Goal: Task Accomplishment & Management: Manage account settings

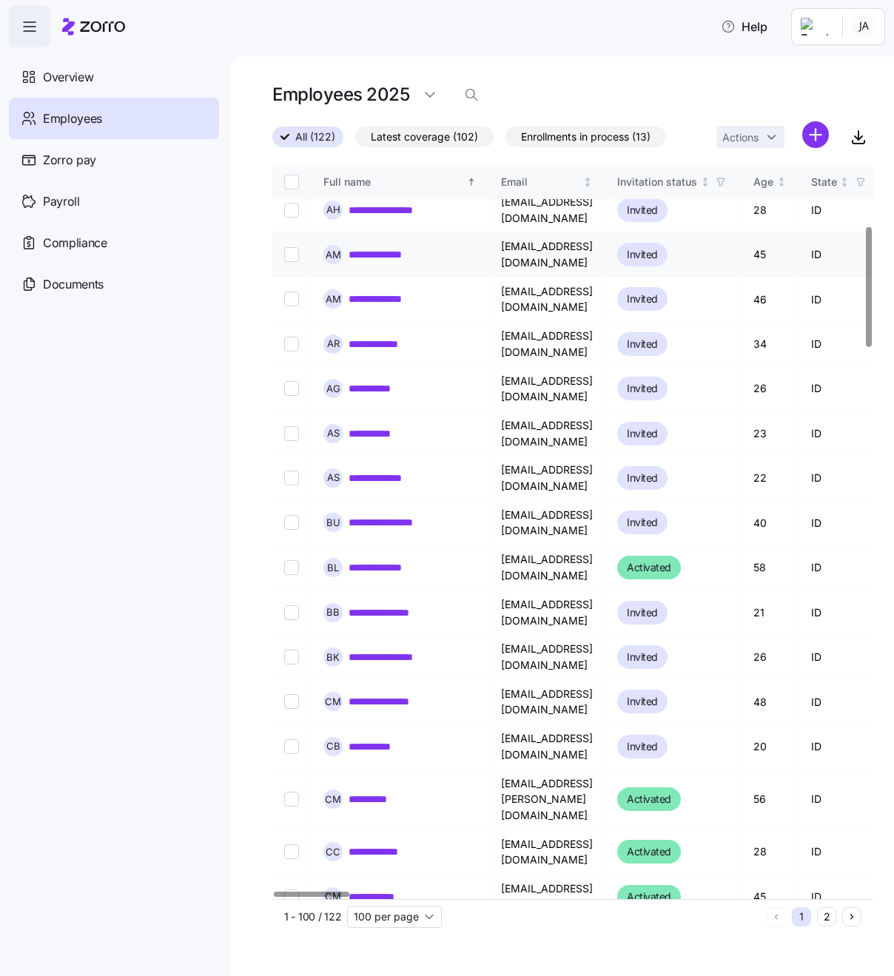
scroll to position [371, 0]
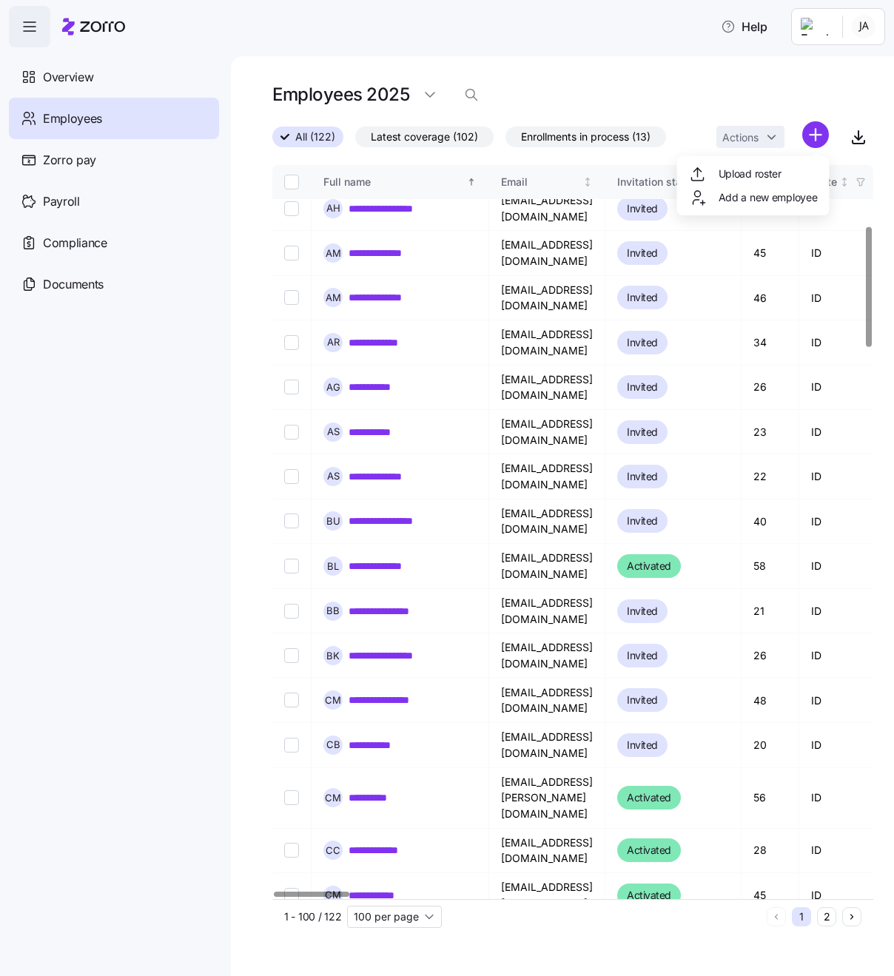
click at [816, 135] on html "**********" at bounding box center [447, 483] width 894 height 967
click at [761, 195] on span "Add a new employee" at bounding box center [768, 197] width 99 height 15
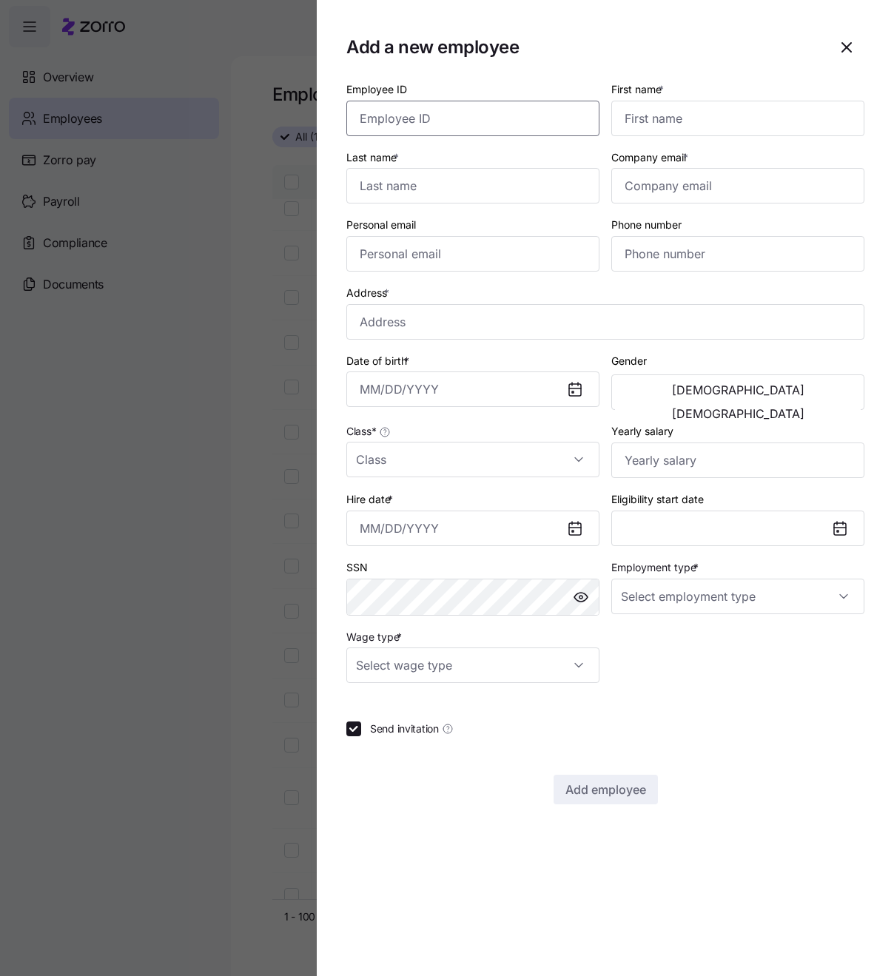
click at [530, 118] on input "Employee ID" at bounding box center [472, 119] width 253 height 36
type input "112"
type input "Carlos"
type input "Asadobay"
paste input "[EMAIL_ADDRESS][DOMAIN_NAME]"
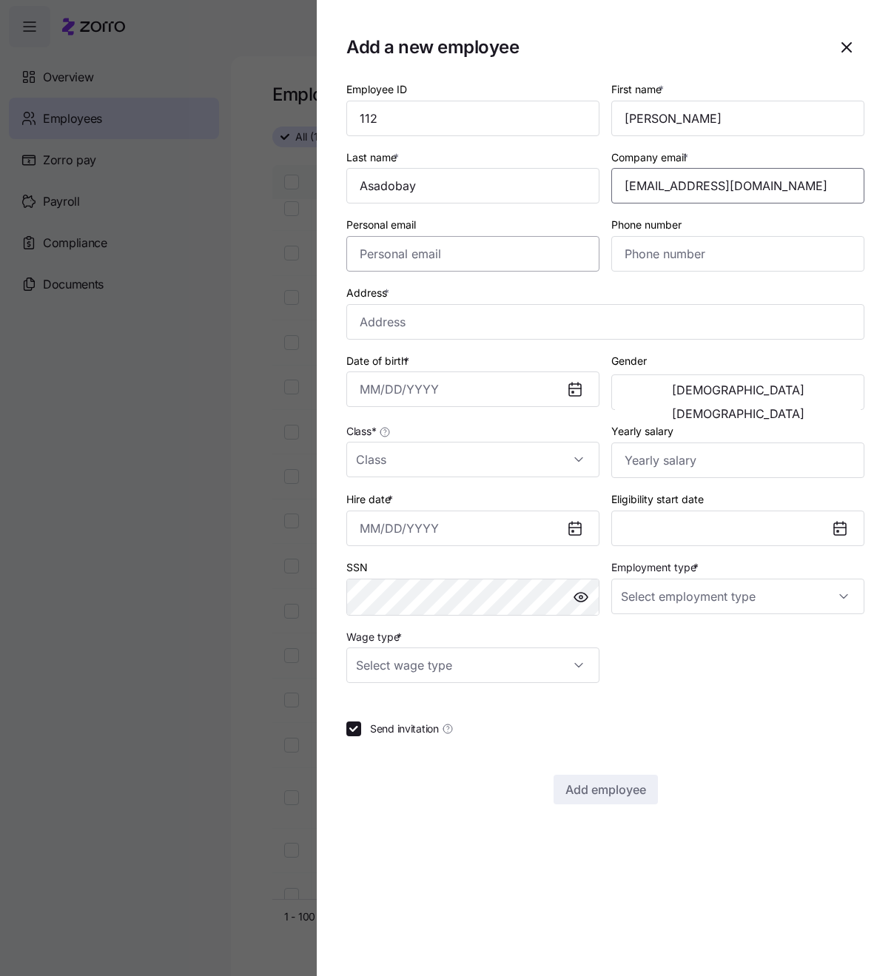
type input "[EMAIL_ADDRESS][DOMAIN_NAME]"
paste input "[EMAIL_ADDRESS][DOMAIN_NAME]"
type input "[EMAIL_ADDRESS][DOMAIN_NAME]"
paste input "(208) 284-0112"
type input "(208) 284-0112"
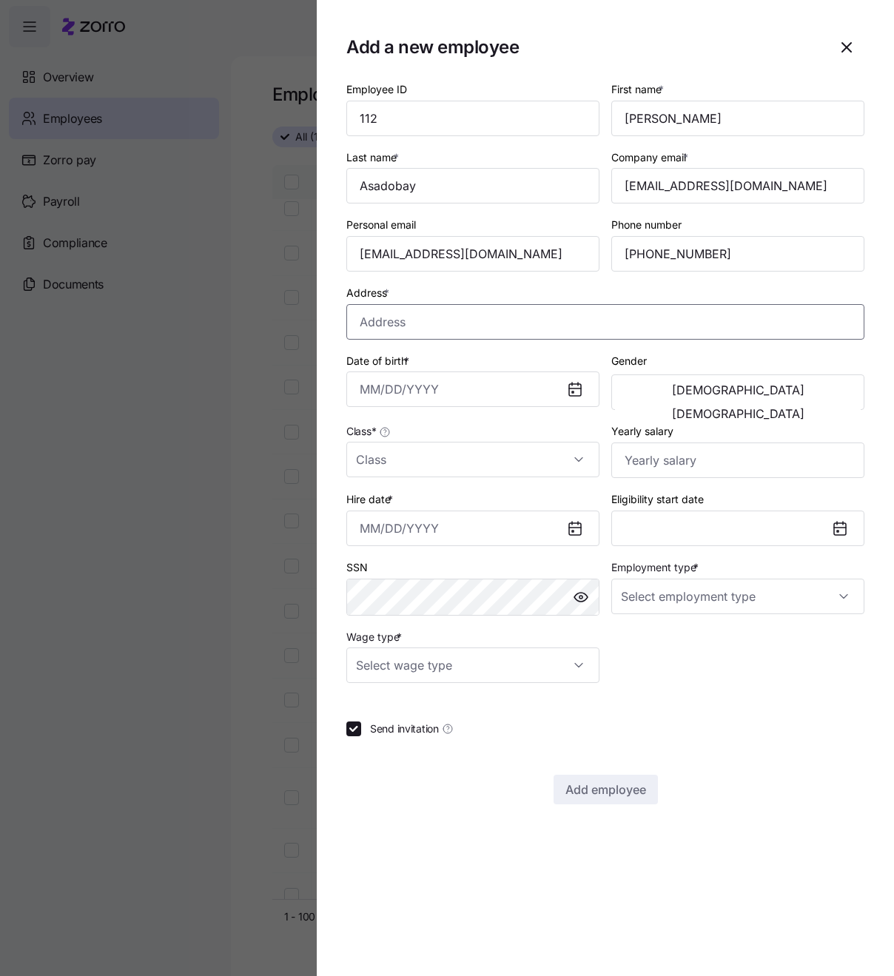
paste input "1497 E5 St Apt 104"
type input "1497 E 5th St apt 104, Meridian, ID 83642, USA"
click at [673, 392] on span "[DEMOGRAPHIC_DATA]" at bounding box center [738, 390] width 132 height 12
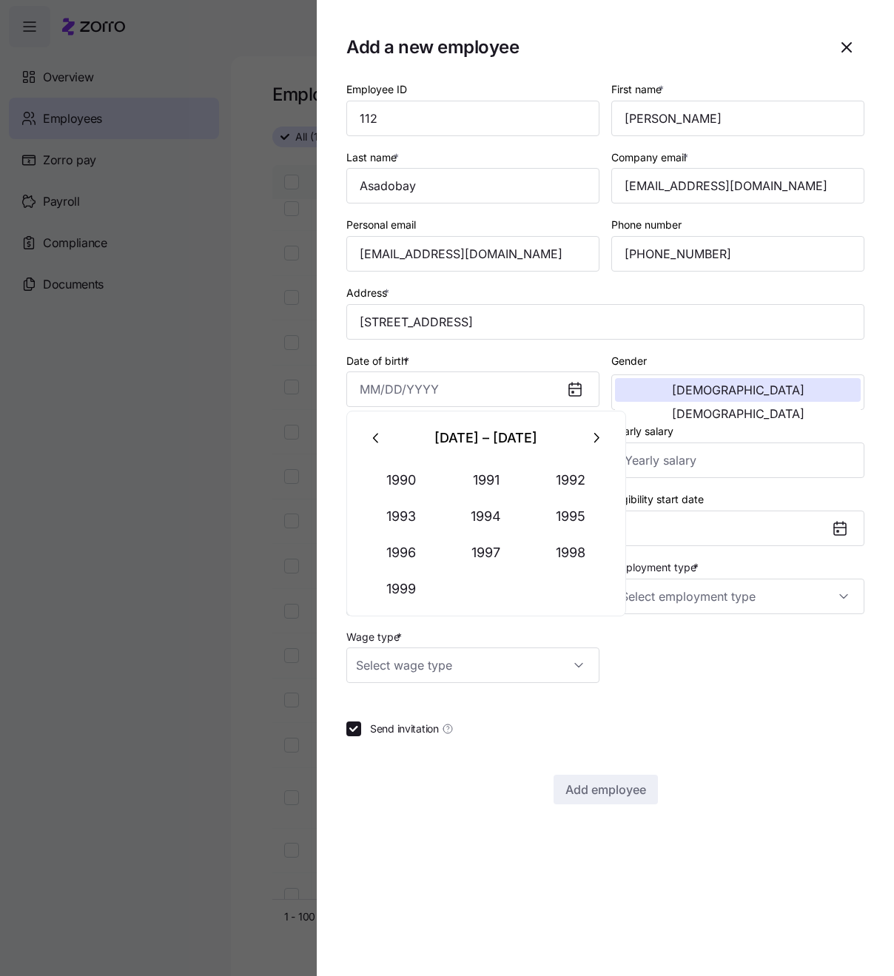
drag, startPoint x: 529, startPoint y: 388, endPoint x: 279, endPoint y: 370, distance: 250.8
type input "January 18, 1974"
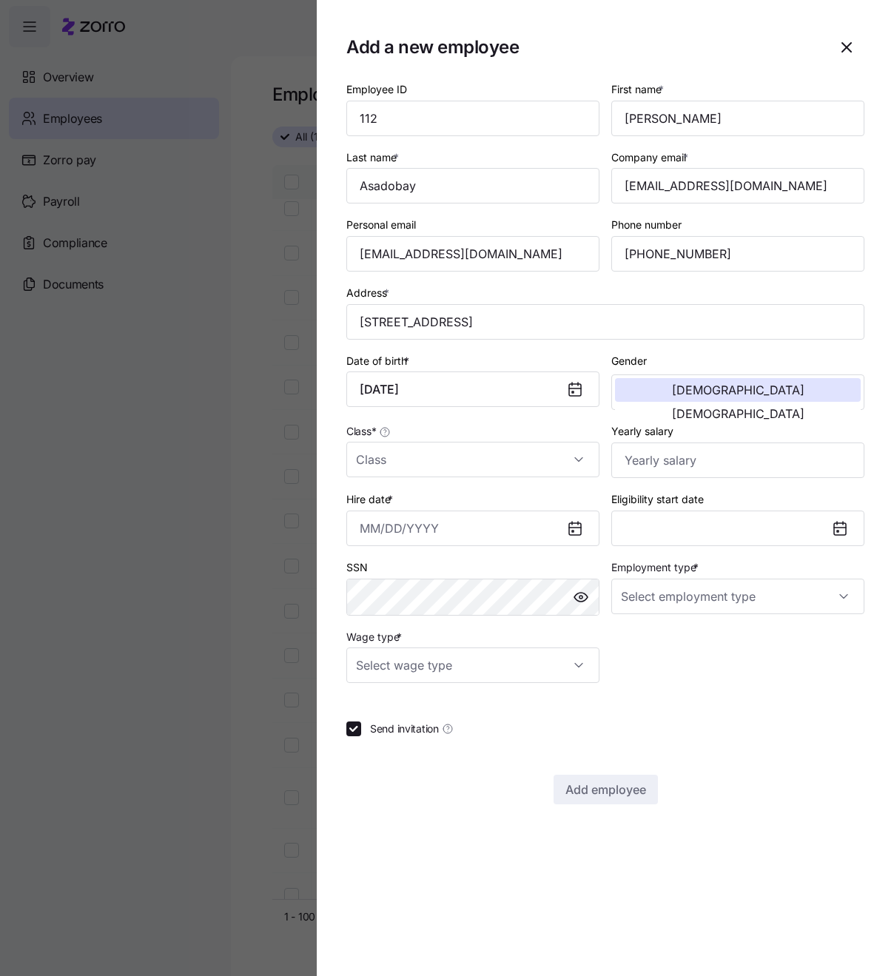
click at [480, 357] on div "Date of birth * January 18, 1974" at bounding box center [472, 379] width 253 height 56
click at [483, 457] on input "Class *" at bounding box center [472, 460] width 253 height 36
click at [428, 504] on span "All Employees" at bounding box center [397, 502] width 67 height 16
type input "All Employees"
click at [576, 523] on icon at bounding box center [575, 529] width 12 height 12
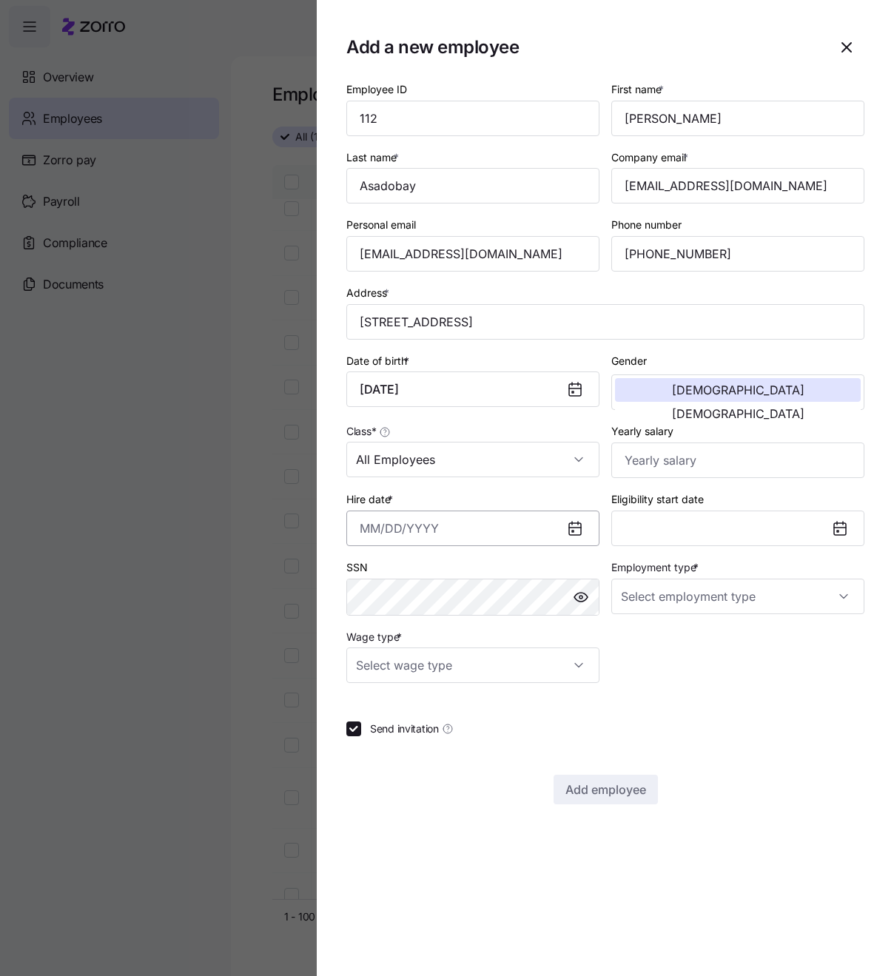
click at [453, 534] on input "Hire date *" at bounding box center [472, 529] width 253 height 36
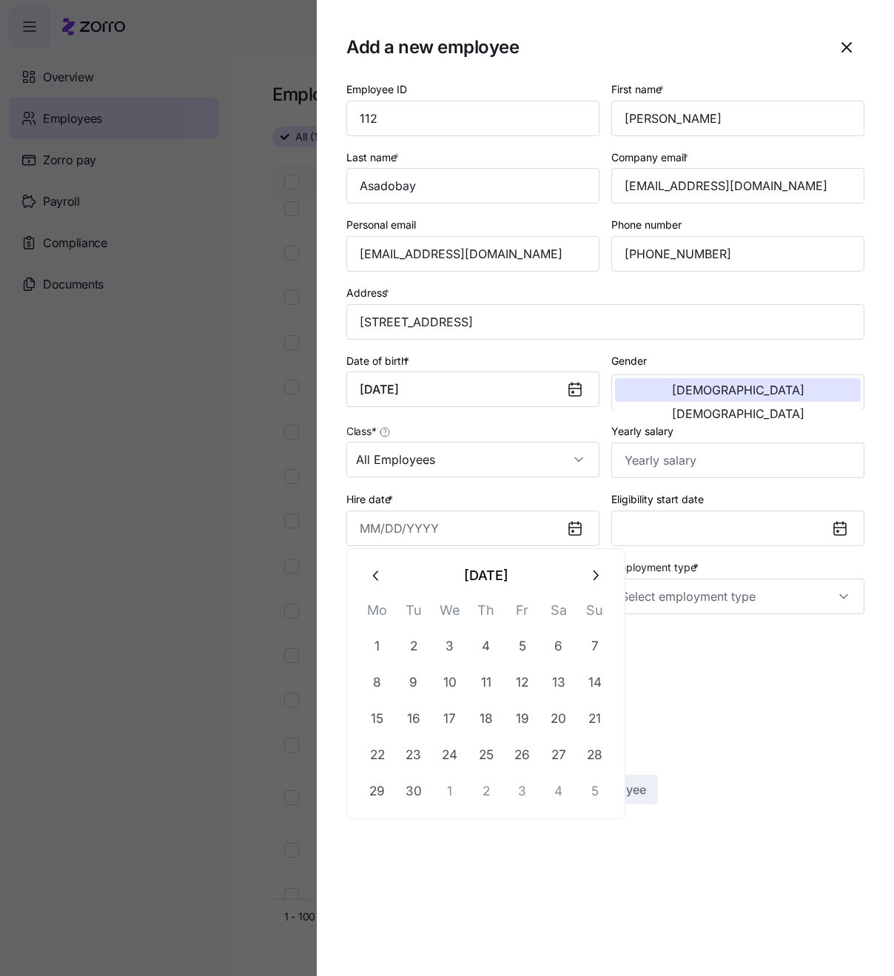
drag, startPoint x: 376, startPoint y: 576, endPoint x: 390, endPoint y: 621, distance: 47.3
click at [376, 576] on icon "button" at bounding box center [377, 576] width 16 height 16
click at [482, 793] on button "28" at bounding box center [486, 791] width 36 height 36
type input "August 28, 2025"
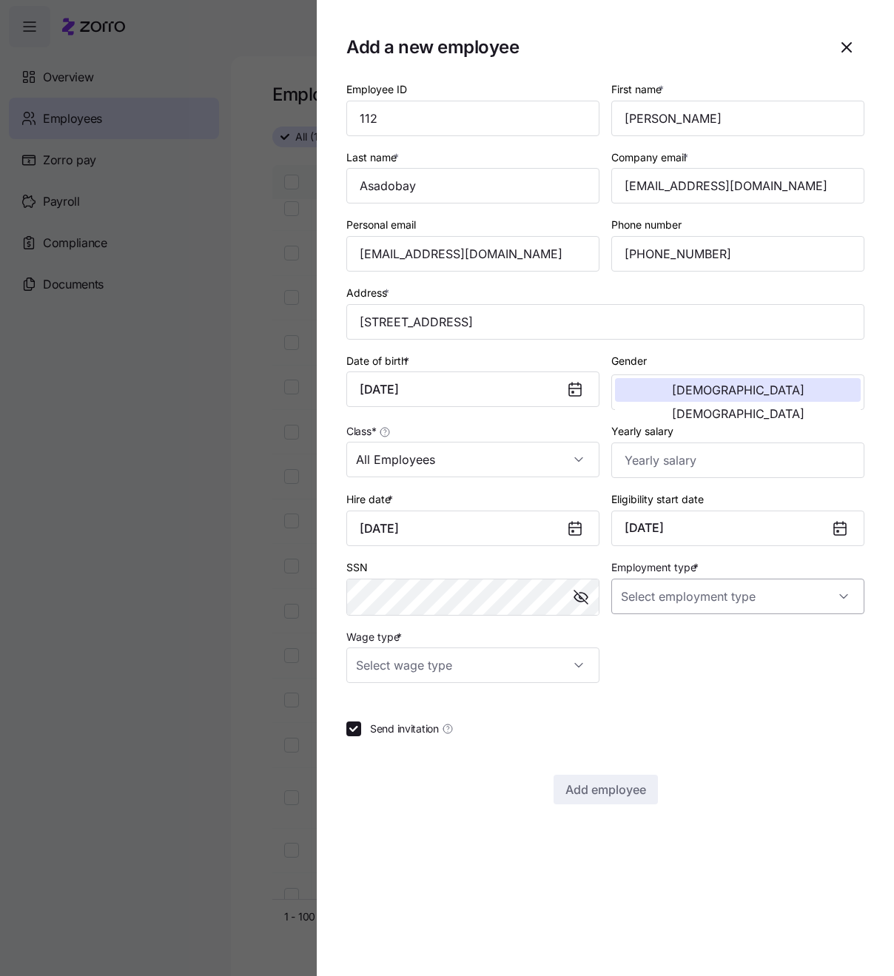
click at [673, 596] on input "Employment type *" at bounding box center [737, 597] width 253 height 36
click at [668, 643] on span "Full Time" at bounding box center [650, 637] width 43 height 16
type input "Full Time"
click at [577, 659] on input "Wage type *" at bounding box center [472, 665] width 253 height 36
click at [416, 733] on div "Hourly" at bounding box center [472, 736] width 241 height 31
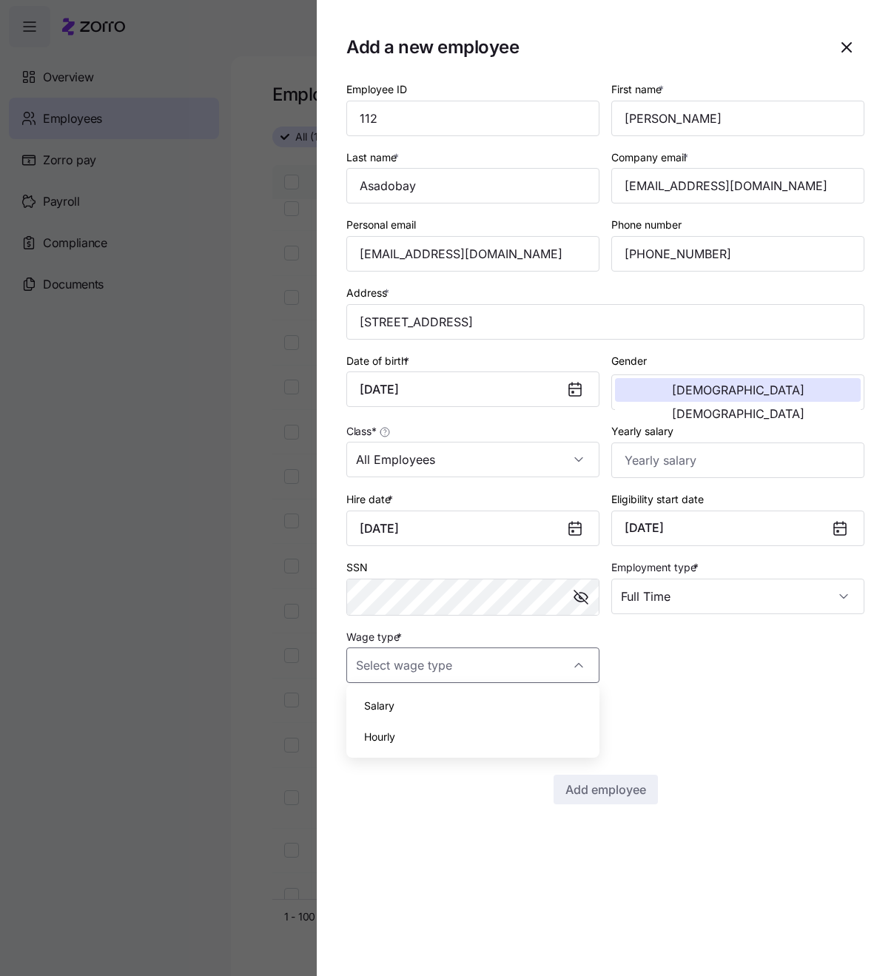
type input "Hourly"
click at [608, 792] on span "Add employee" at bounding box center [605, 790] width 81 height 18
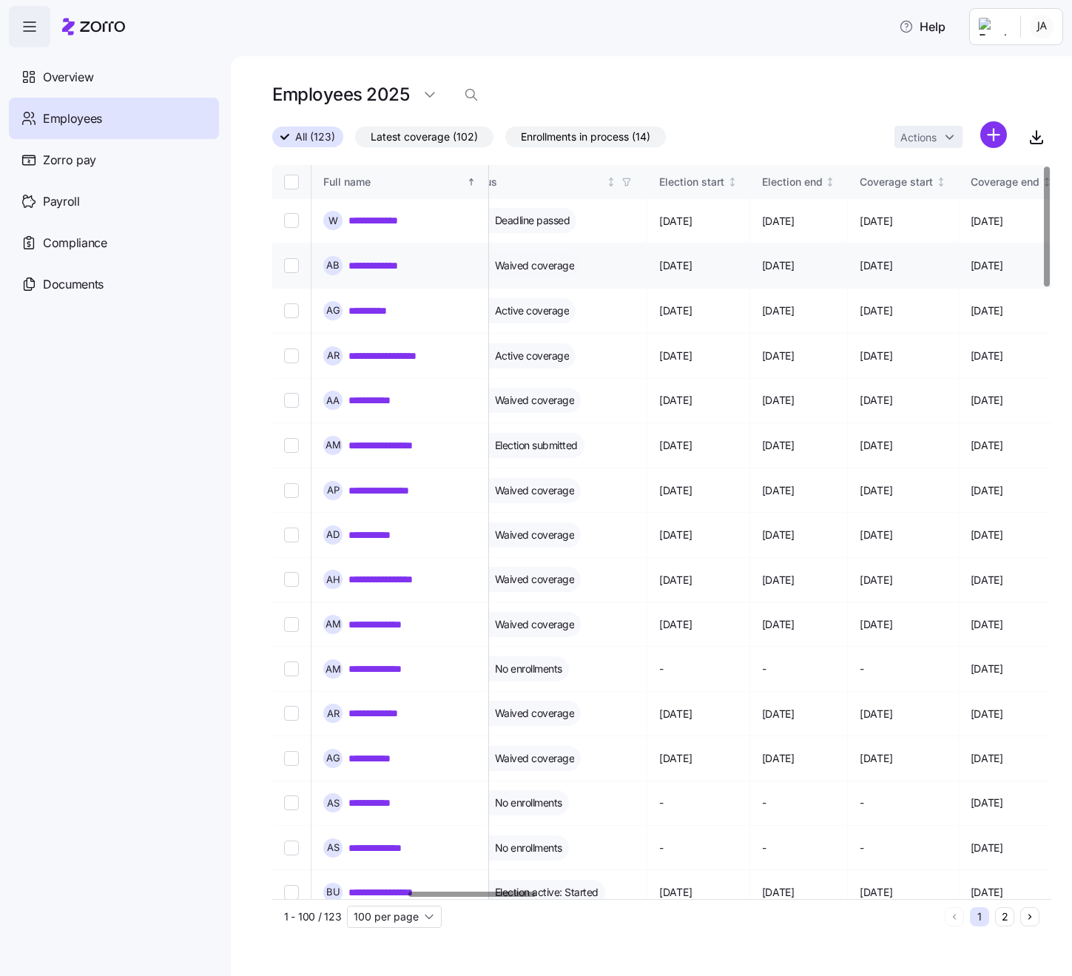
scroll to position [1, 827]
click at [391, 263] on link "**********" at bounding box center [384, 265] width 71 height 15
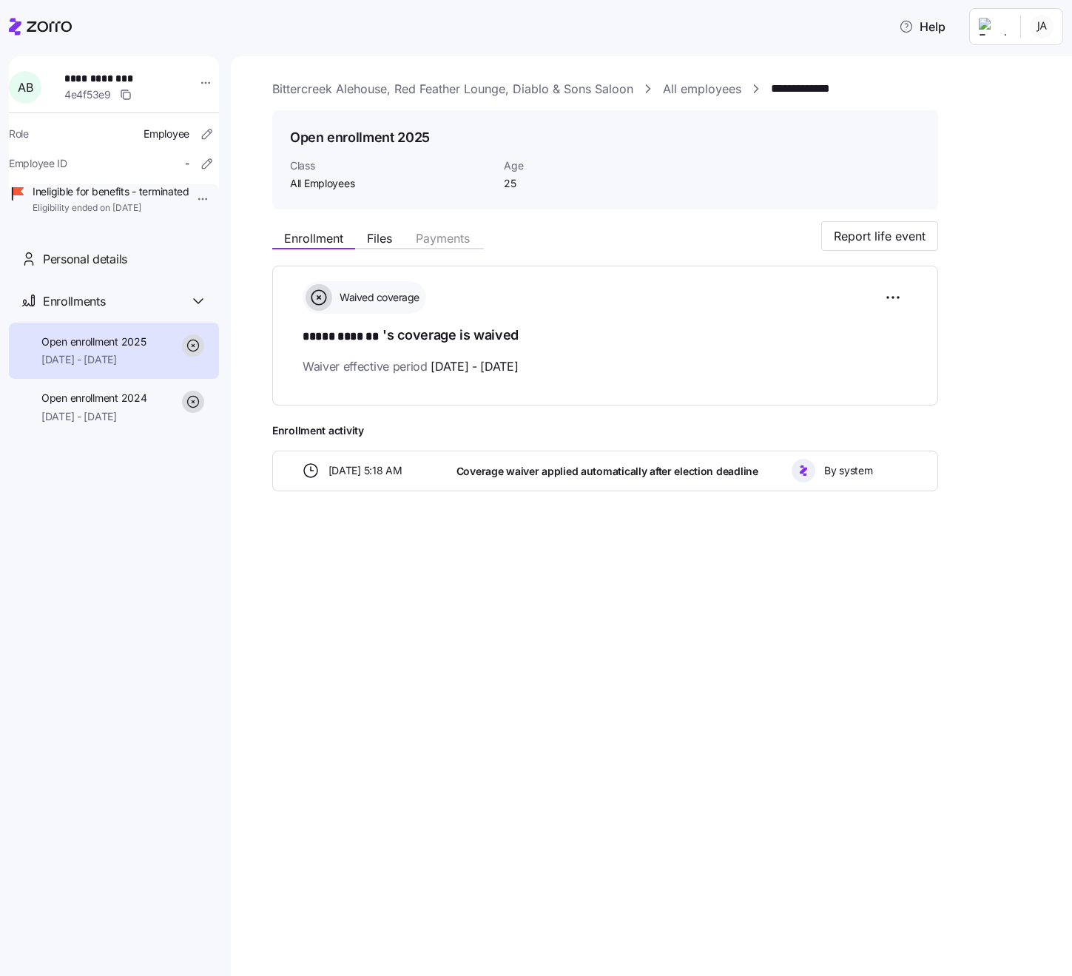
click at [711, 89] on link "All employees" at bounding box center [702, 89] width 78 height 18
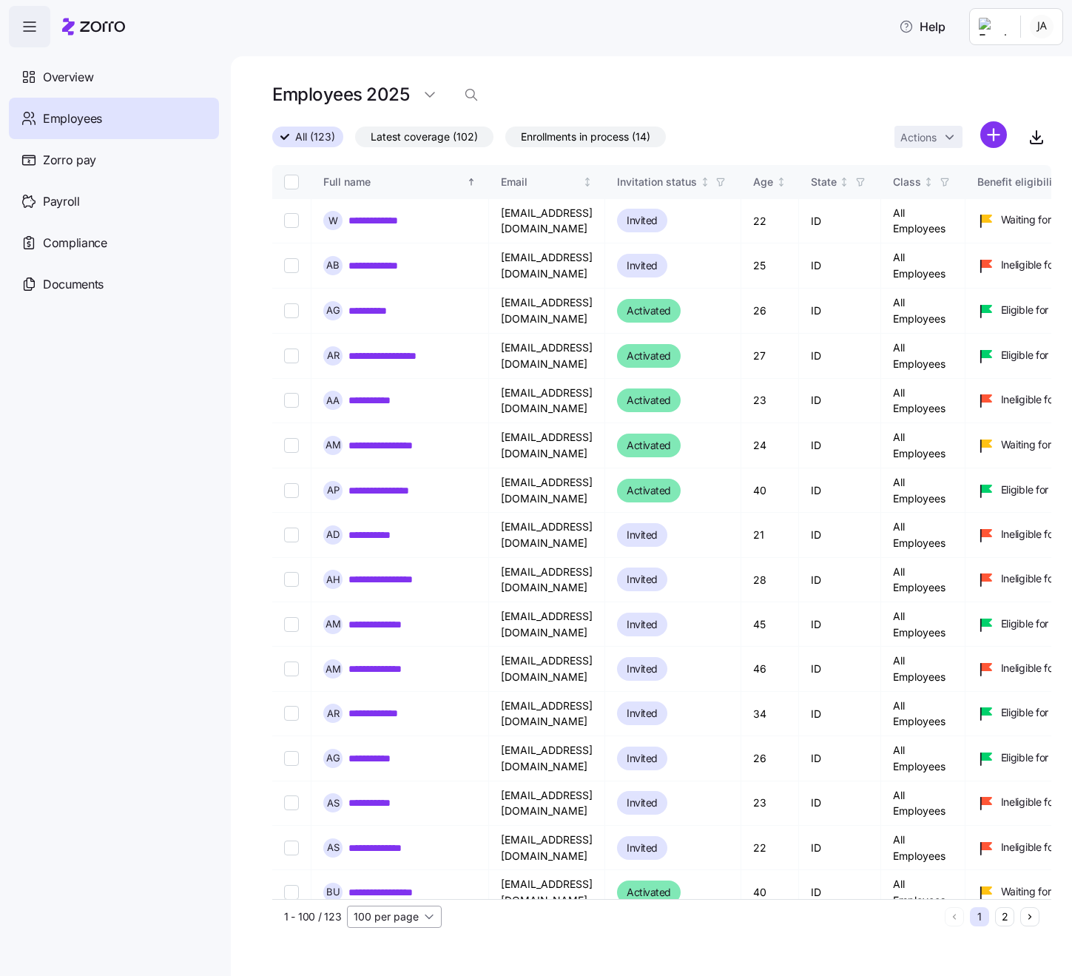
click at [431, 915] on input "100 per page" at bounding box center [394, 917] width 95 height 22
click at [379, 881] on span "150 per page" at bounding box center [390, 884] width 64 height 16
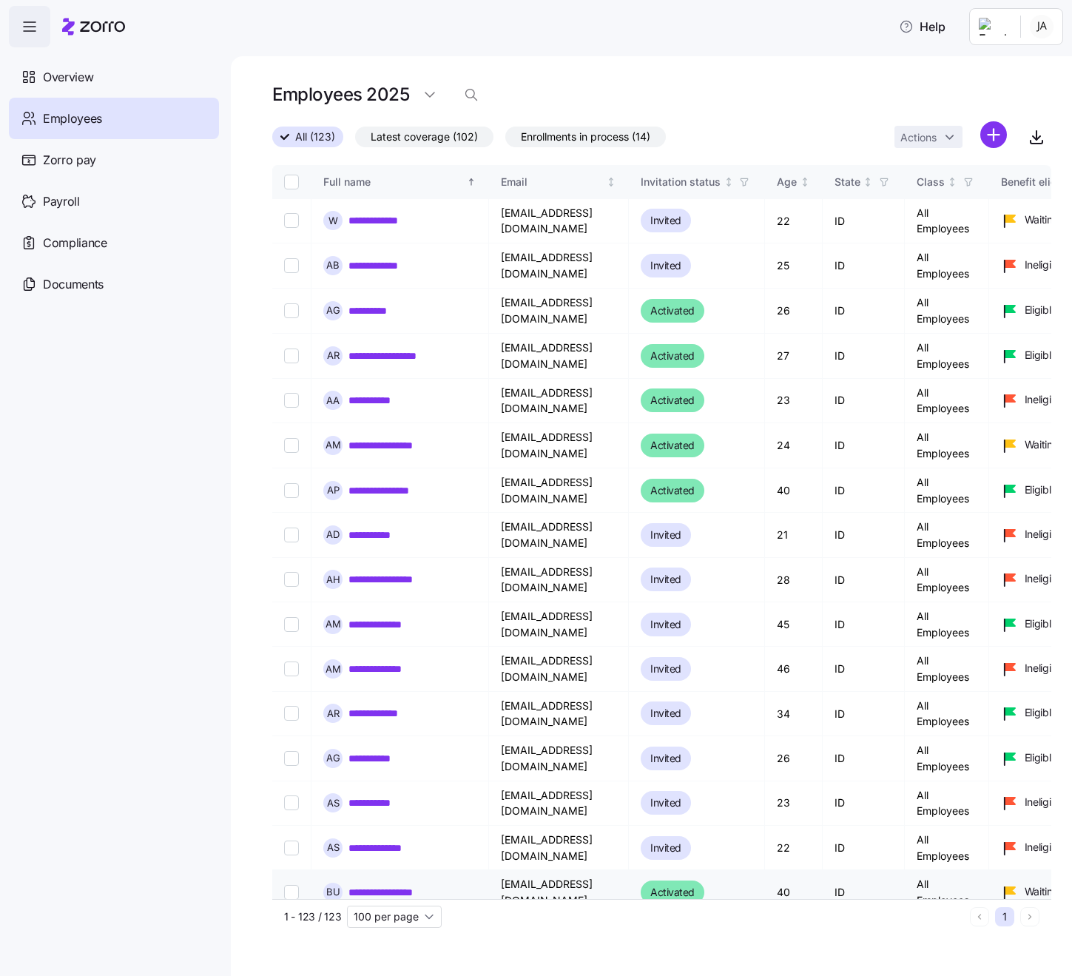
type input "150 per page"
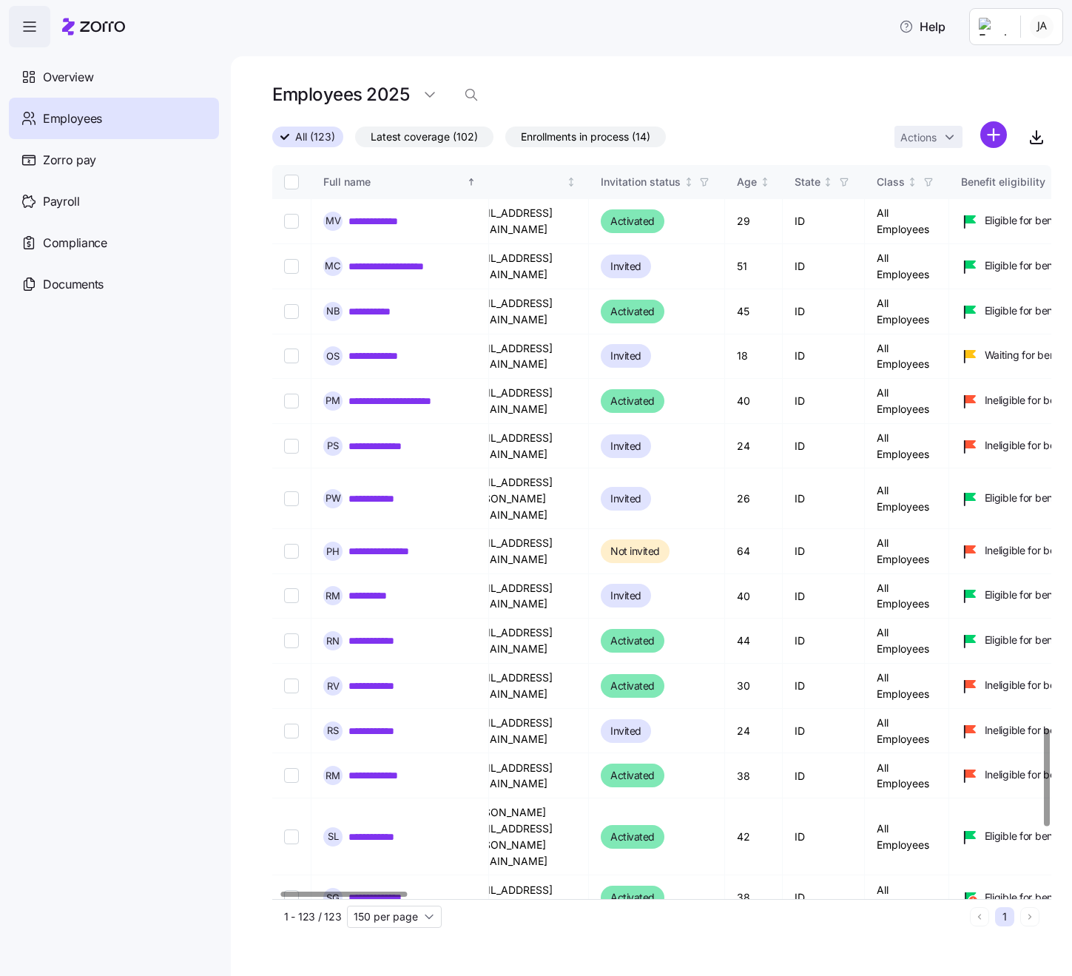
scroll to position [4237, 44]
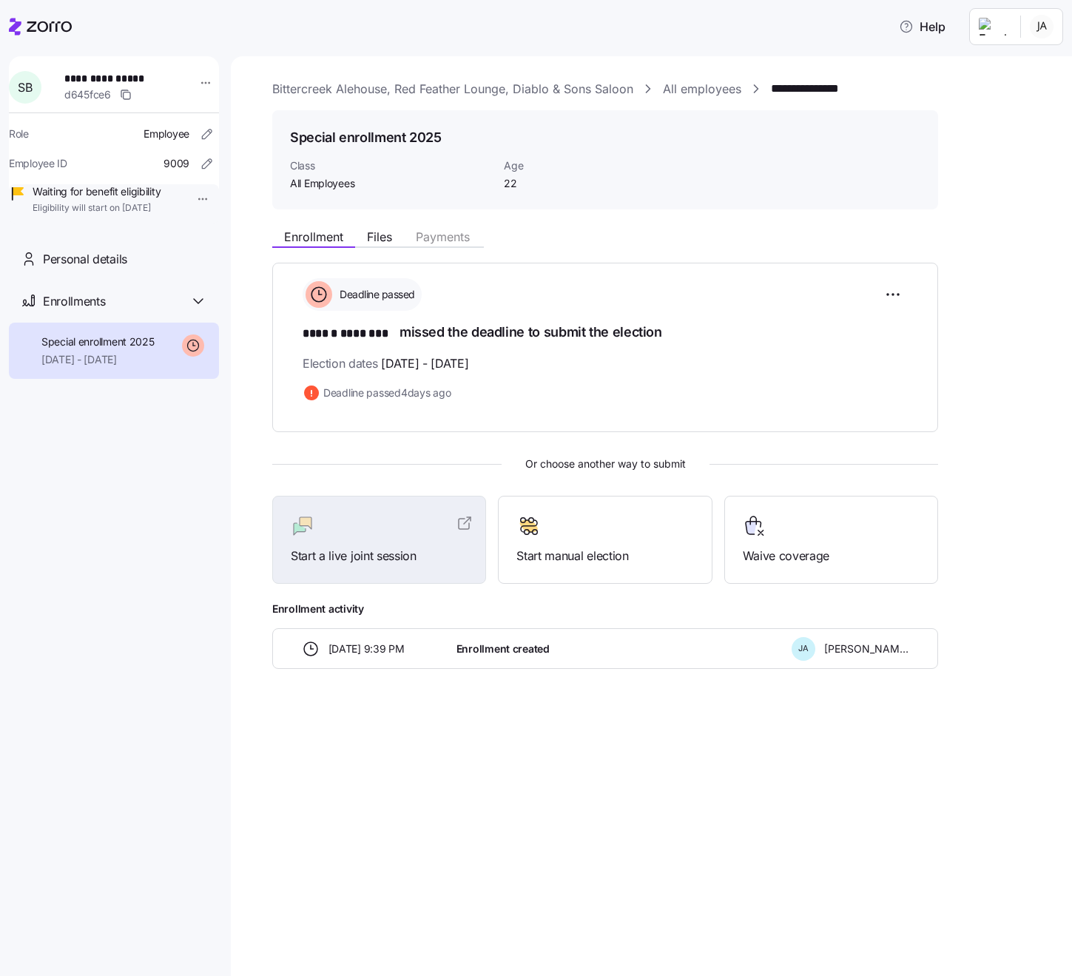
click at [717, 87] on link "All employees" at bounding box center [702, 89] width 78 height 18
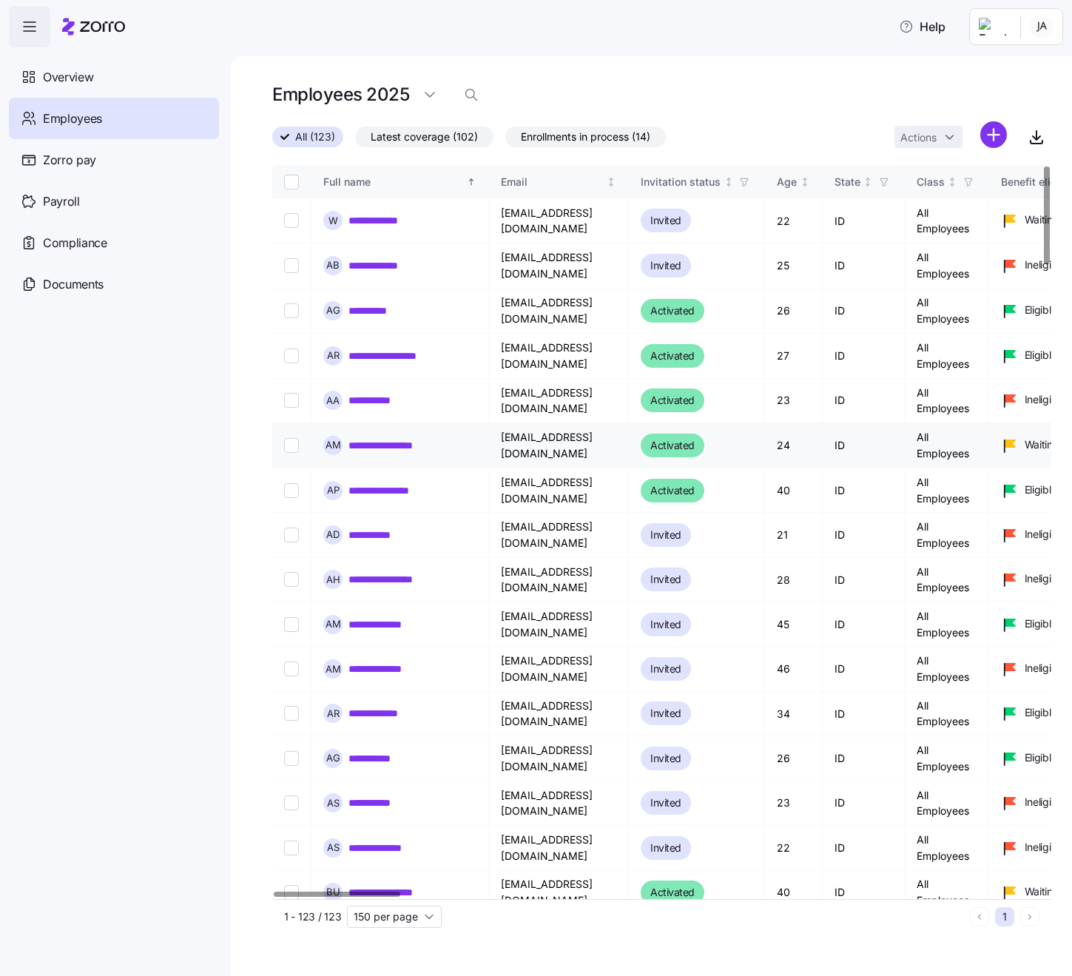
click at [428, 443] on link "**********" at bounding box center [395, 445] width 92 height 15
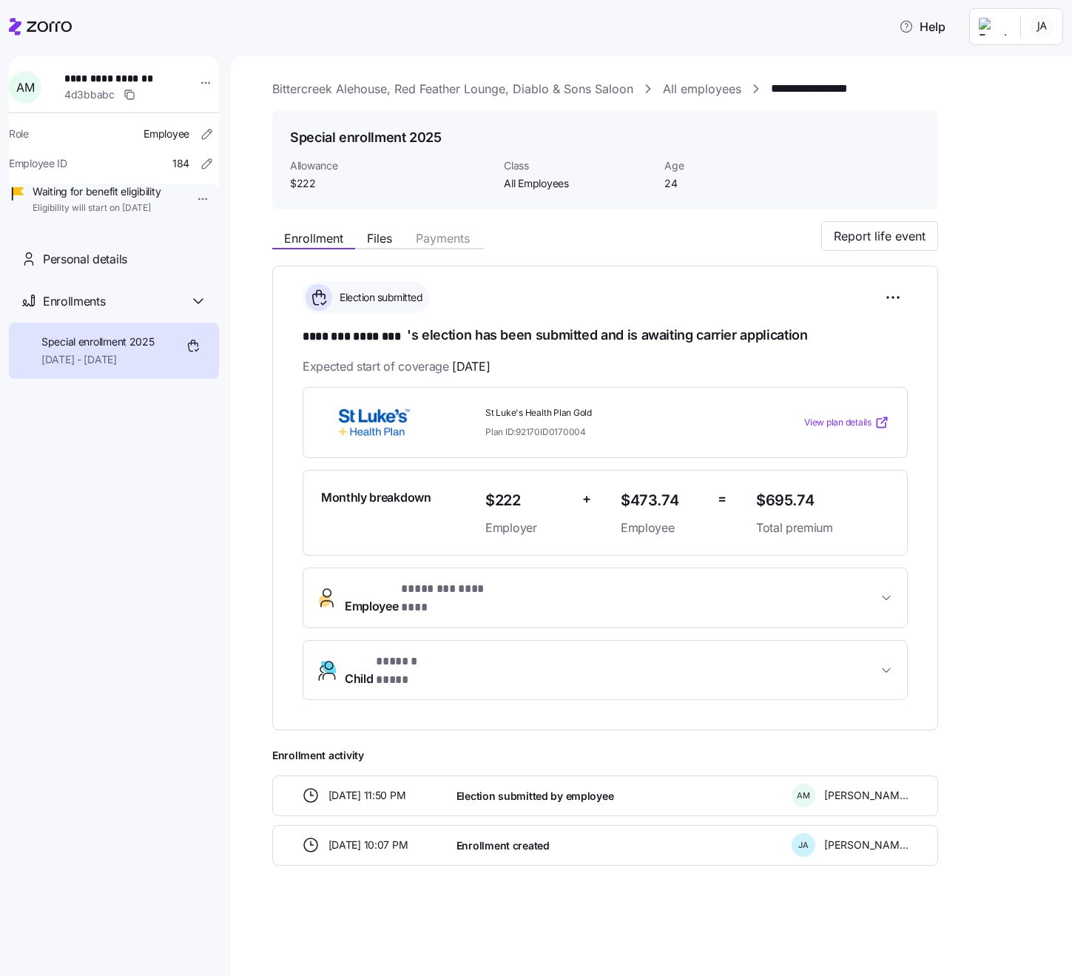
click at [716, 88] on link "All employees" at bounding box center [702, 89] width 78 height 18
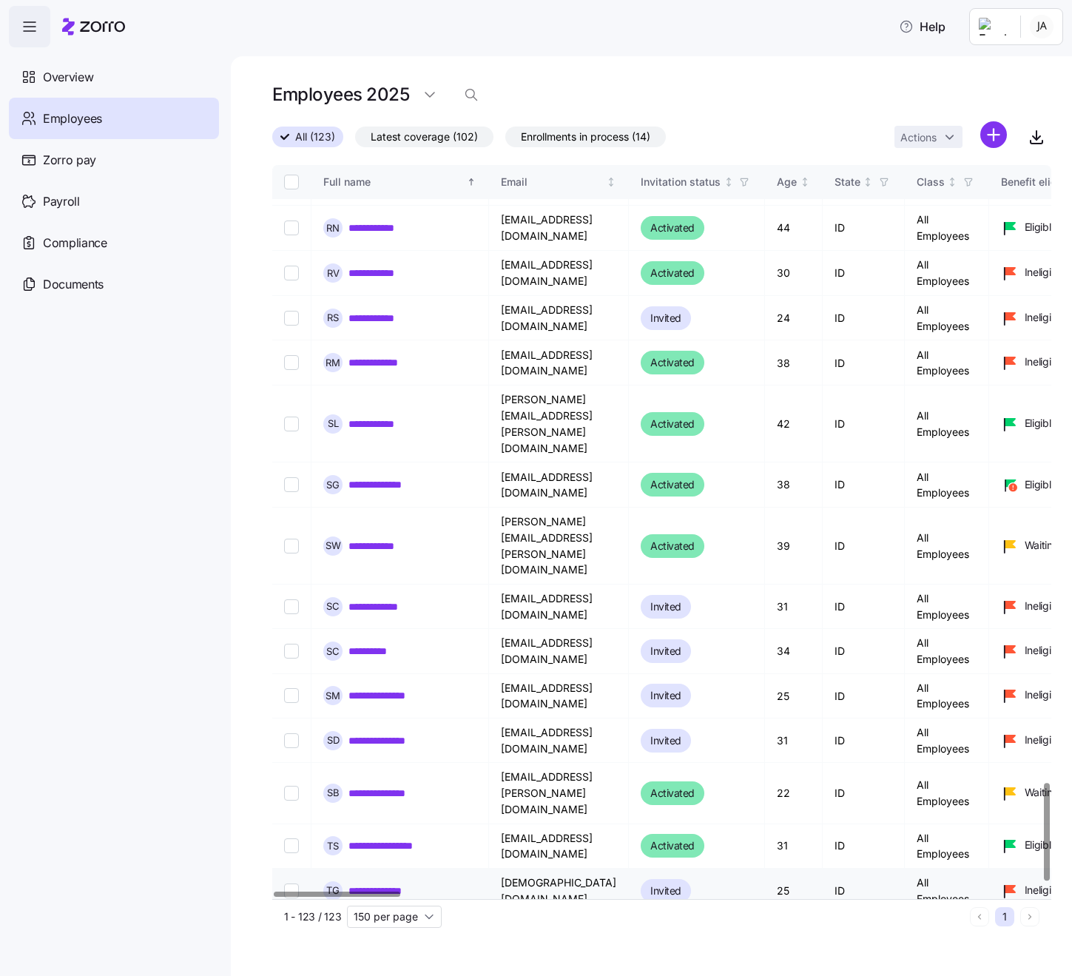
scroll to position [4652, 0]
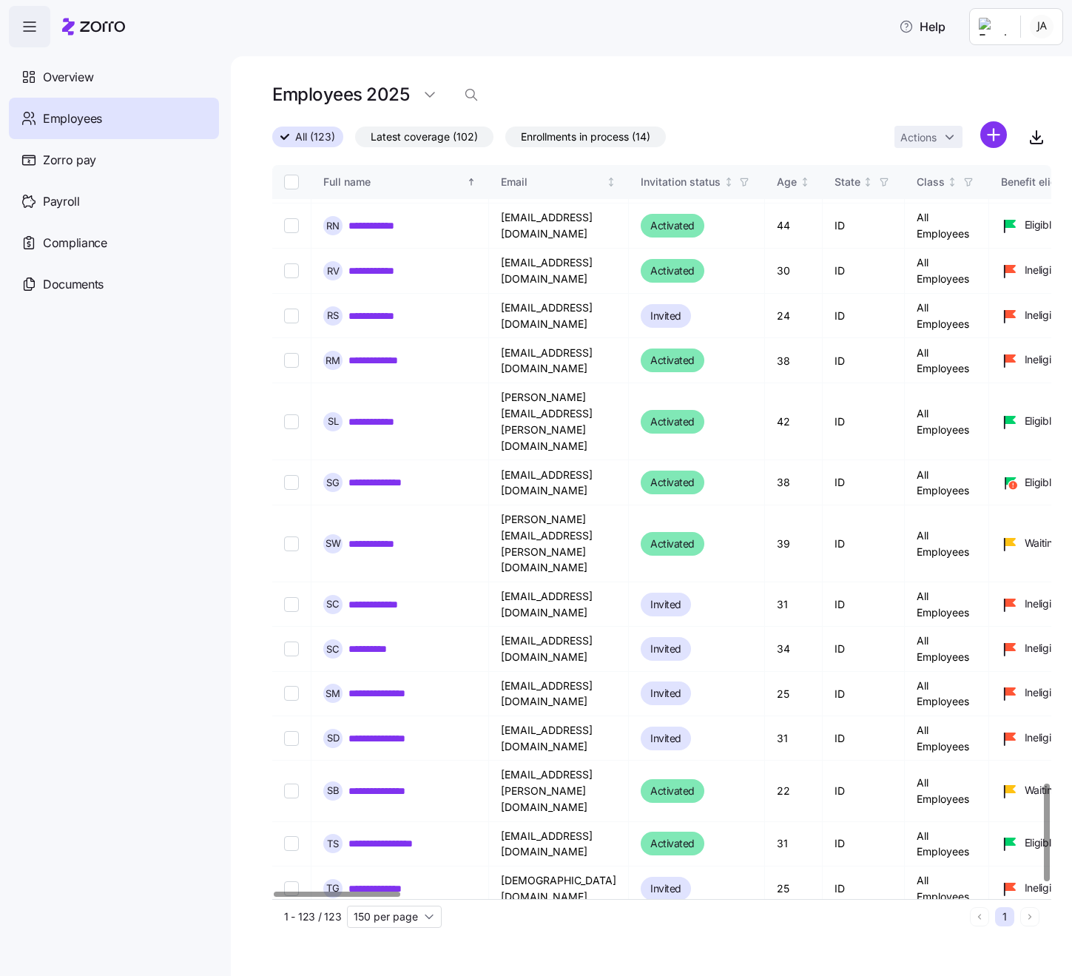
click at [363, 975] on link "**********" at bounding box center [377, 993] width 56 height 15
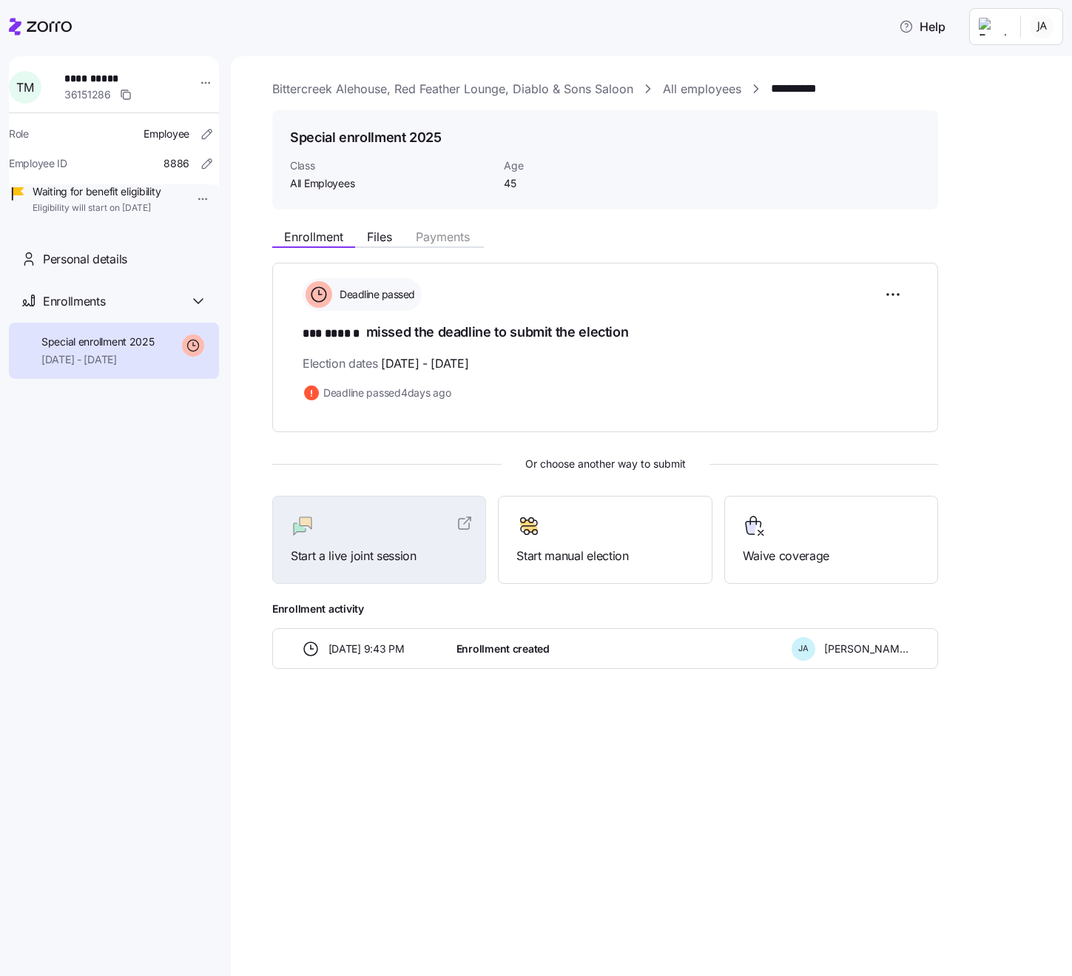
click at [719, 88] on link "All employees" at bounding box center [702, 89] width 78 height 18
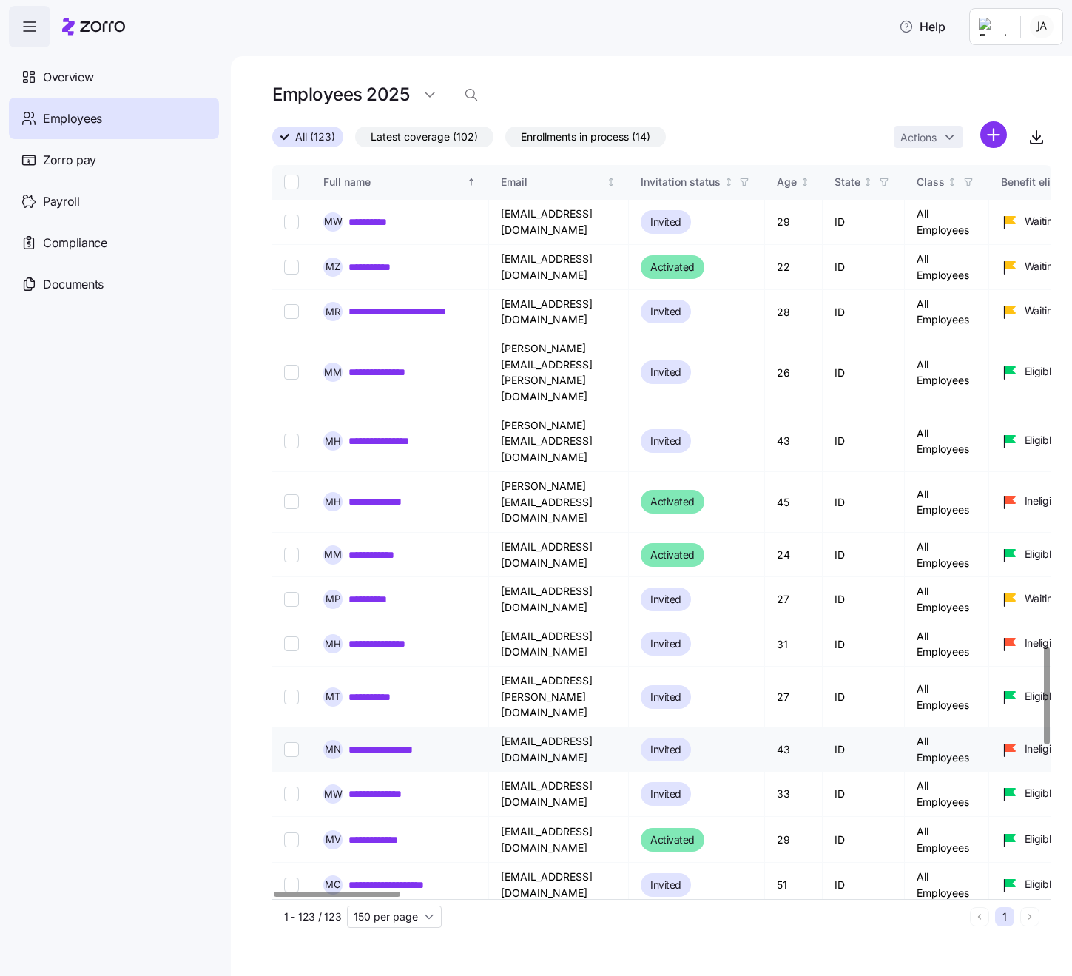
scroll to position [3621, 0]
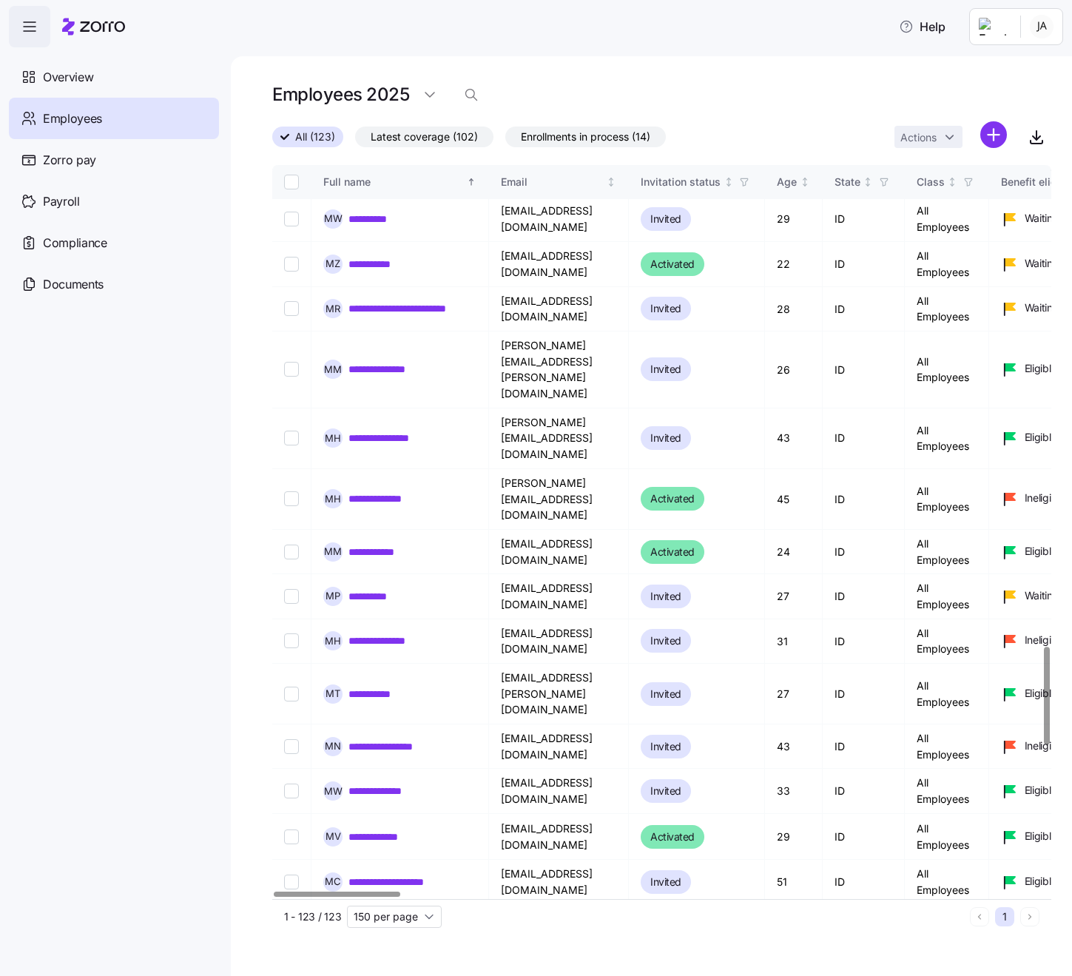
click at [398, 964] on link "**********" at bounding box center [381, 971] width 64 height 15
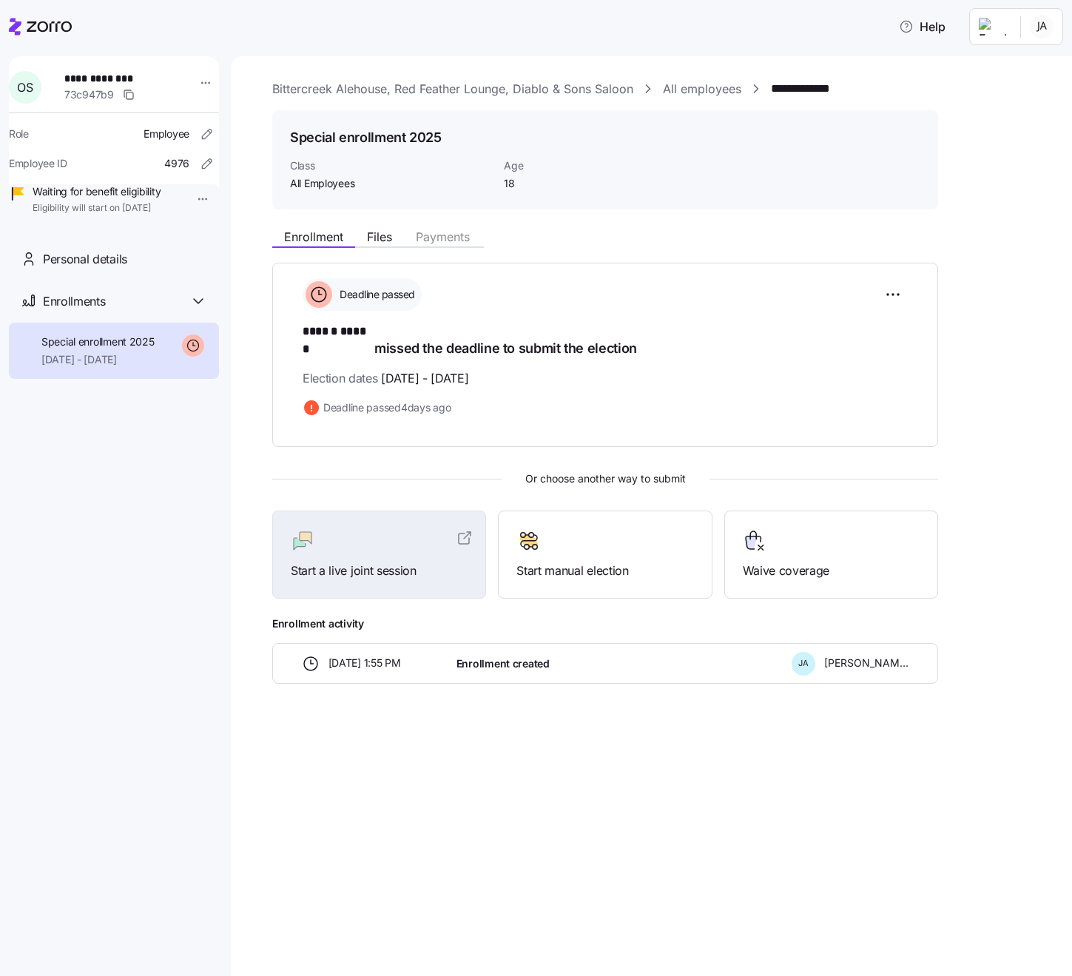
click at [705, 88] on link "All employees" at bounding box center [702, 89] width 78 height 18
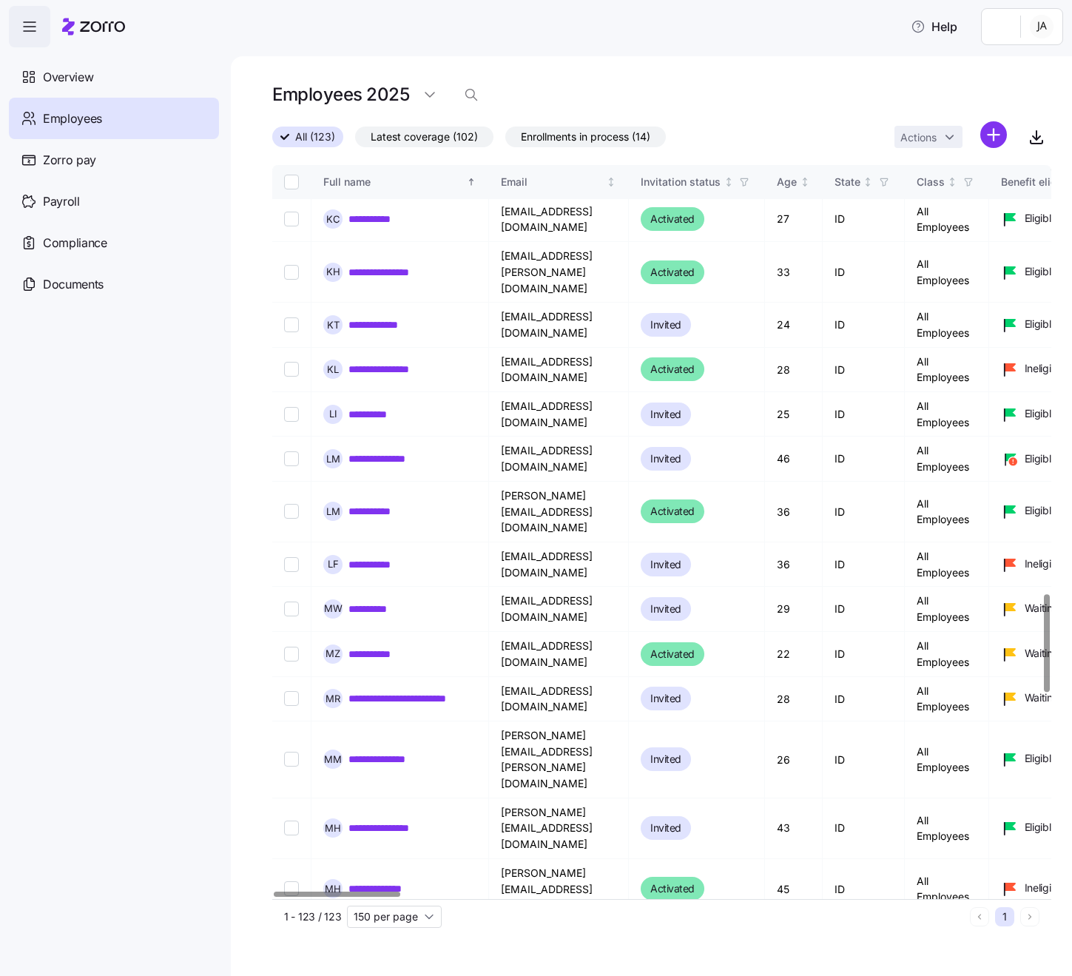
scroll to position [3233, 0]
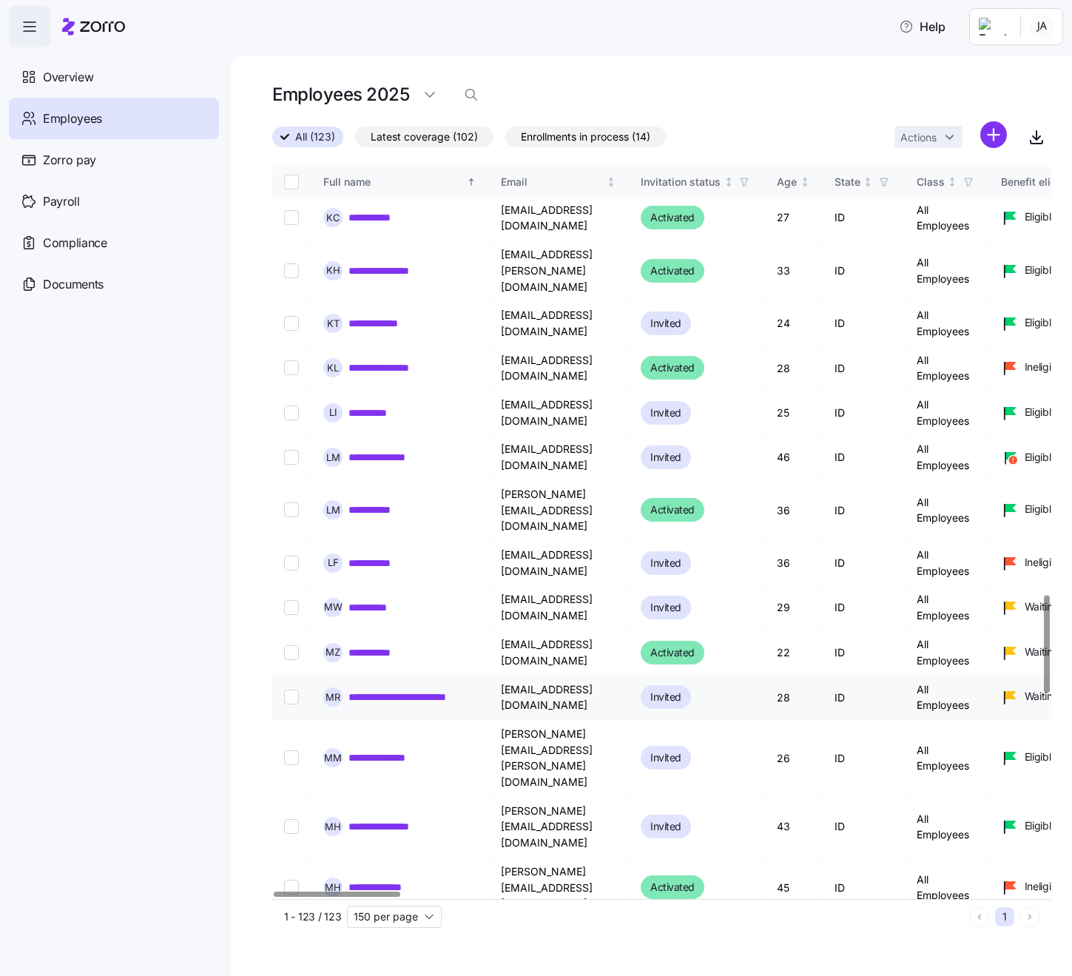
click at [431, 690] on link "**********" at bounding box center [413, 697] width 128 height 15
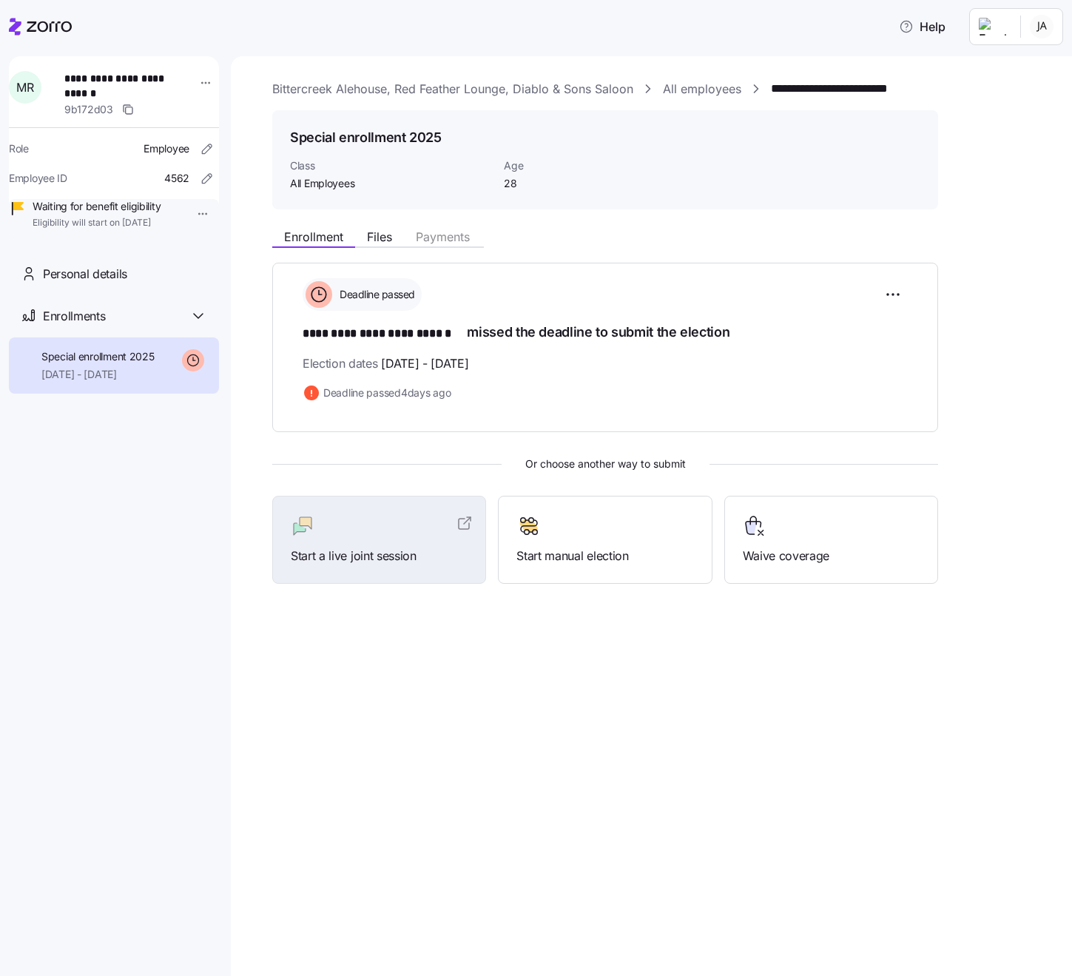
click at [713, 85] on link "All employees" at bounding box center [702, 89] width 78 height 18
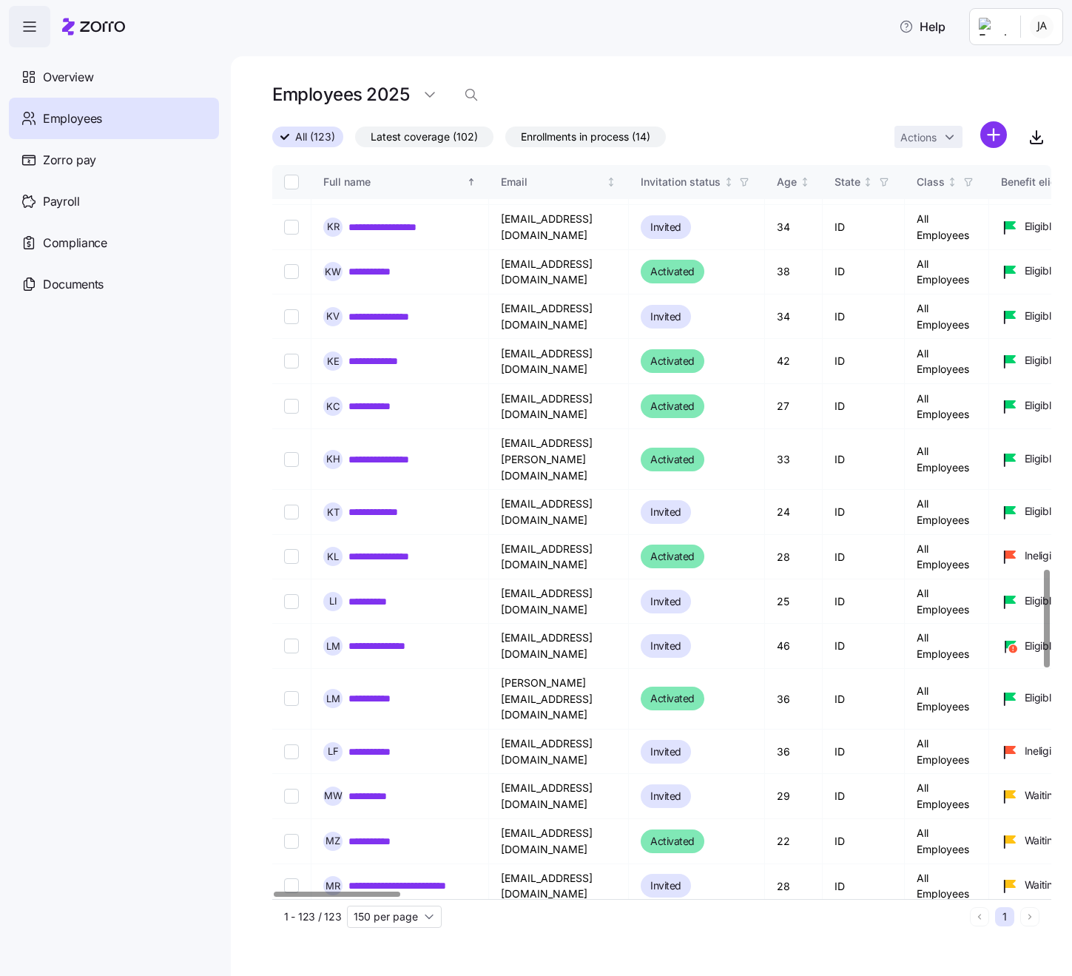
scroll to position [3045, 0]
click at [385, 788] on link "**********" at bounding box center [377, 795] width 56 height 15
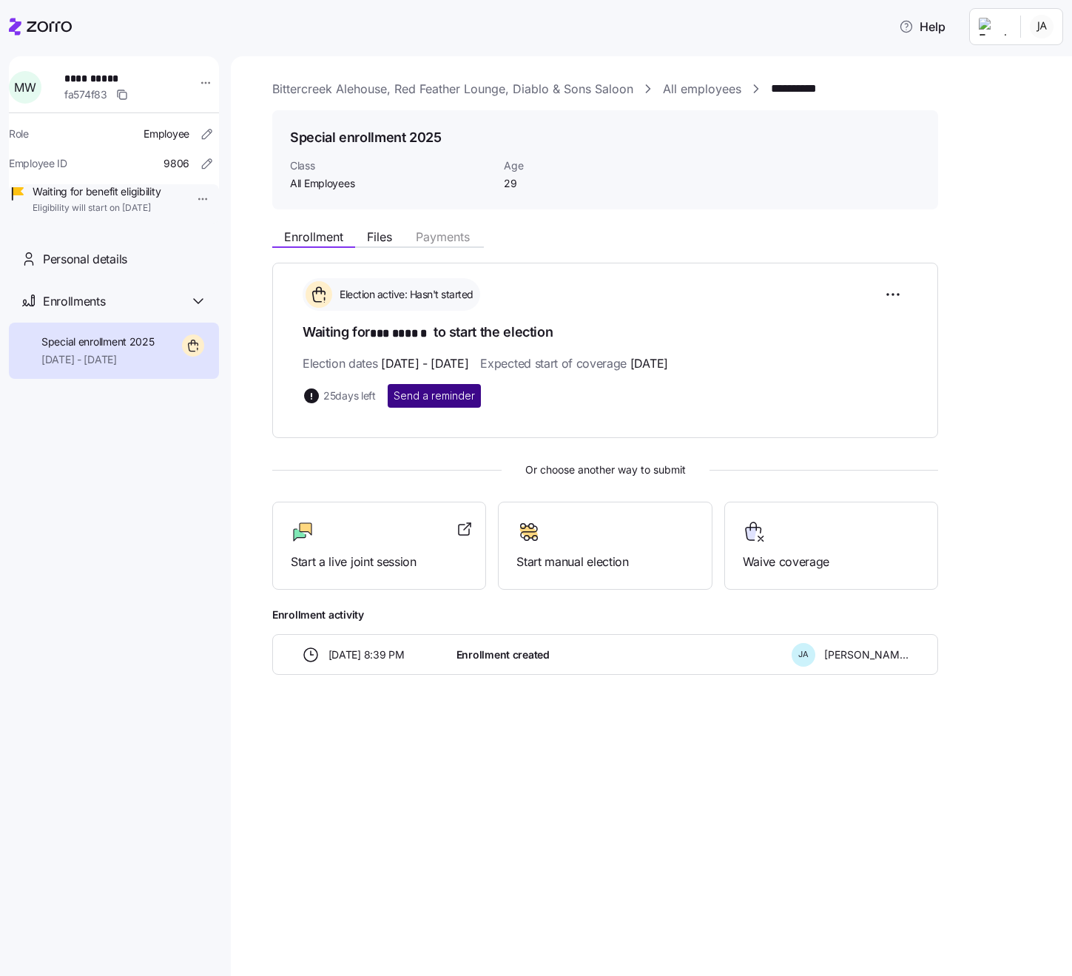
click at [450, 394] on span "Send a reminder" at bounding box center [434, 395] width 81 height 15
click at [725, 90] on link "All employees" at bounding box center [702, 89] width 78 height 18
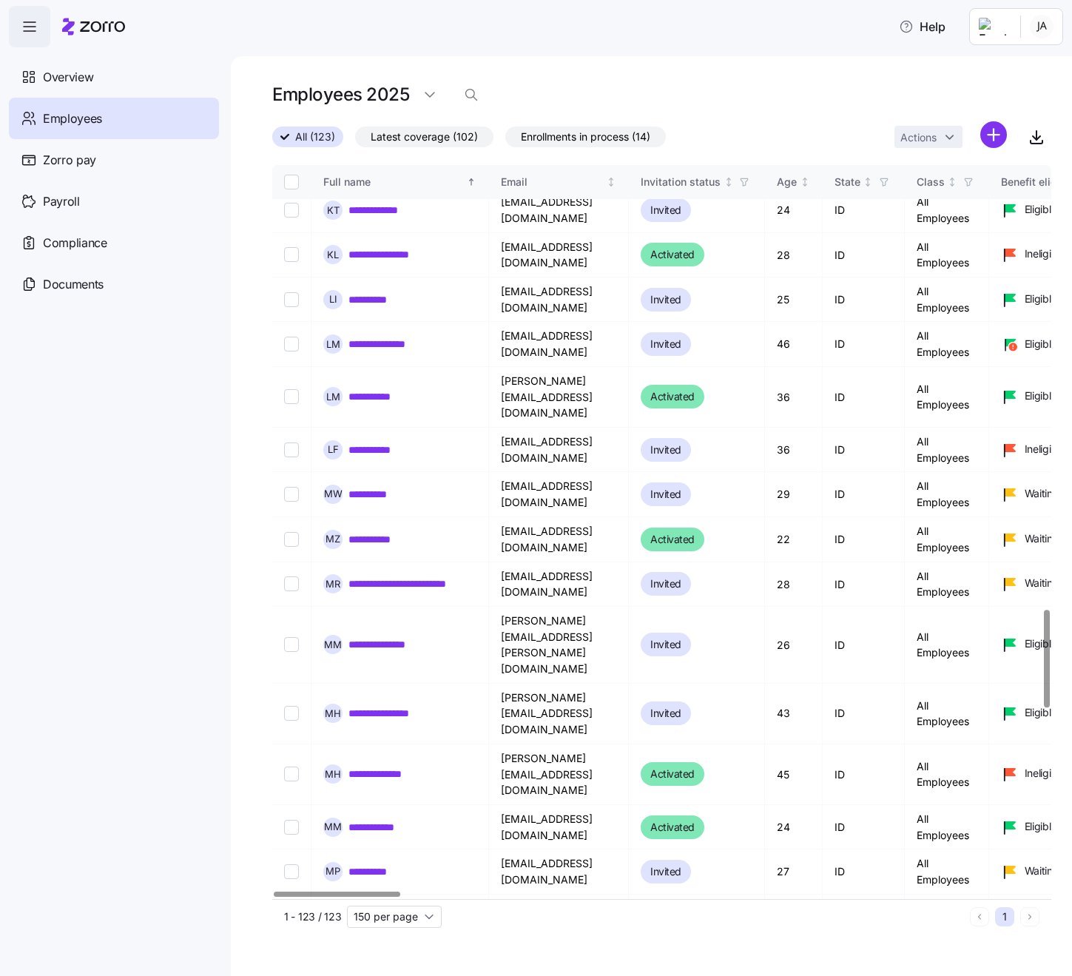
scroll to position [3360, 0]
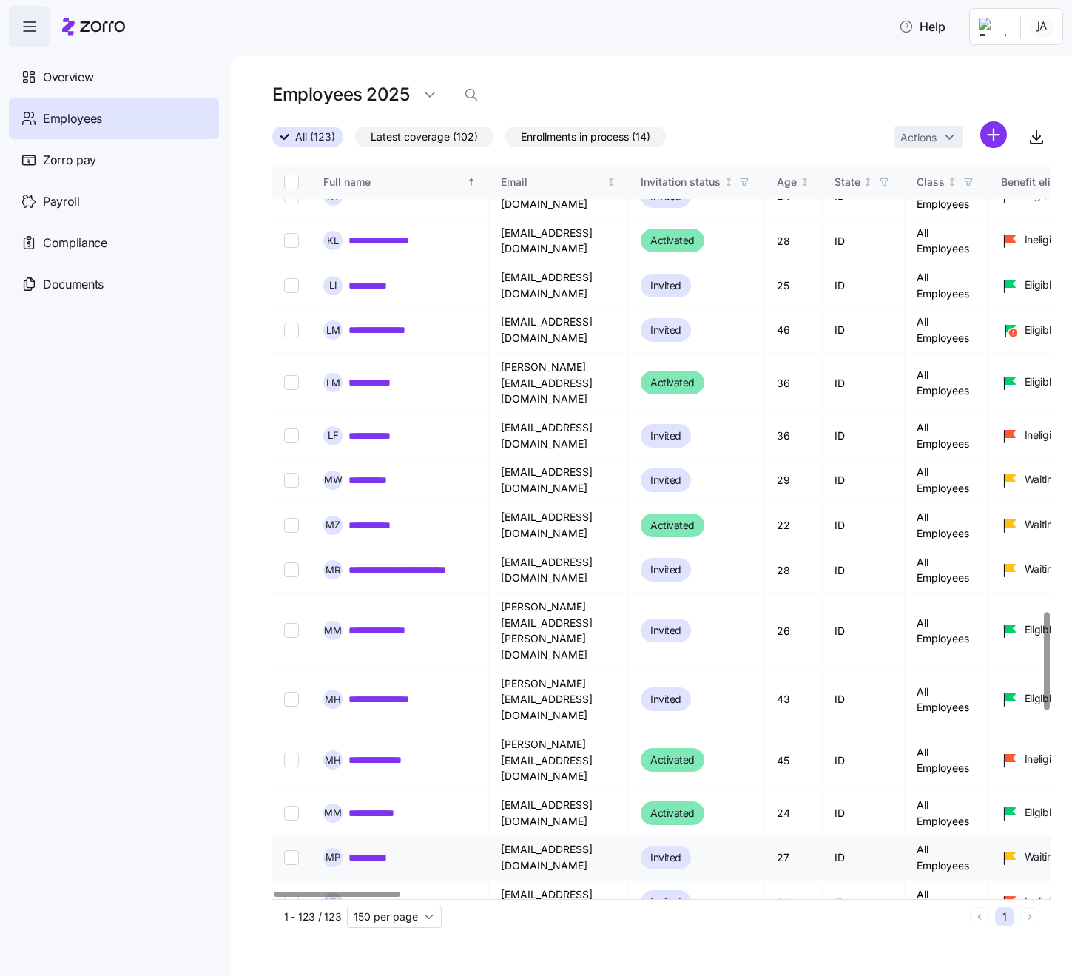
click at [401, 850] on link "**********" at bounding box center [377, 857] width 57 height 15
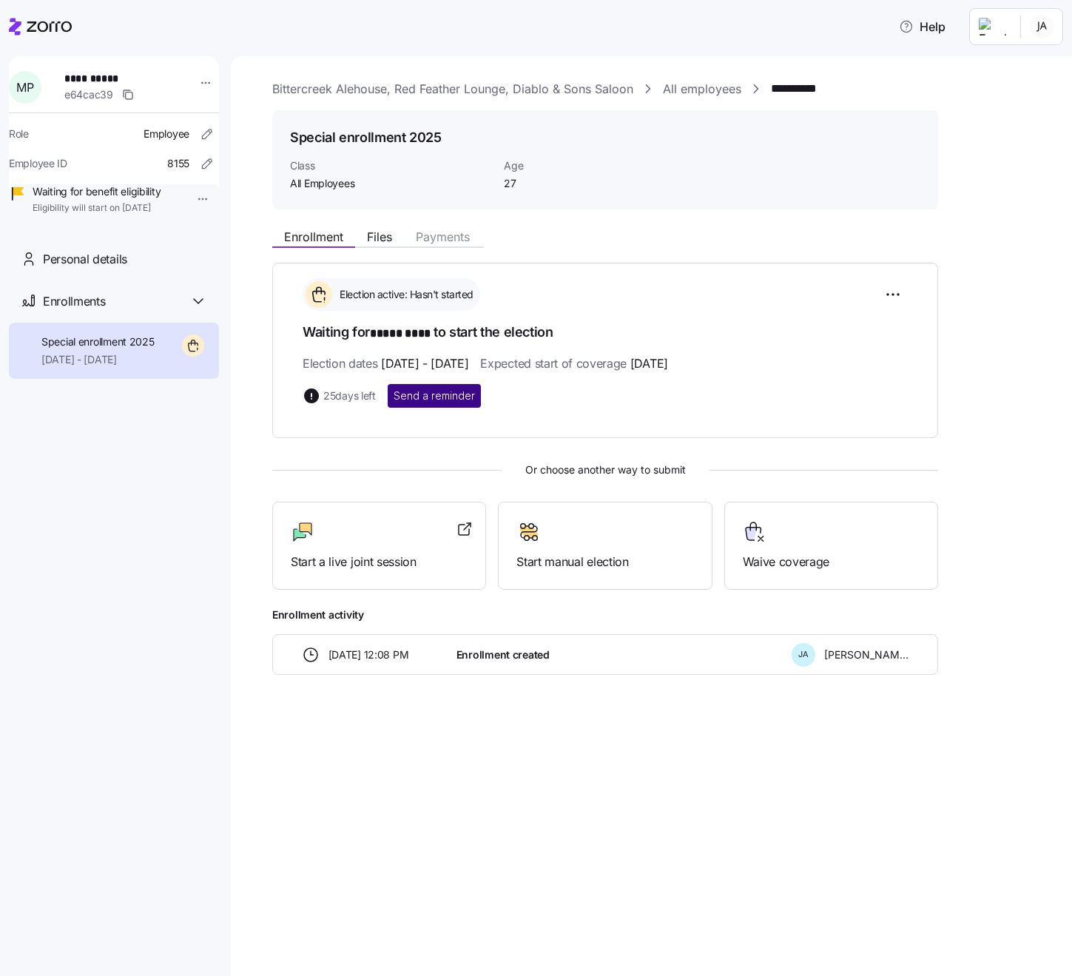
click at [455, 400] on span "Send a reminder" at bounding box center [434, 395] width 81 height 15
click at [707, 93] on link "All employees" at bounding box center [702, 89] width 78 height 18
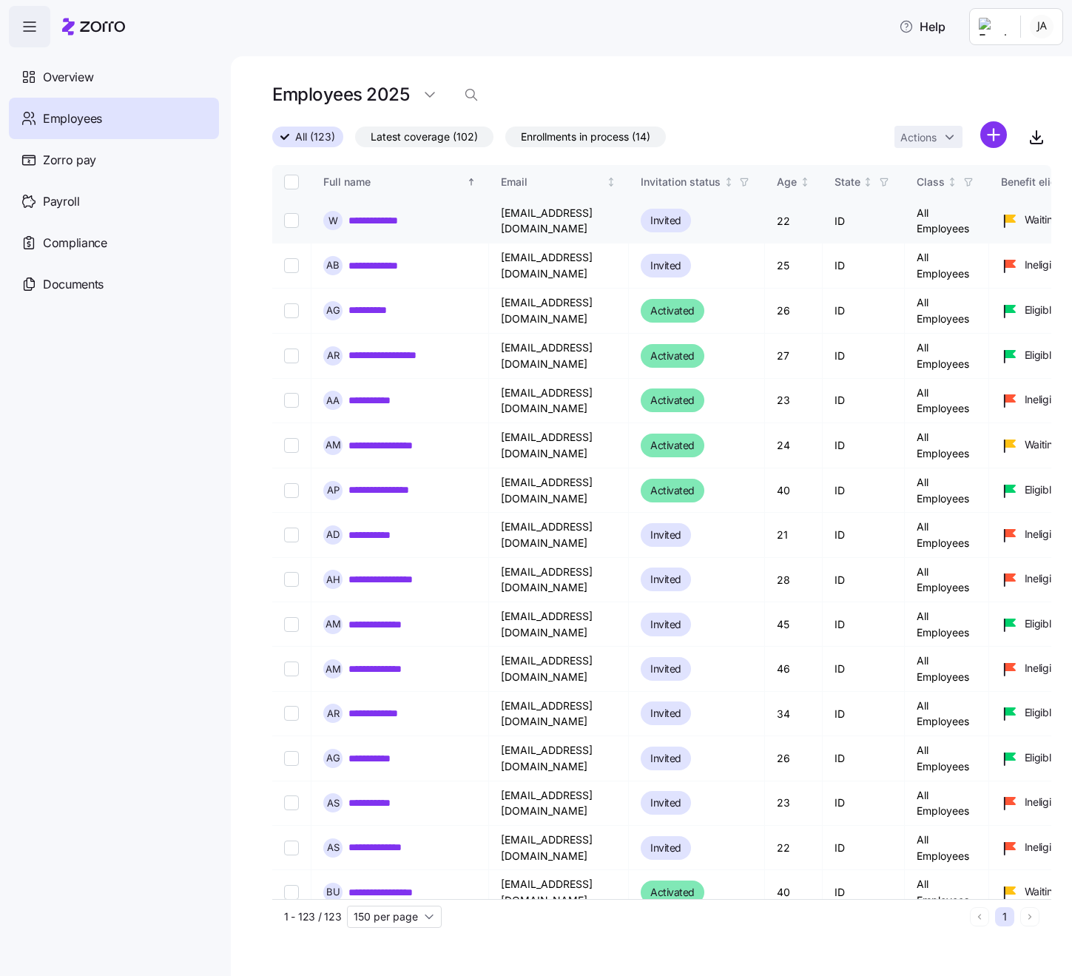
click at [362, 218] on link "**********" at bounding box center [374, 220] width 50 height 15
click at [369, 220] on link "**********" at bounding box center [390, 220] width 82 height 15
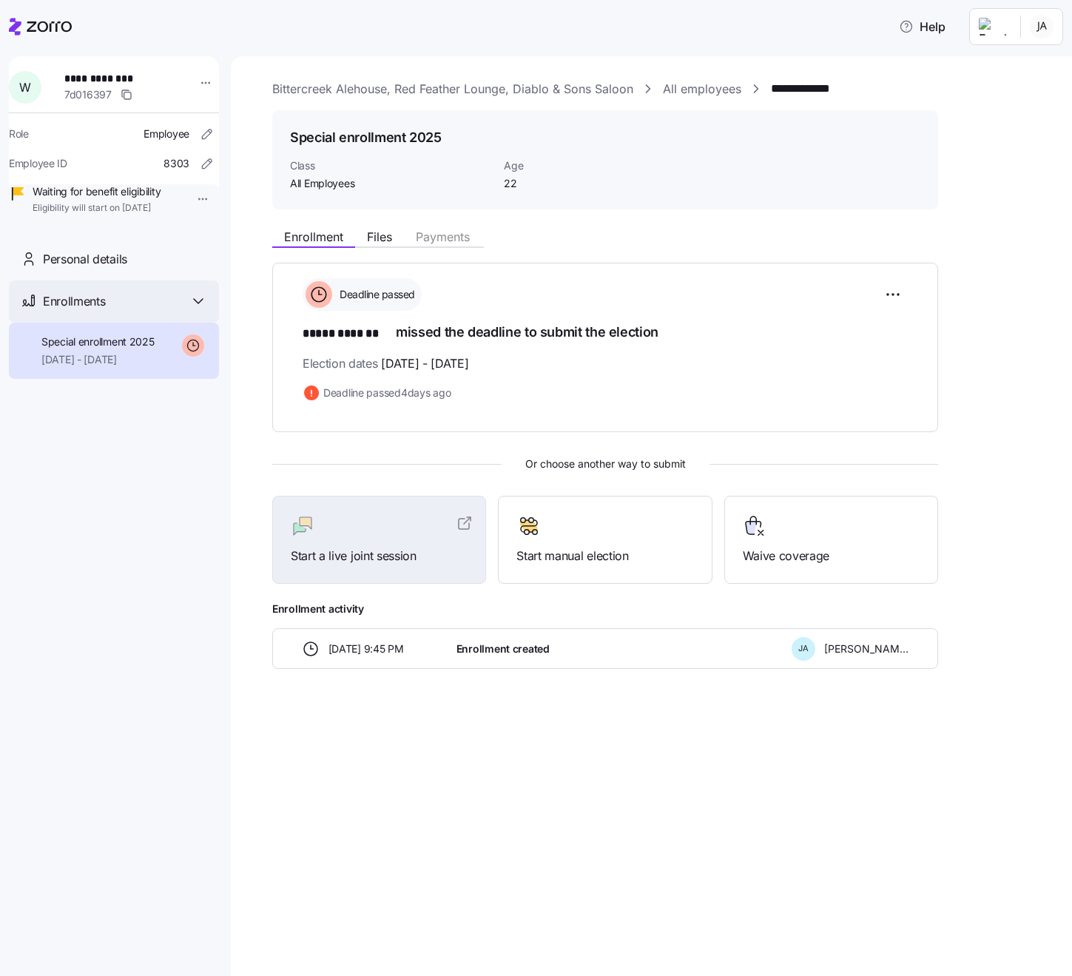
click at [187, 311] on div "Enrollments" at bounding box center [125, 301] width 164 height 18
click at [194, 310] on icon at bounding box center [198, 301] width 18 height 18
click at [383, 236] on span "Files" at bounding box center [379, 237] width 25 height 12
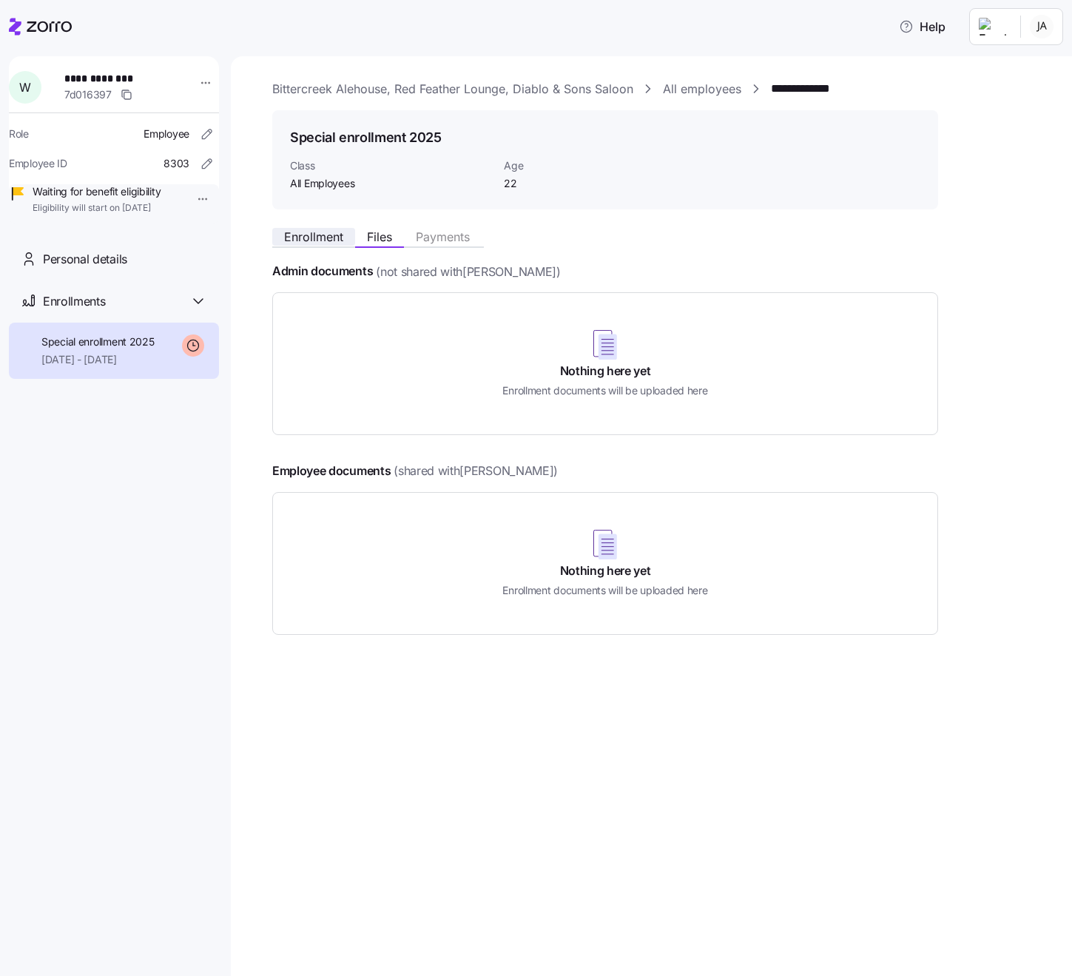
click at [300, 240] on span "Enrollment" at bounding box center [313, 237] width 59 height 12
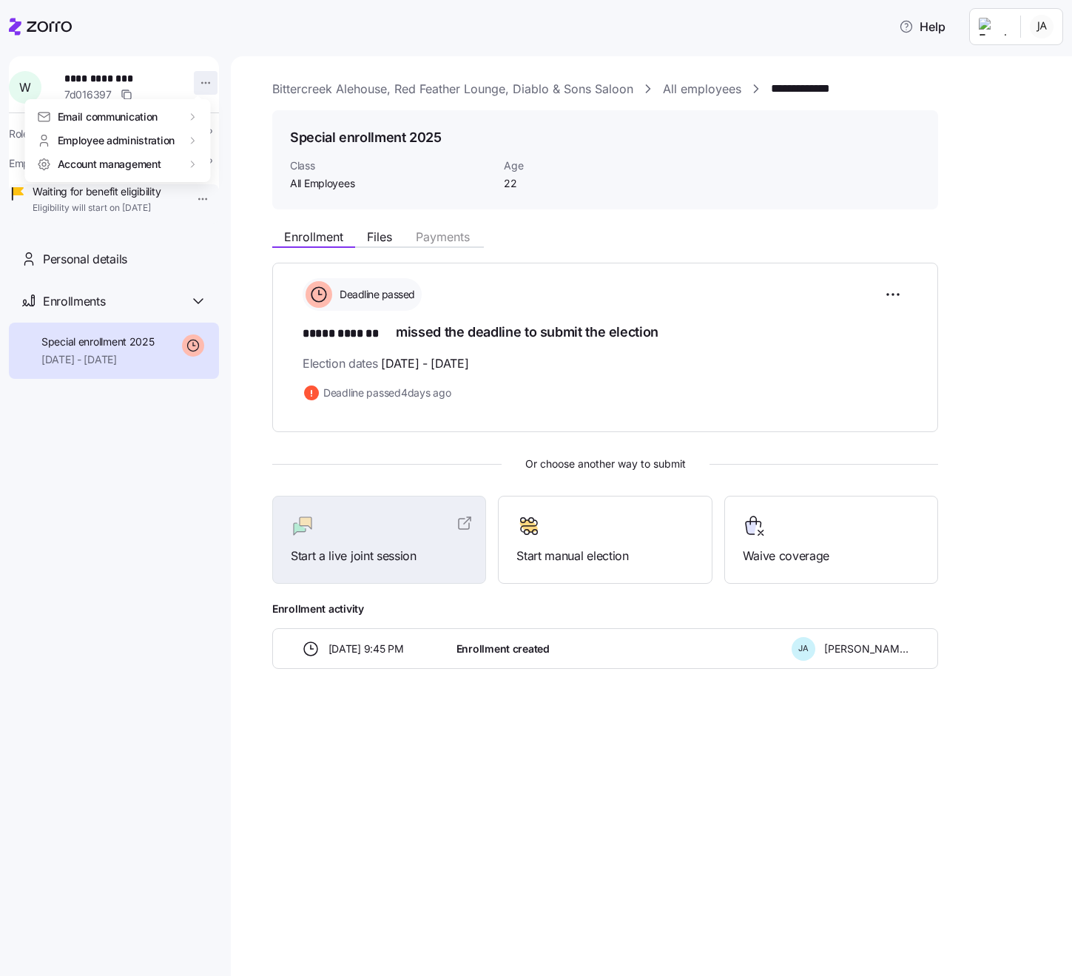
click at [199, 84] on html "**********" at bounding box center [536, 483] width 1072 height 967
click at [251, 190] on div "Change class" at bounding box center [248, 189] width 65 height 16
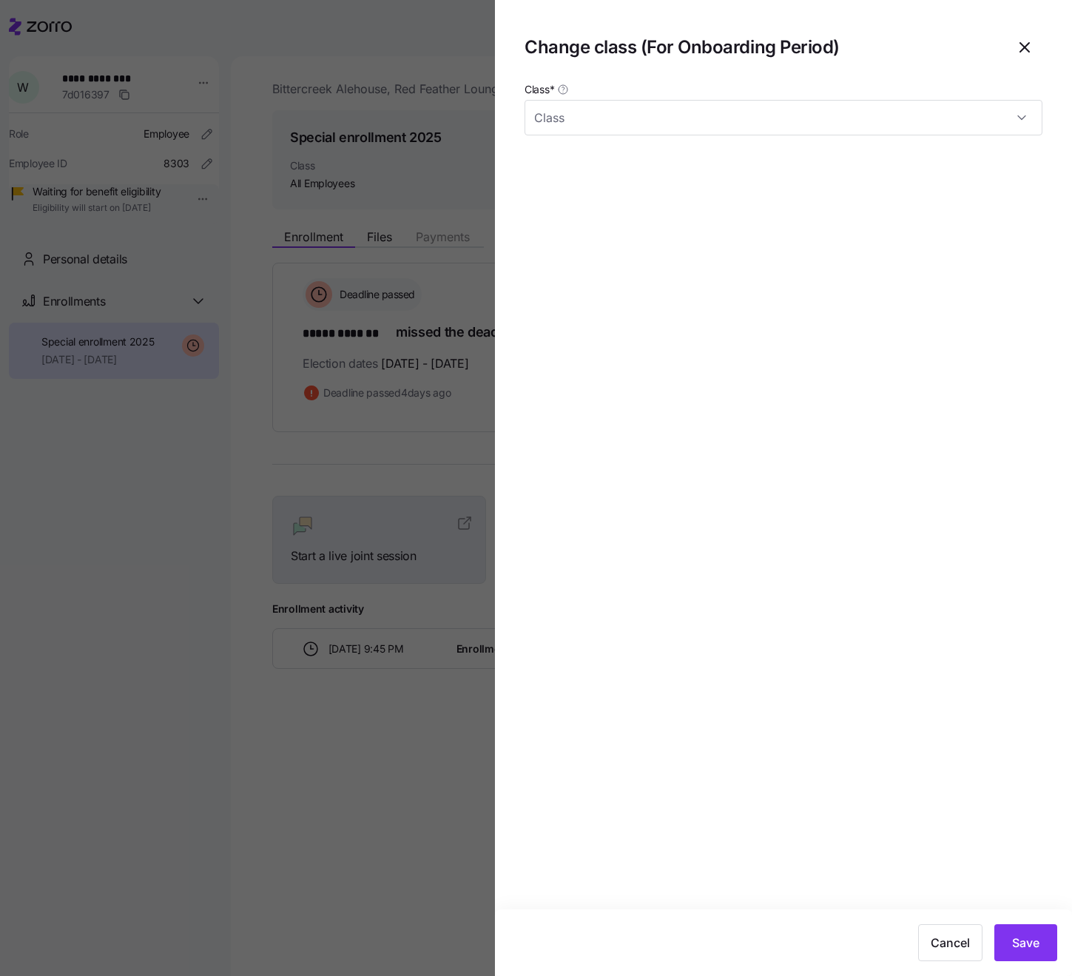
type input "All Employees"
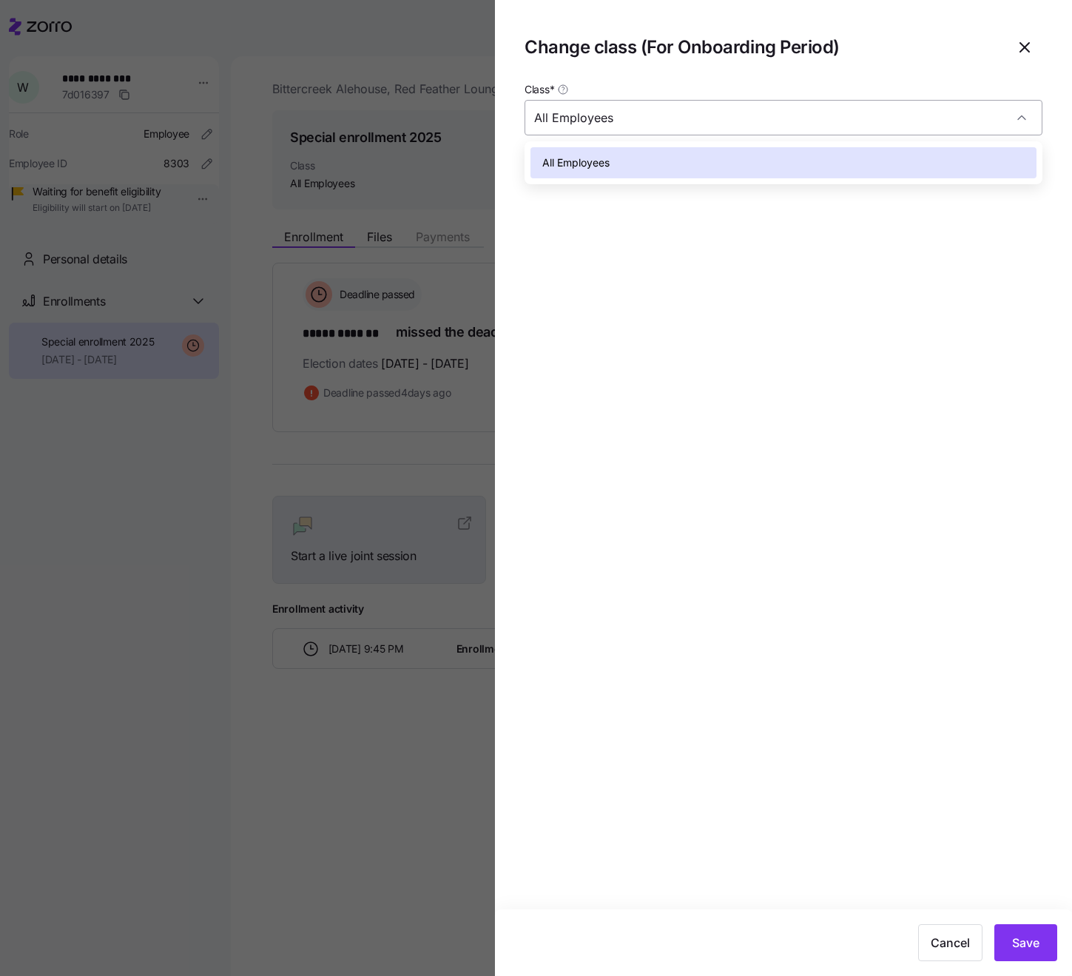
click at [893, 118] on div "All Employees" at bounding box center [784, 118] width 518 height 36
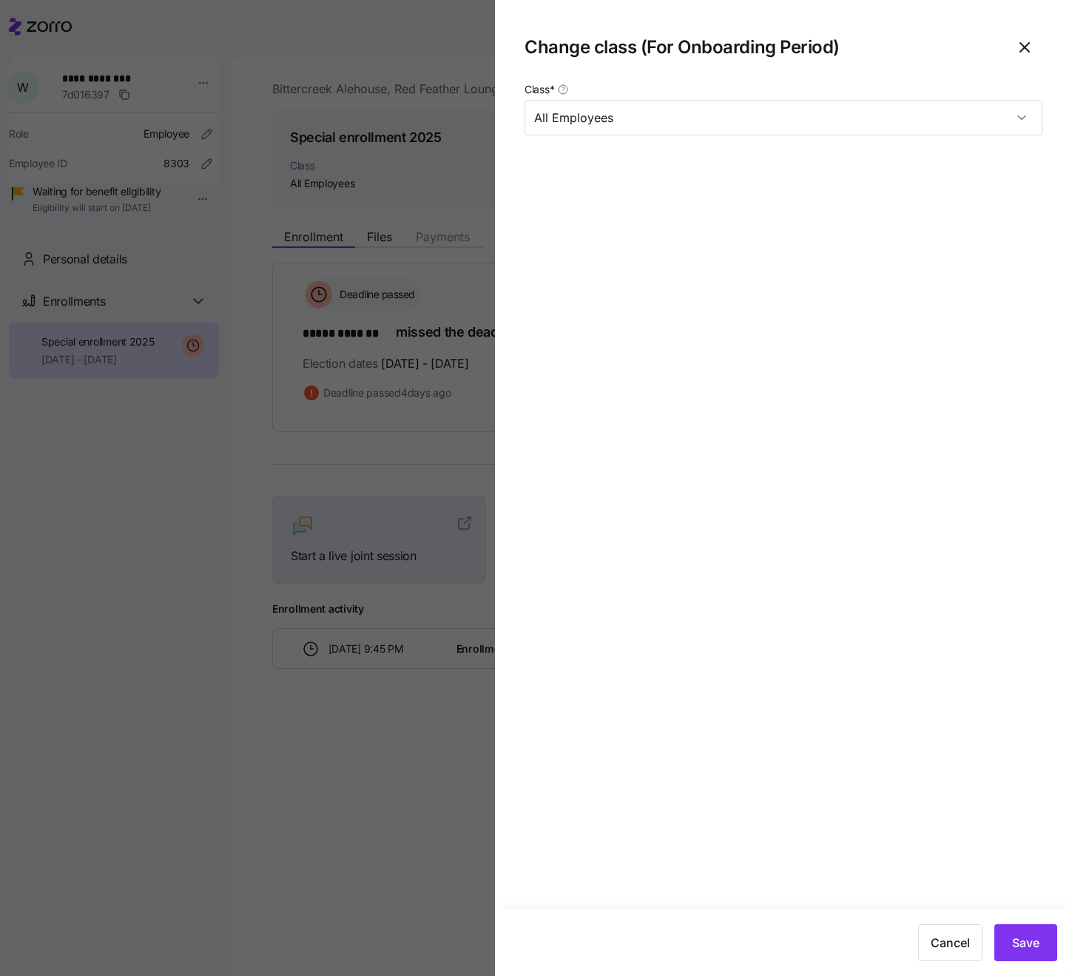
drag, startPoint x: 1023, startPoint y: 49, endPoint x: 690, endPoint y: 47, distance: 332.3
click at [893, 49] on icon "button" at bounding box center [1025, 47] width 18 height 18
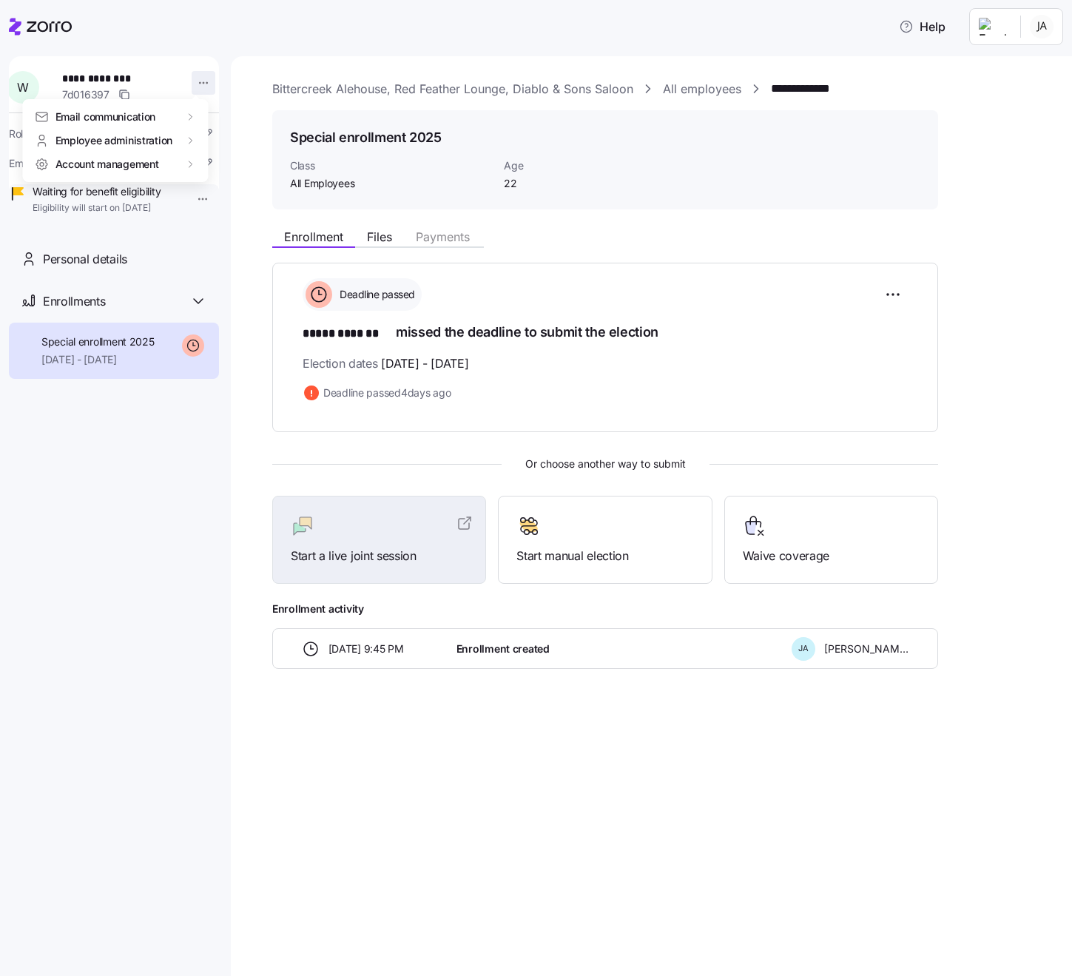
click at [197, 80] on html "**********" at bounding box center [536, 483] width 1072 height 967
click at [469, 44] on html "**********" at bounding box center [536, 483] width 1072 height 967
click at [692, 90] on link "All employees" at bounding box center [702, 89] width 78 height 18
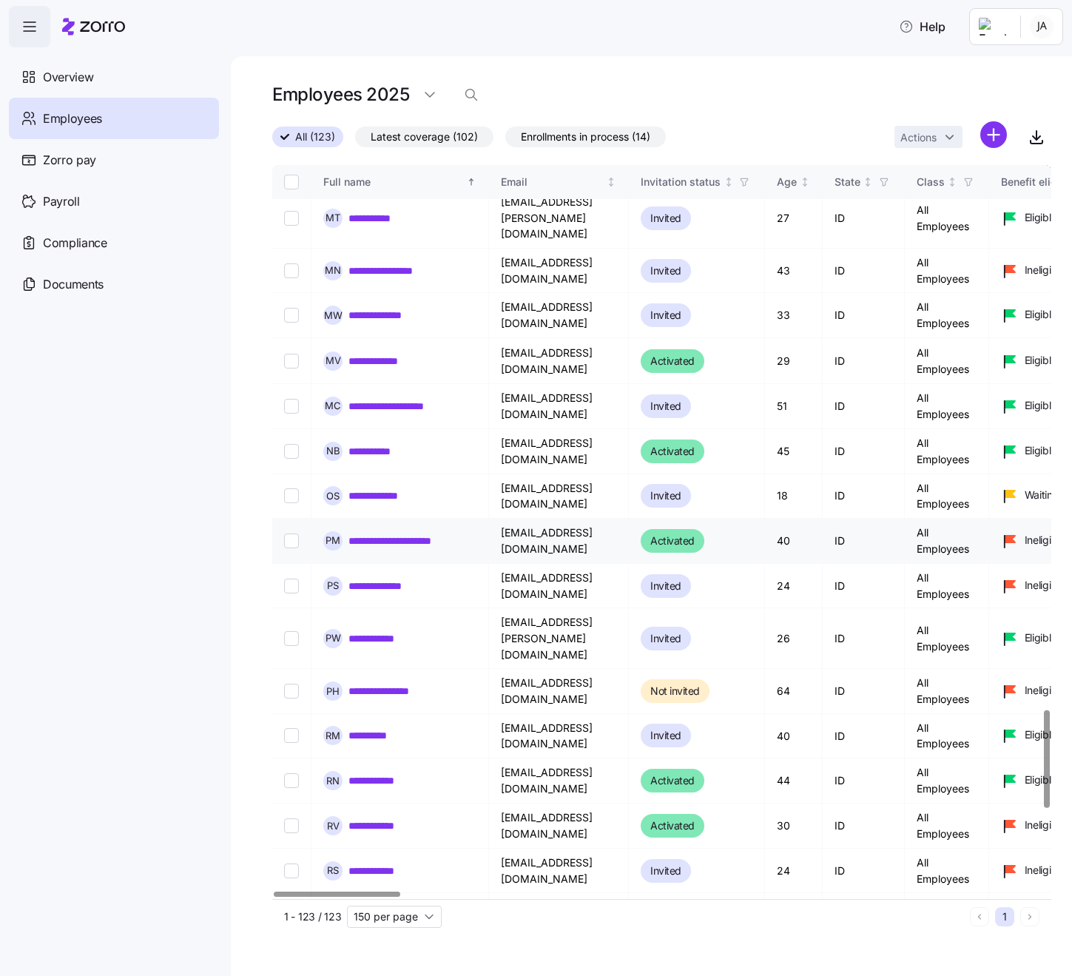
scroll to position [4099, 0]
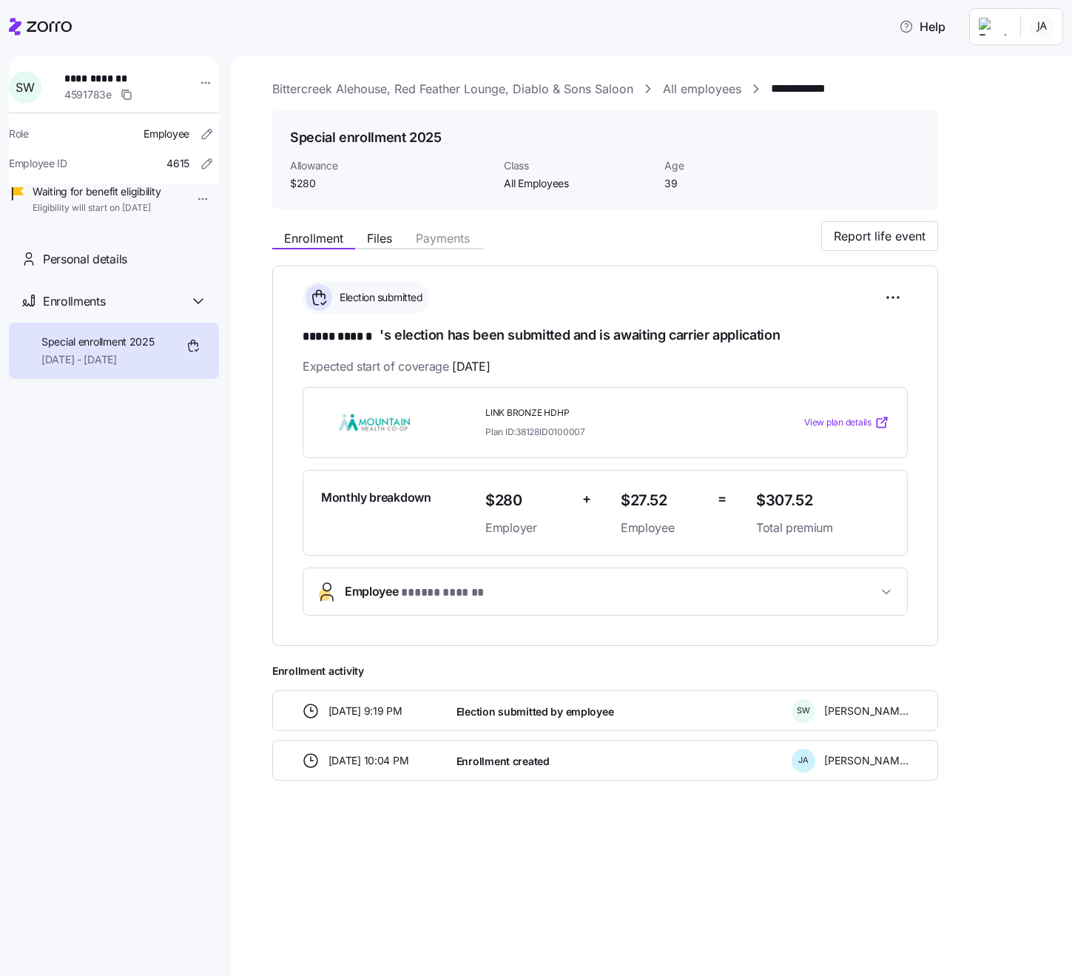
click at [713, 87] on link "All employees" at bounding box center [702, 89] width 78 height 18
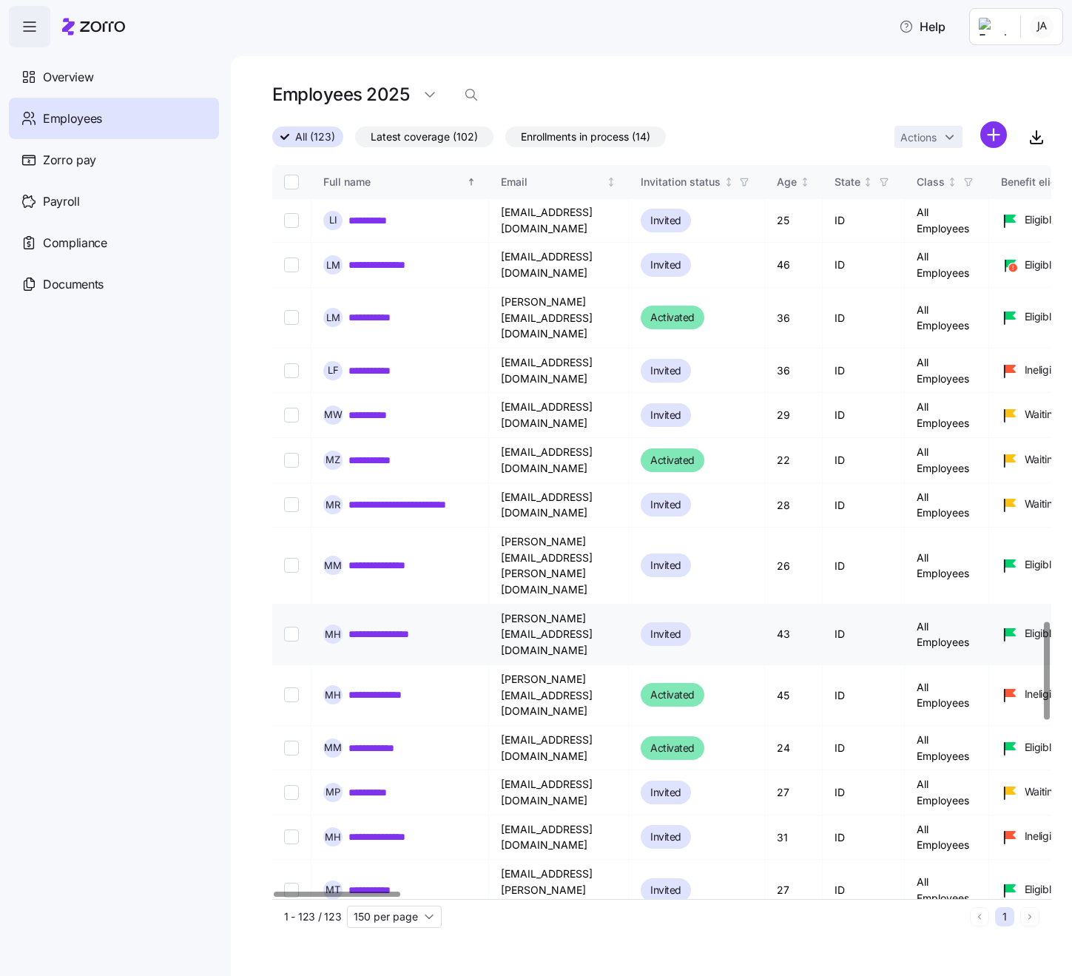
scroll to position [3424, 0]
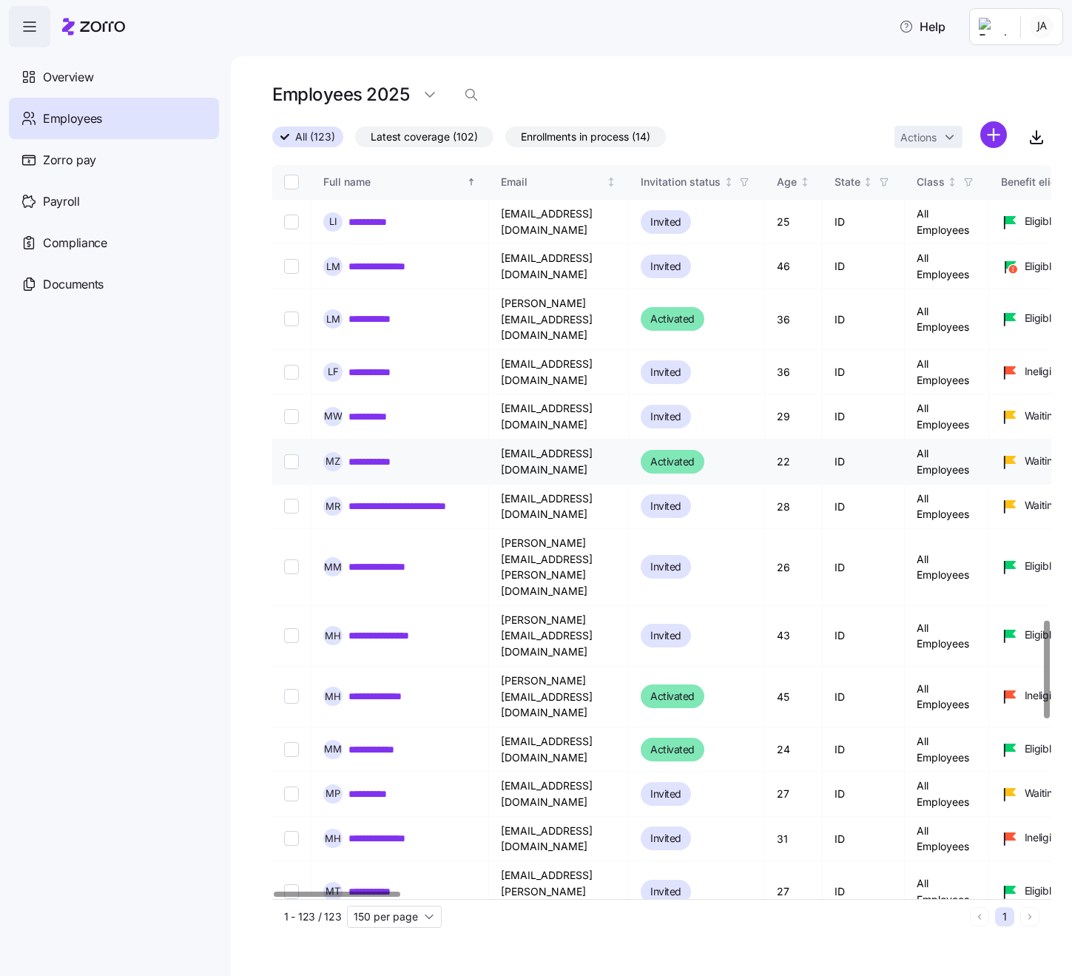
click at [360, 454] on link "**********" at bounding box center [381, 461] width 64 height 15
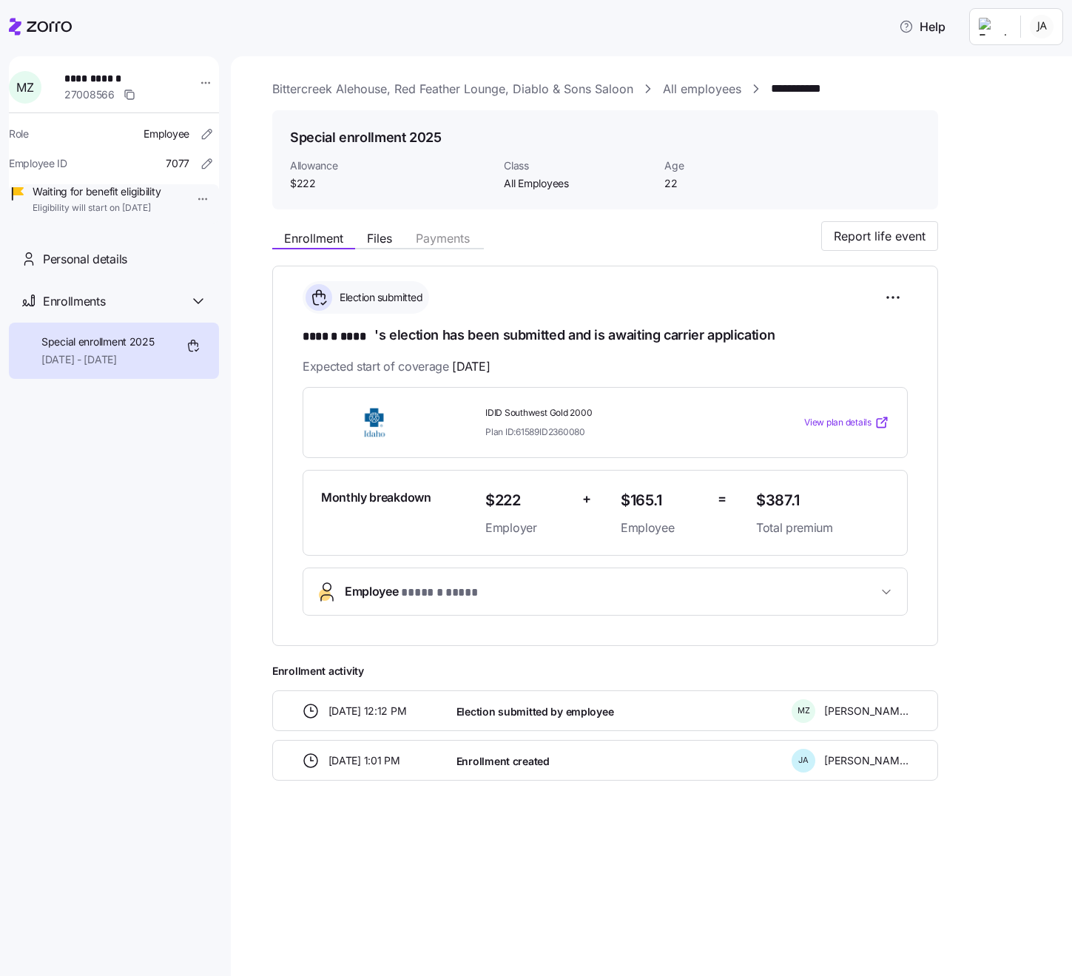
click at [697, 86] on link "All employees" at bounding box center [702, 89] width 78 height 18
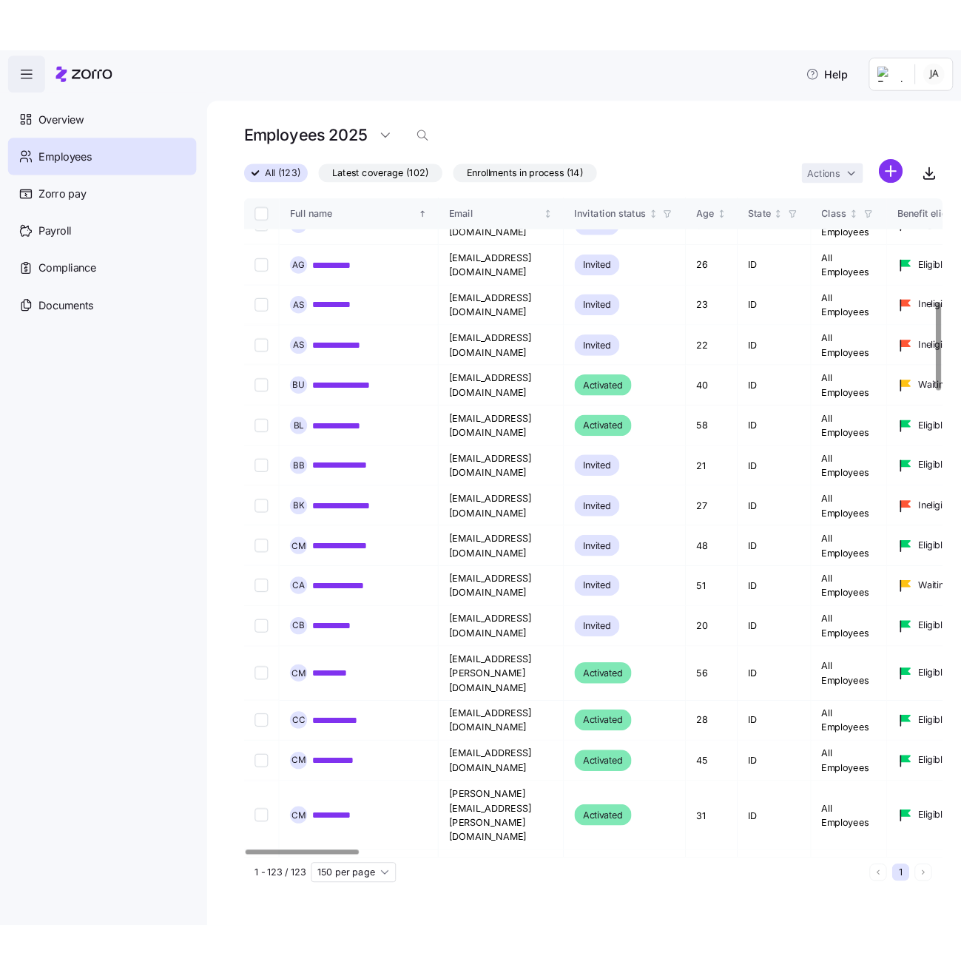
scroll to position [1234, 0]
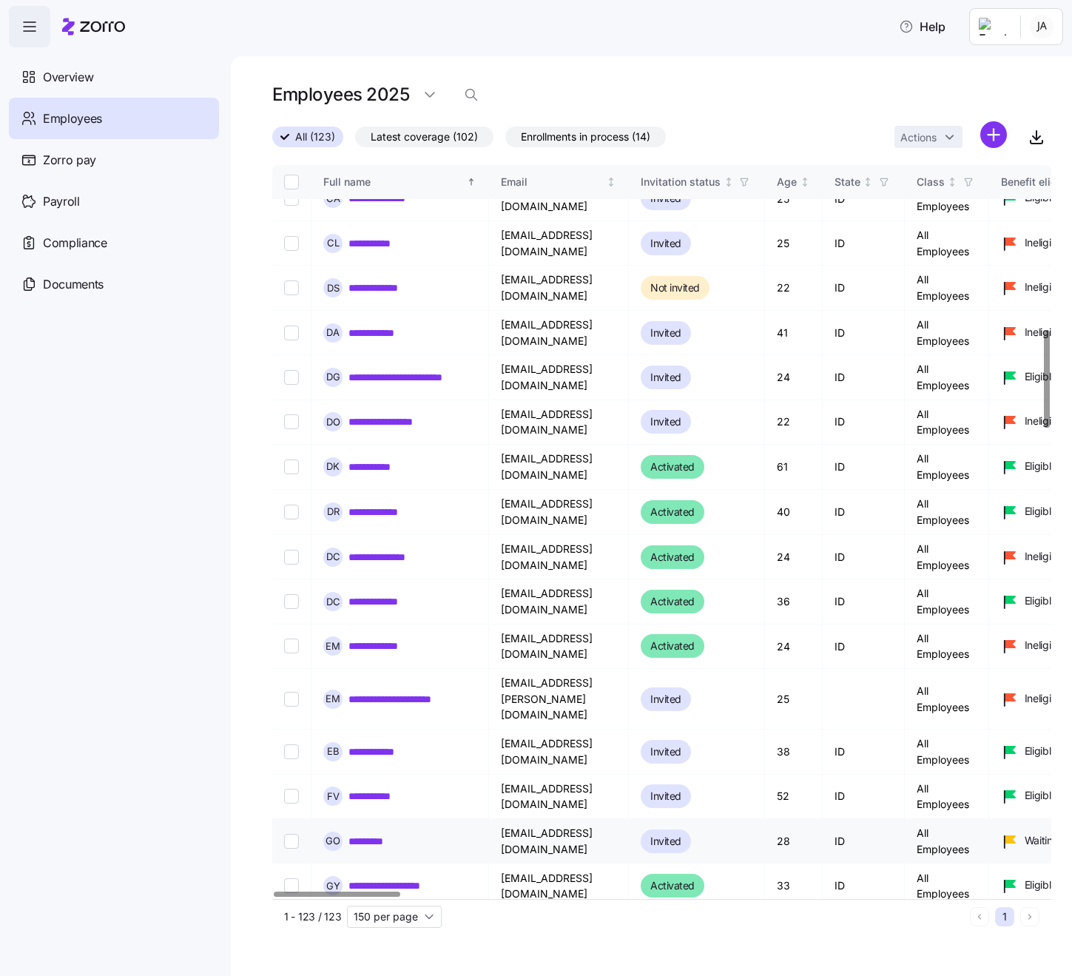
click at [369, 834] on link "*********" at bounding box center [372, 841] width 47 height 15
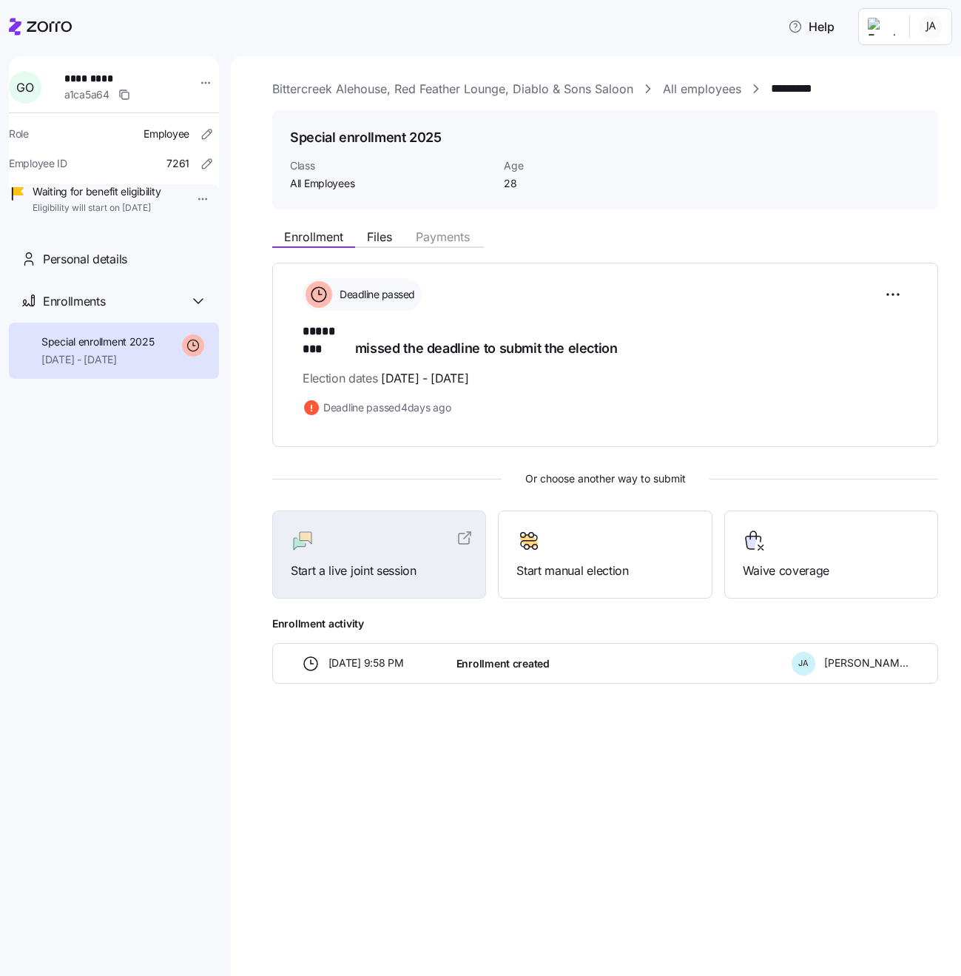
click at [710, 89] on link "All employees" at bounding box center [702, 89] width 78 height 18
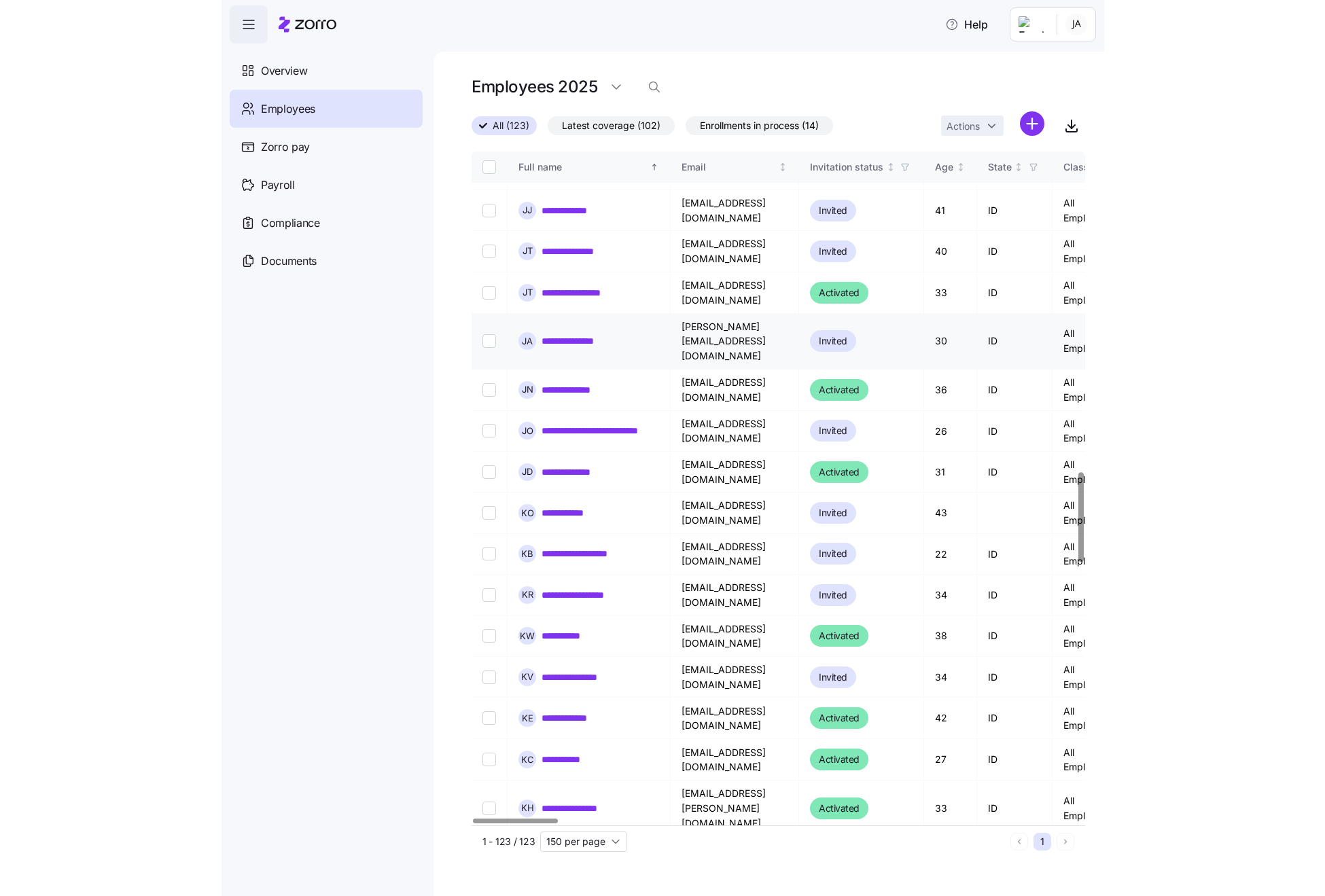
scroll to position [2408, 0]
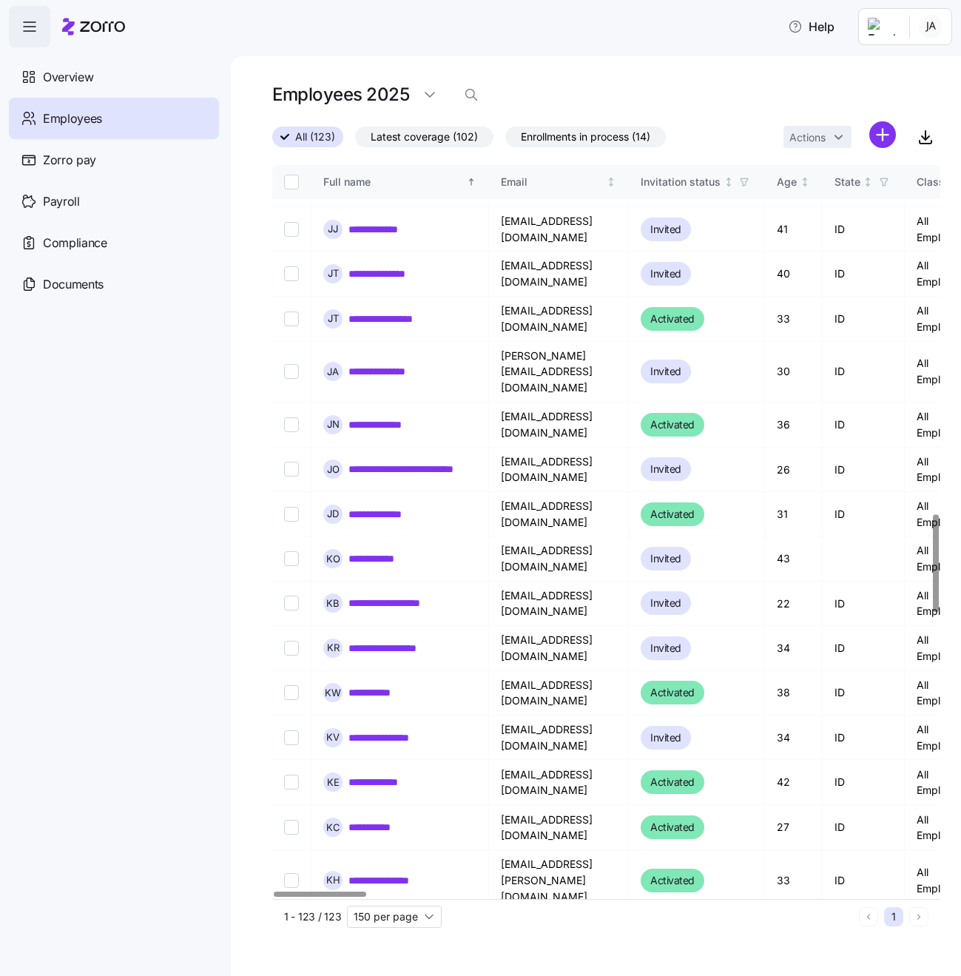
click at [289, 926] on input "Select record 73" at bounding box center [291, 933] width 15 height 15
checkbox input "true"
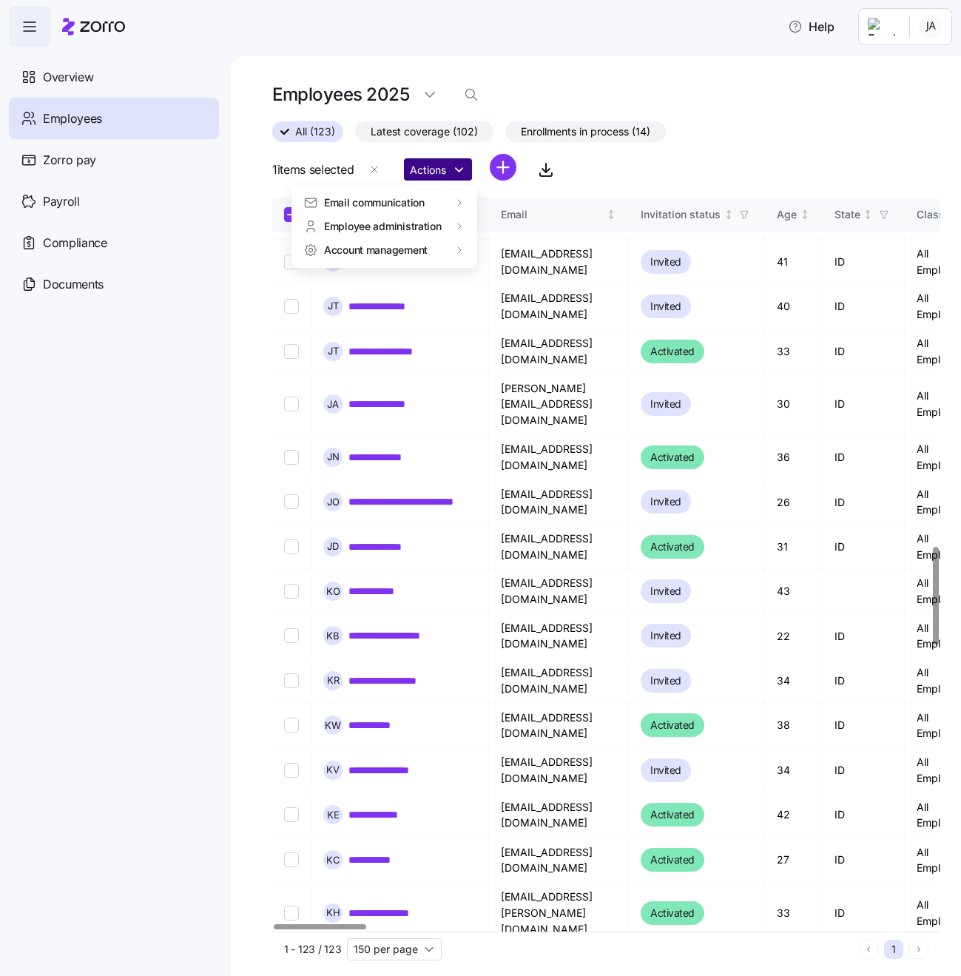
click at [445, 166] on html "**********" at bounding box center [480, 483] width 961 height 967
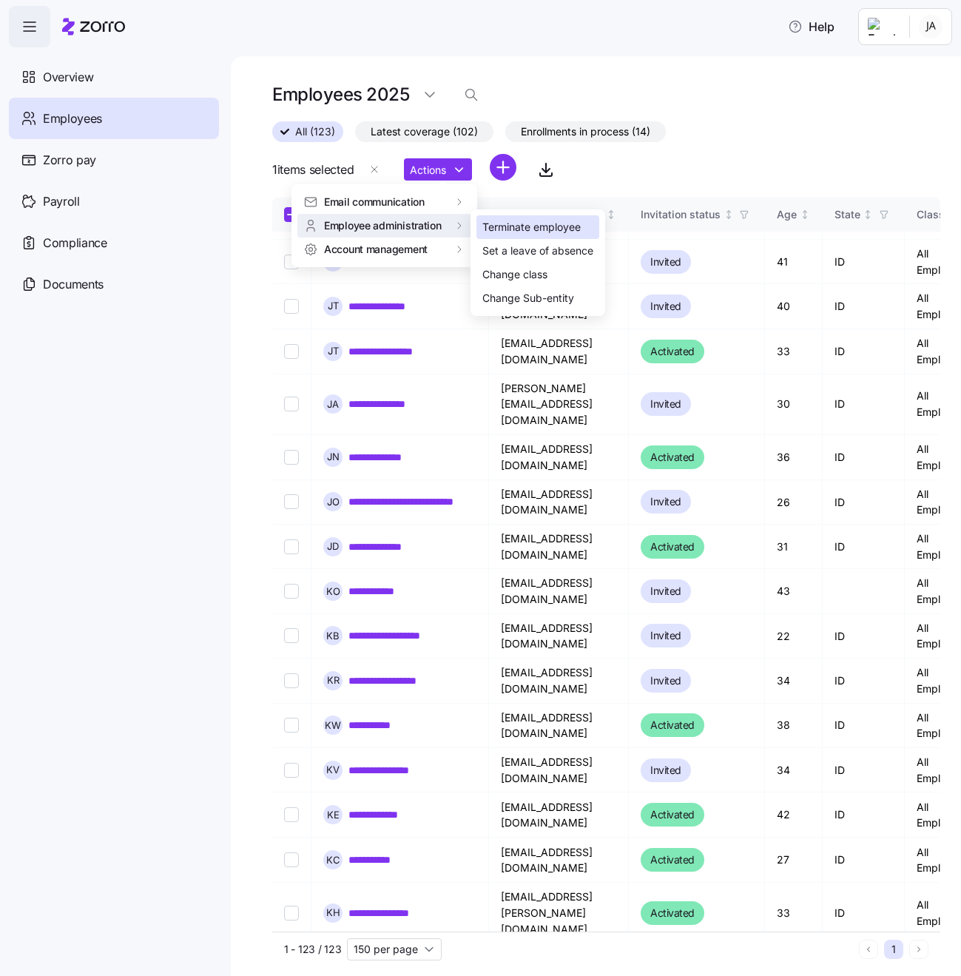
click at [482, 228] on div "Terminate employee" at bounding box center [538, 227] width 123 height 24
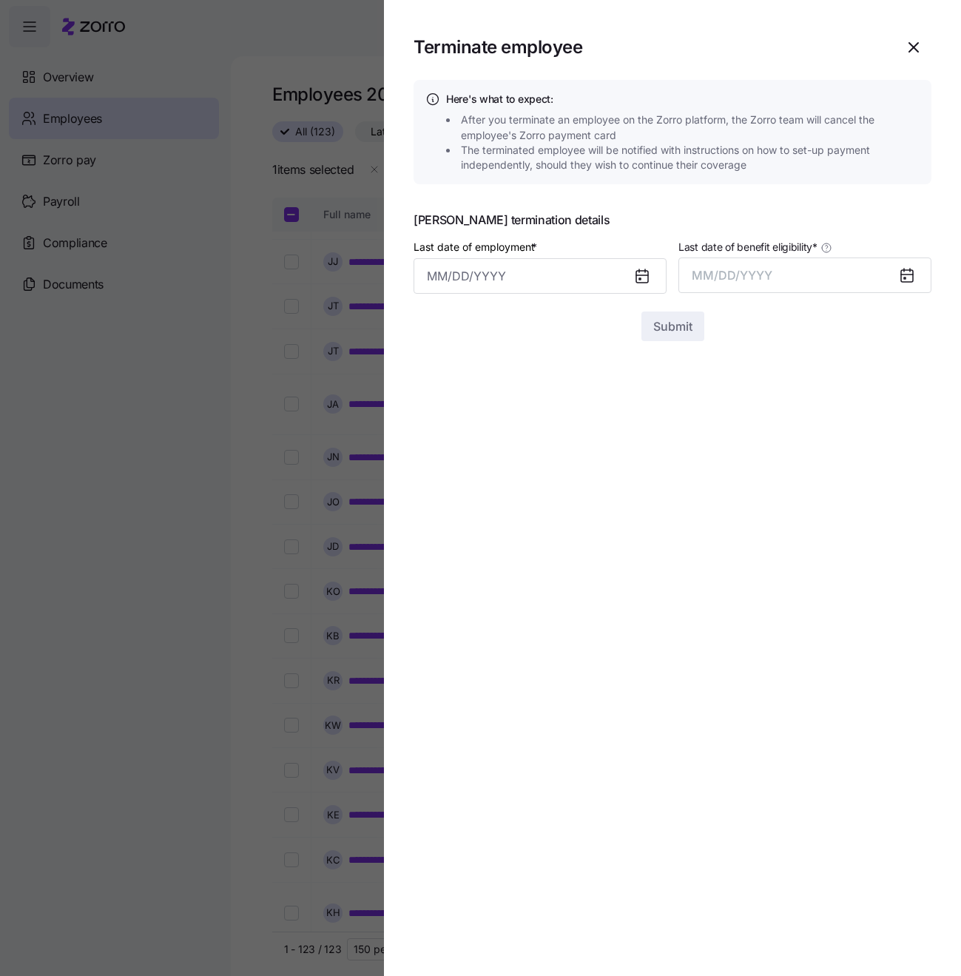
click at [645, 275] on icon at bounding box center [642, 277] width 12 height 12
click at [507, 272] on input "Last date of employment *" at bounding box center [540, 276] width 253 height 36
click at [445, 327] on icon "button" at bounding box center [444, 325] width 16 height 16
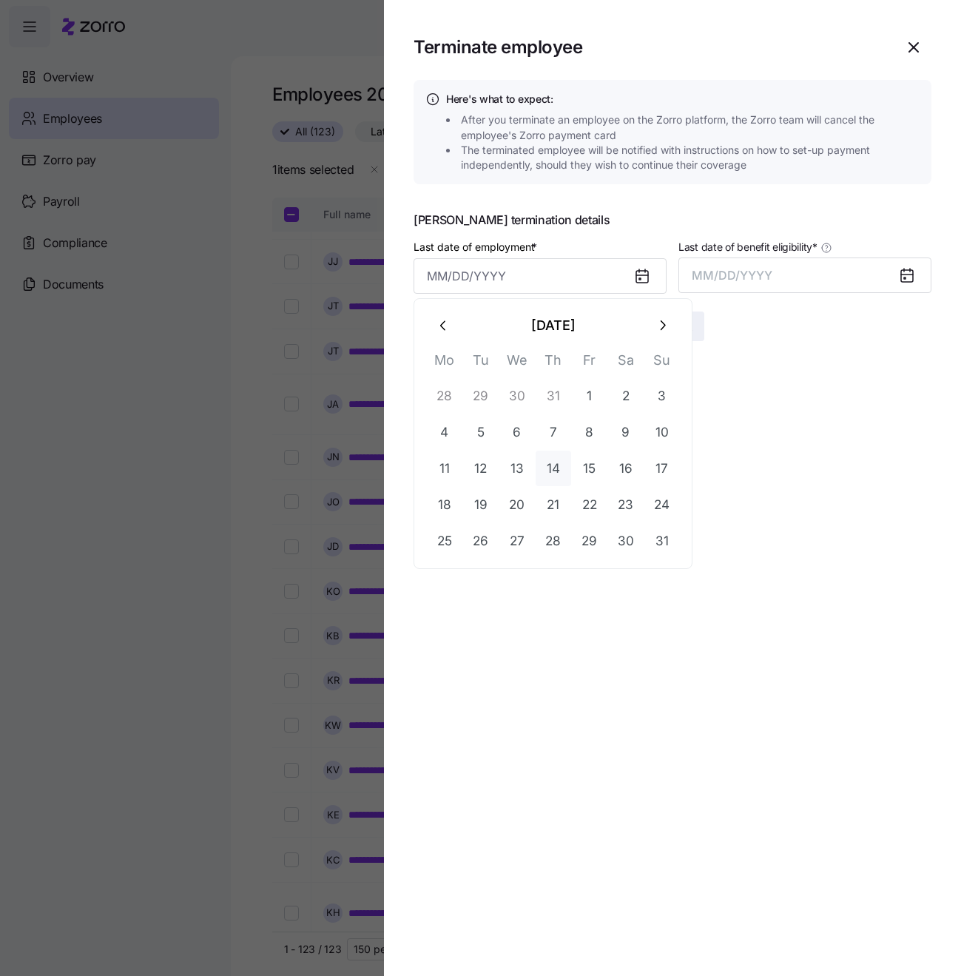
drag, startPoint x: 445, startPoint y: 538, endPoint x: 564, endPoint y: 471, distance: 136.5
click at [450, 534] on button "25" at bounding box center [445, 541] width 36 height 36
type input "[DATE]"
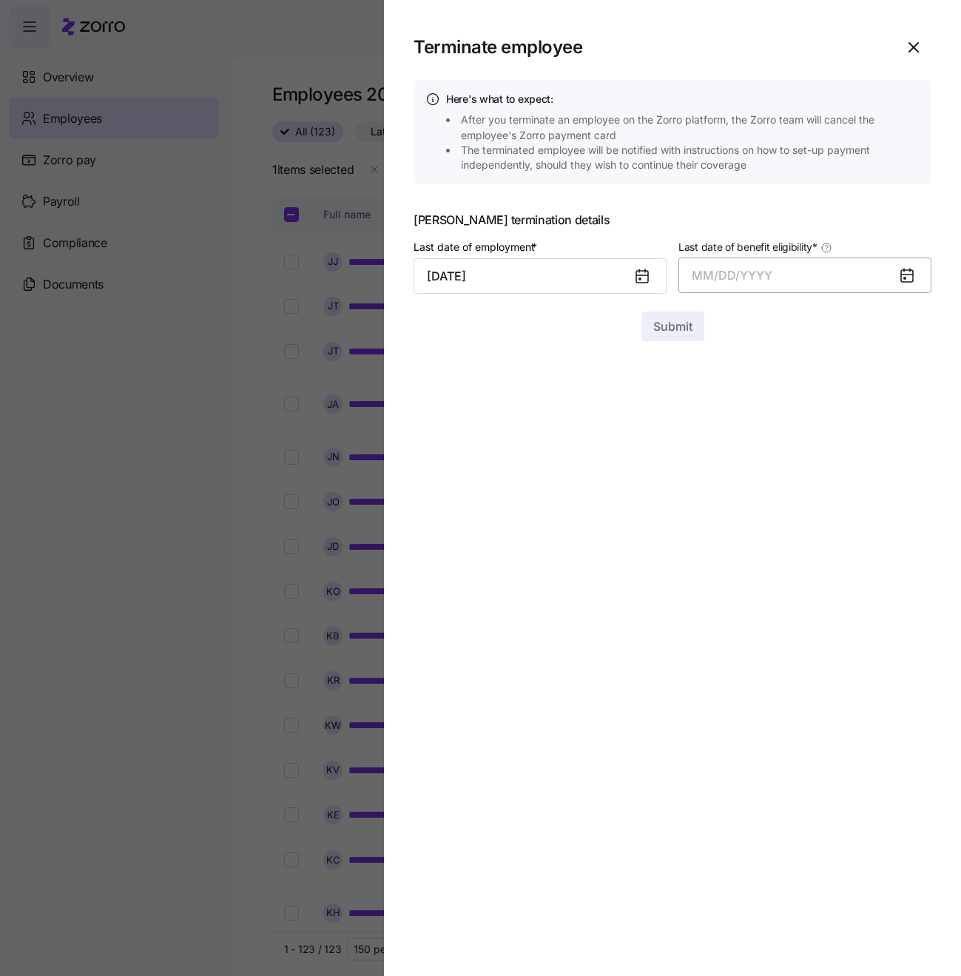
click at [846, 272] on button "MM/DD/YYYY" at bounding box center [805, 276] width 253 height 36
drag, startPoint x: 879, startPoint y: 436, endPoint x: 773, endPoint y: 409, distance: 109.8
click at [878, 435] on button "Sep" at bounding box center [903, 441] width 84 height 36
click at [673, 319] on span "Submit" at bounding box center [672, 326] width 39 height 18
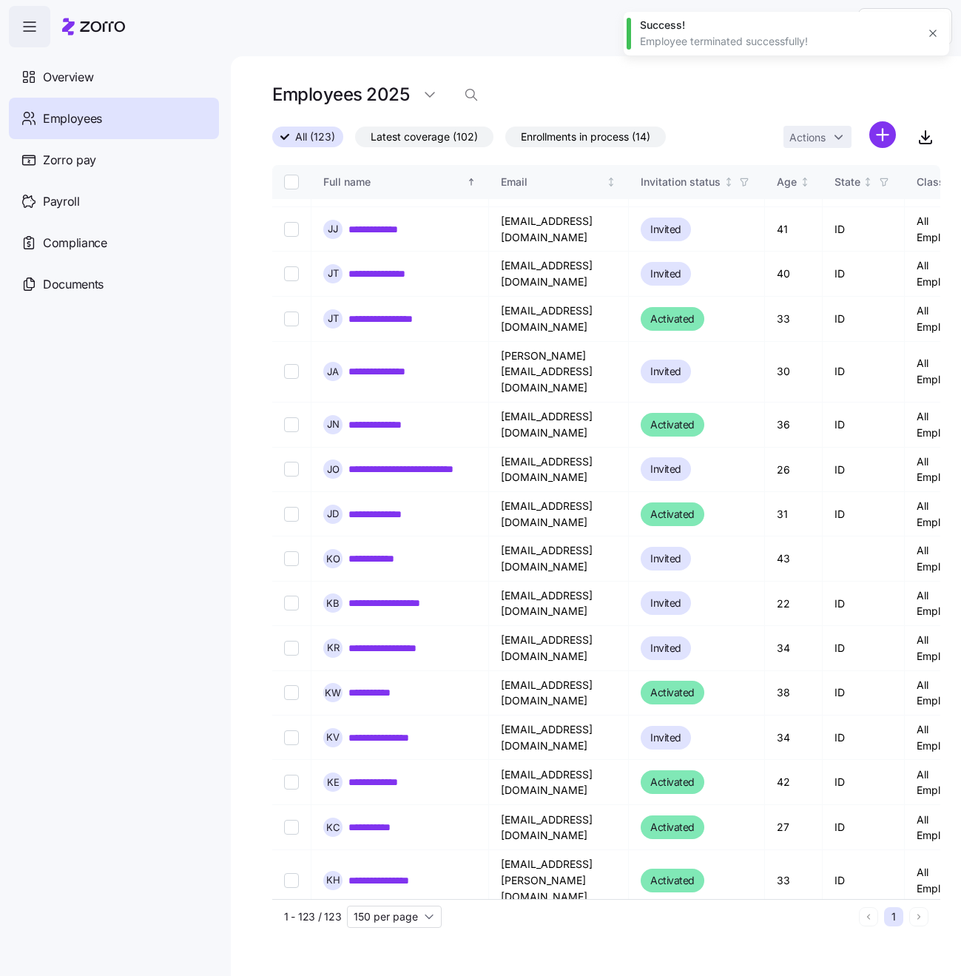
checkbox input "false"
click at [403, 926] on link "**********" at bounding box center [386, 933] width 75 height 15
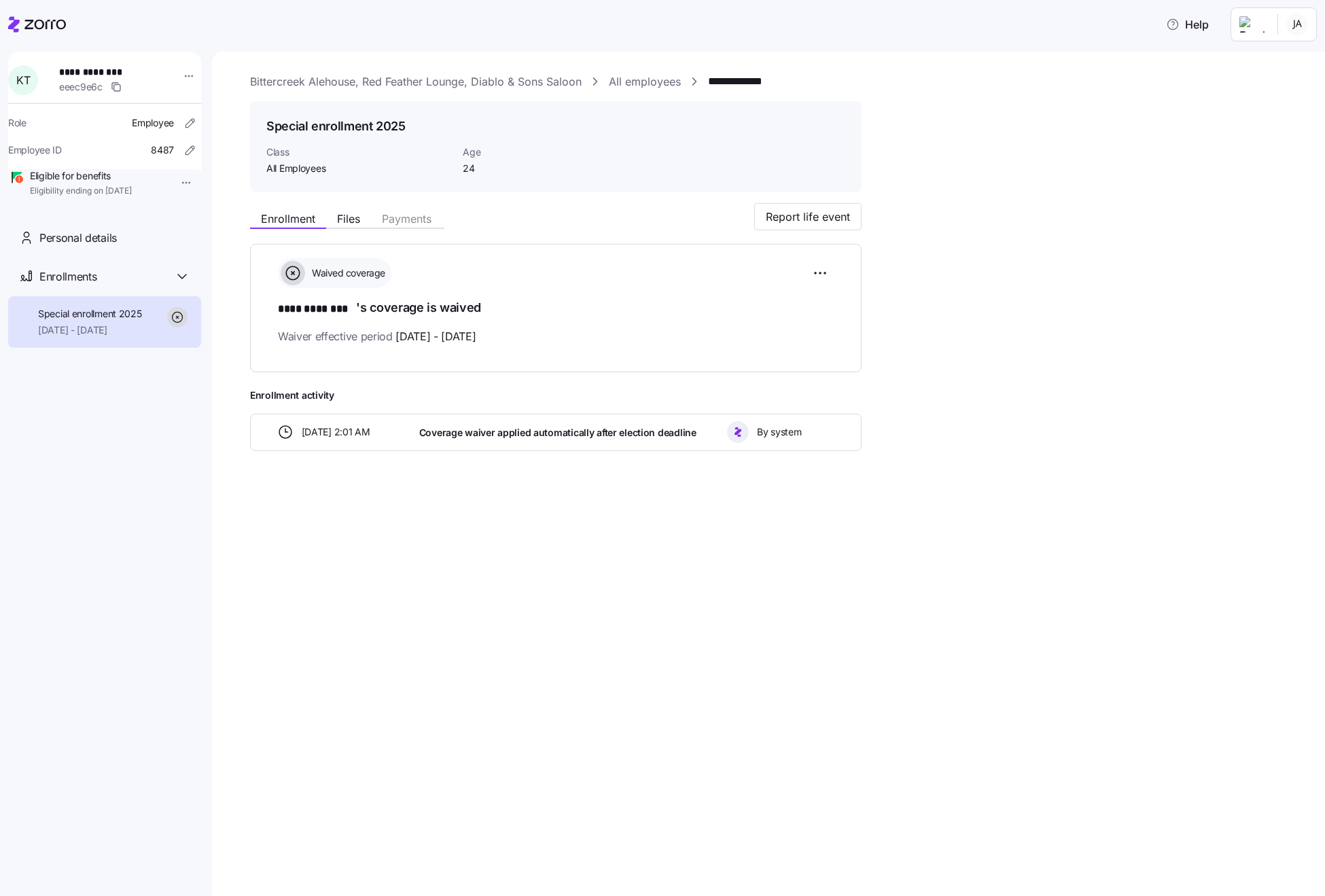
click at [649, 82] on link "All employees" at bounding box center [645, 82] width 72 height 17
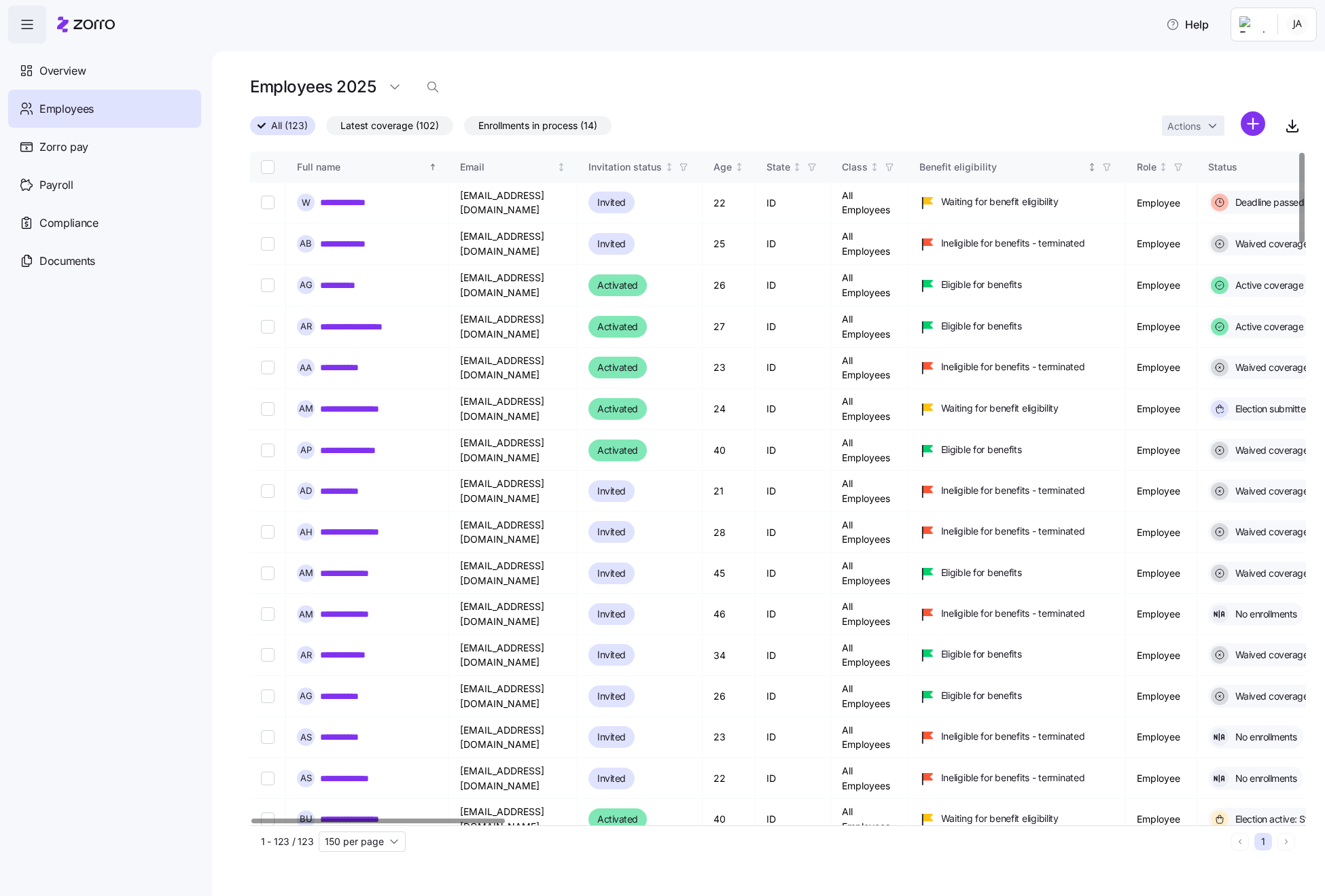
click at [820, 167] on div "Benefit eligibility" at bounding box center [1002, 167] width 166 height 15
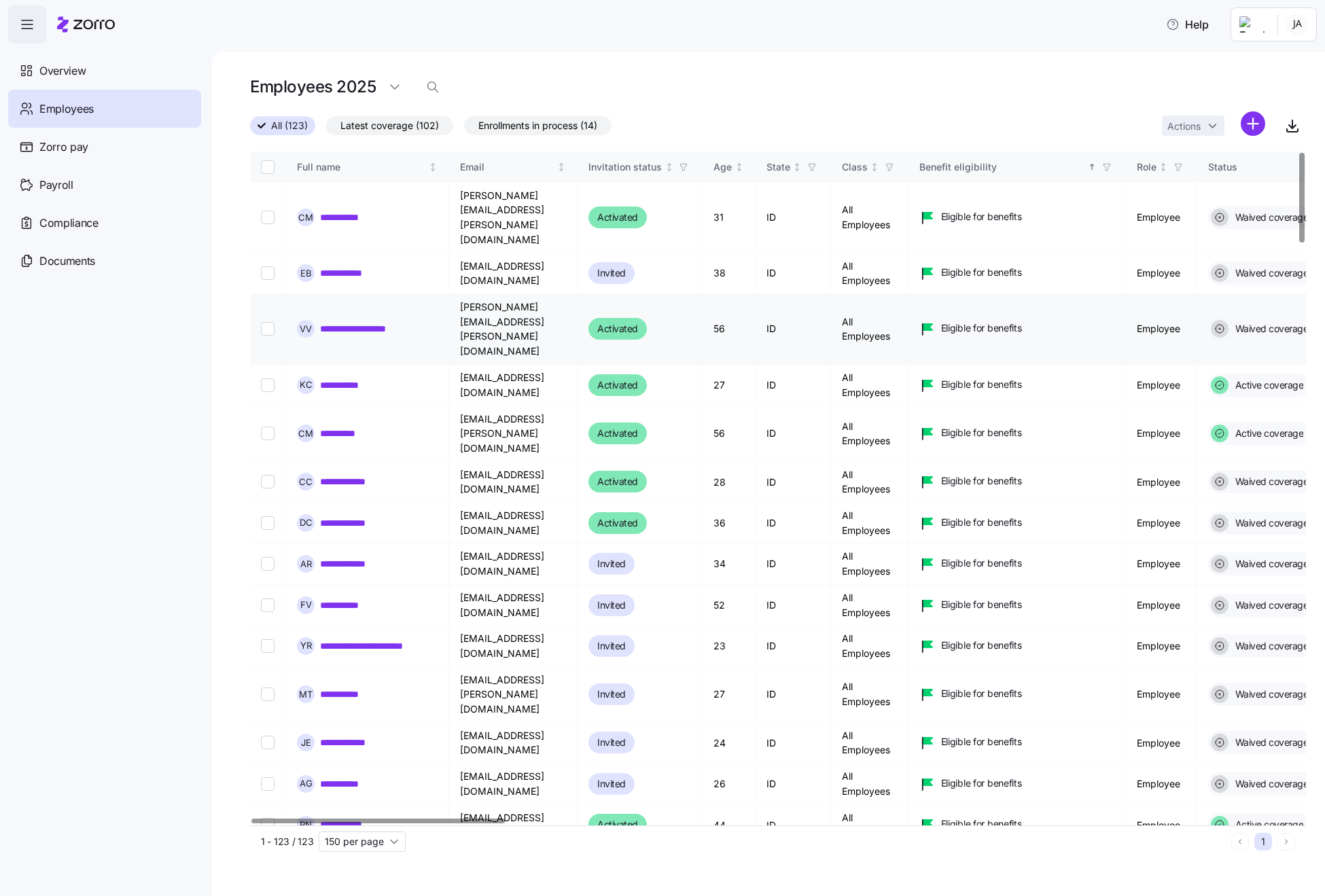
click at [340, 322] on link "**********" at bounding box center [365, 329] width 91 height 14
click at [377, 322] on link "**********" at bounding box center [365, 329] width 91 height 14
click at [263, 322] on input "Select record 3" at bounding box center [267, 329] width 14 height 14
checkbox input "true"
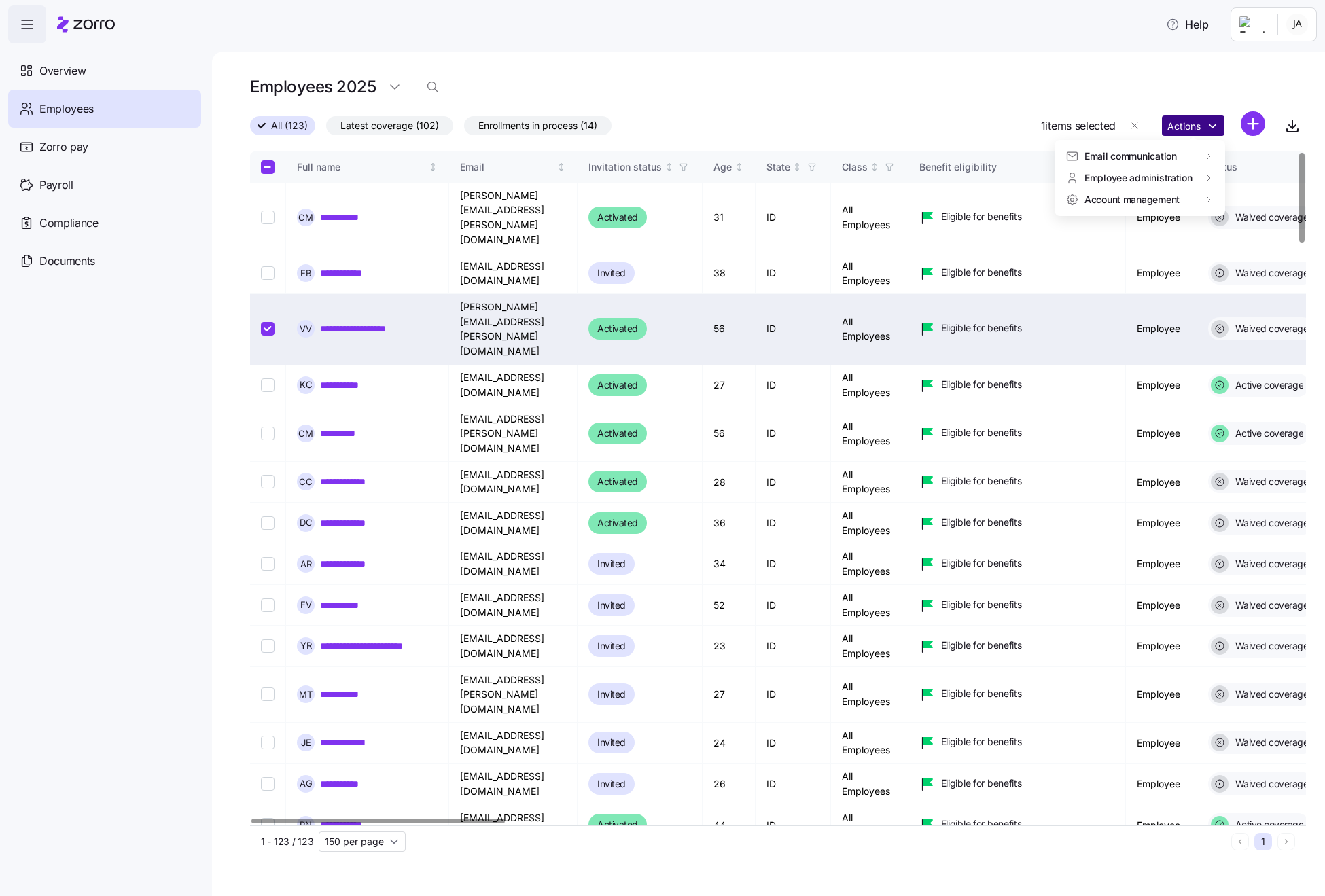
click at [820, 135] on html "**********" at bounding box center [662, 443] width 1325 height 888
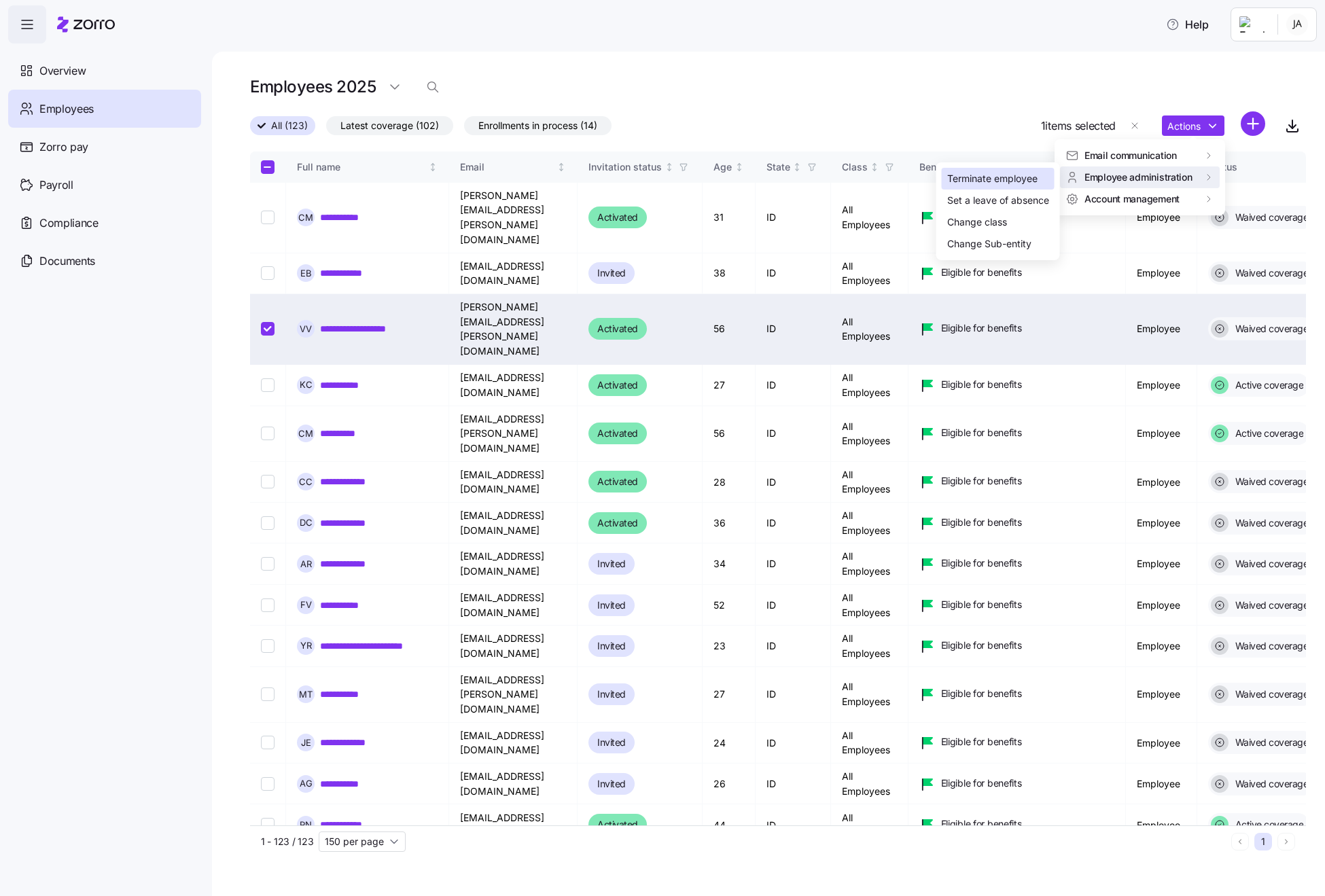
click at [820, 180] on div "Terminate employee" at bounding box center [993, 178] width 90 height 15
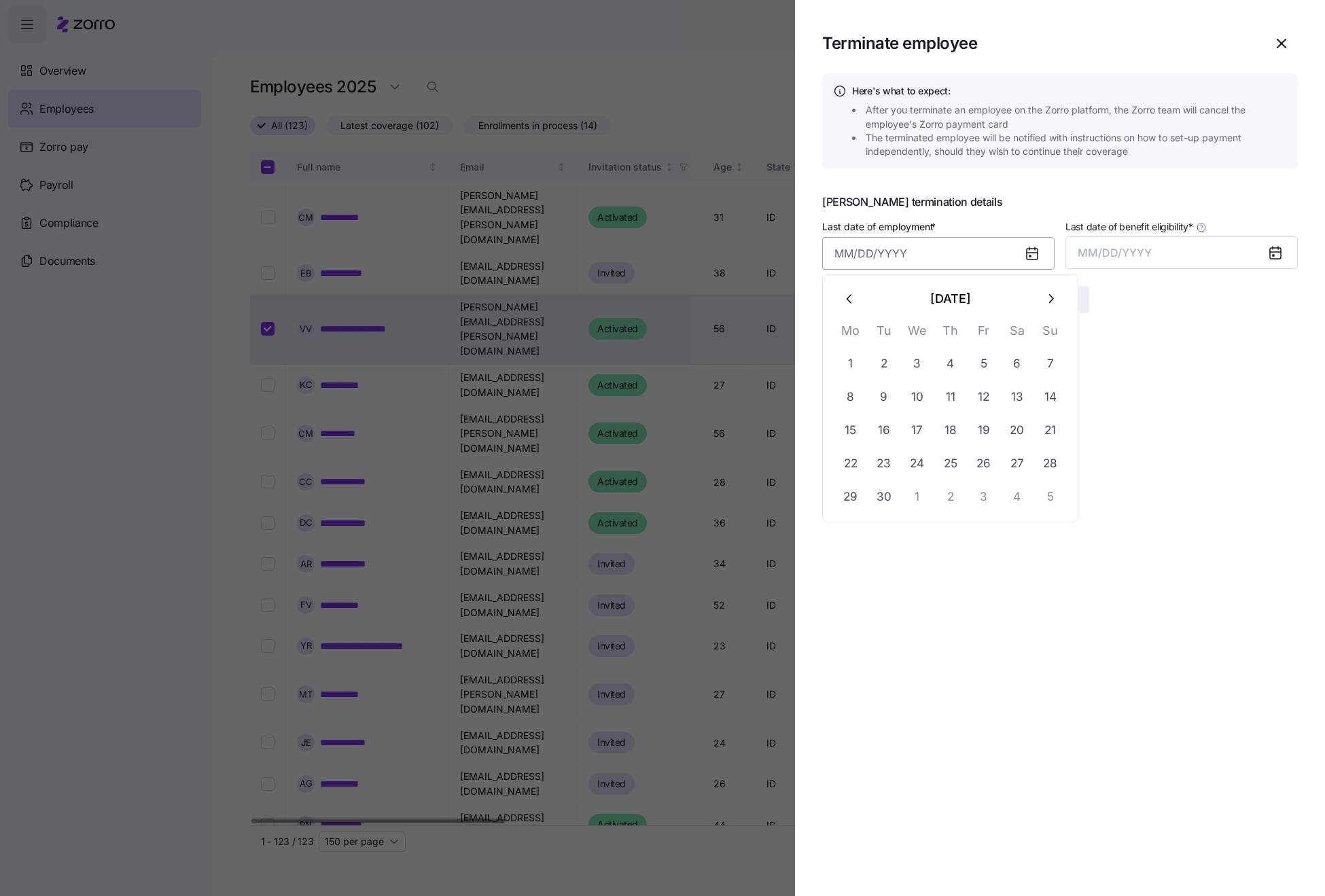
click at [820, 257] on input "Last date of employment *" at bounding box center [938, 253] width 232 height 33
type input "[DATE]"
drag, startPoint x: 1145, startPoint y: 252, endPoint x: 1095, endPoint y: 252, distance: 50.0
click at [820, 252] on span "MM/DD/YYYY" at bounding box center [1115, 252] width 74 height 14
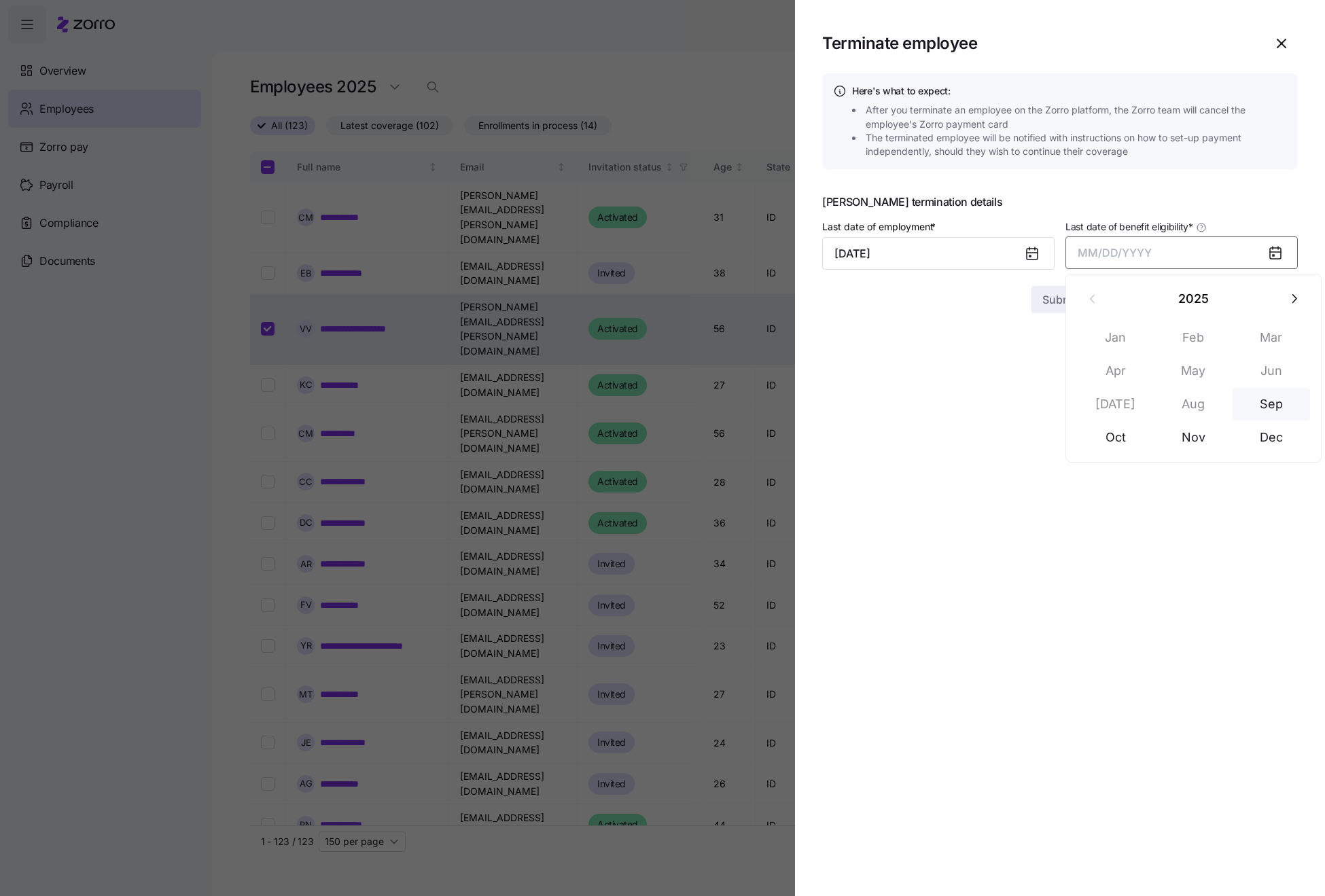
click at [820, 401] on button "Sep" at bounding box center [1271, 405] width 77 height 33
click at [820, 297] on span "Submit" at bounding box center [1060, 299] width 36 height 17
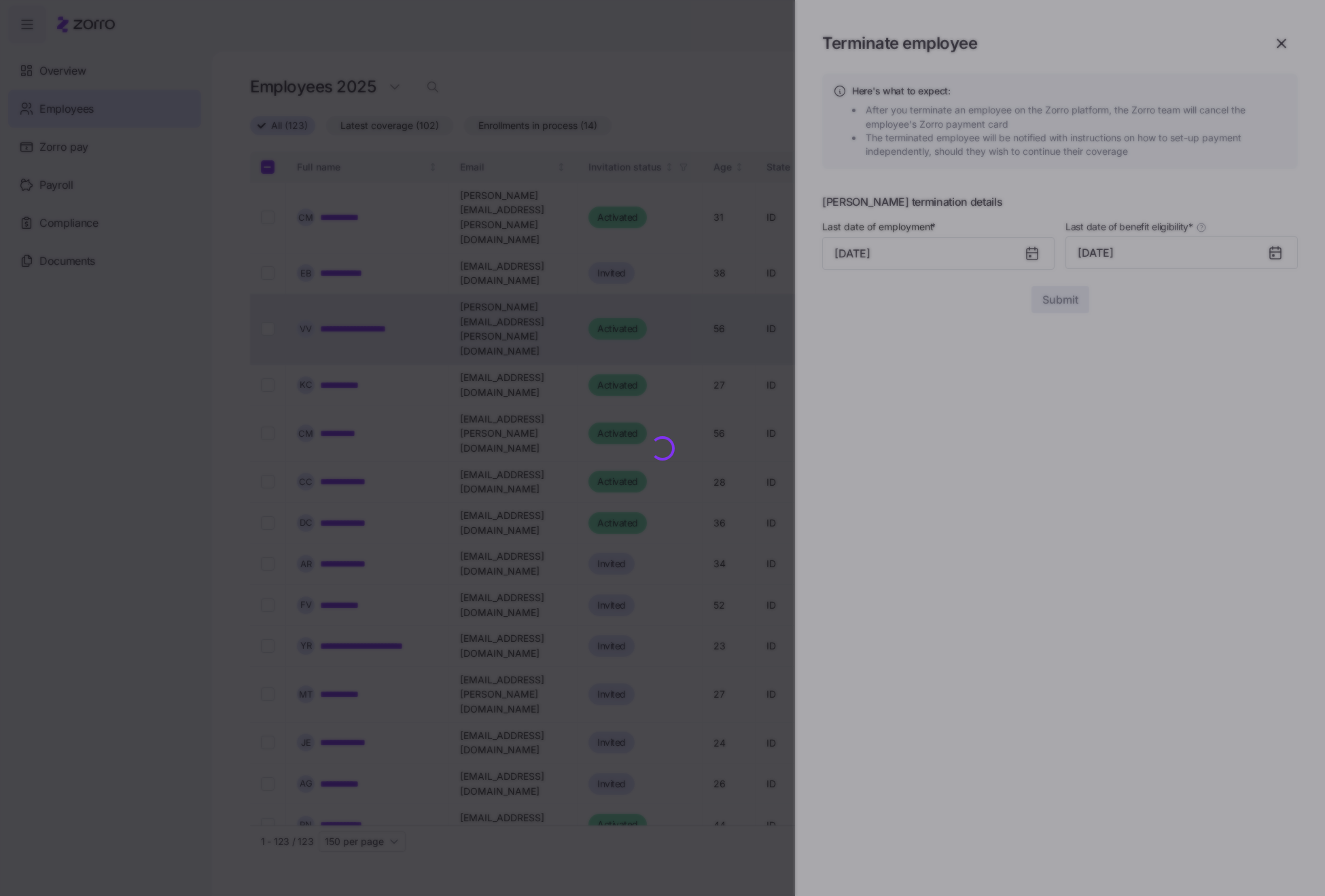
checkbox input "false"
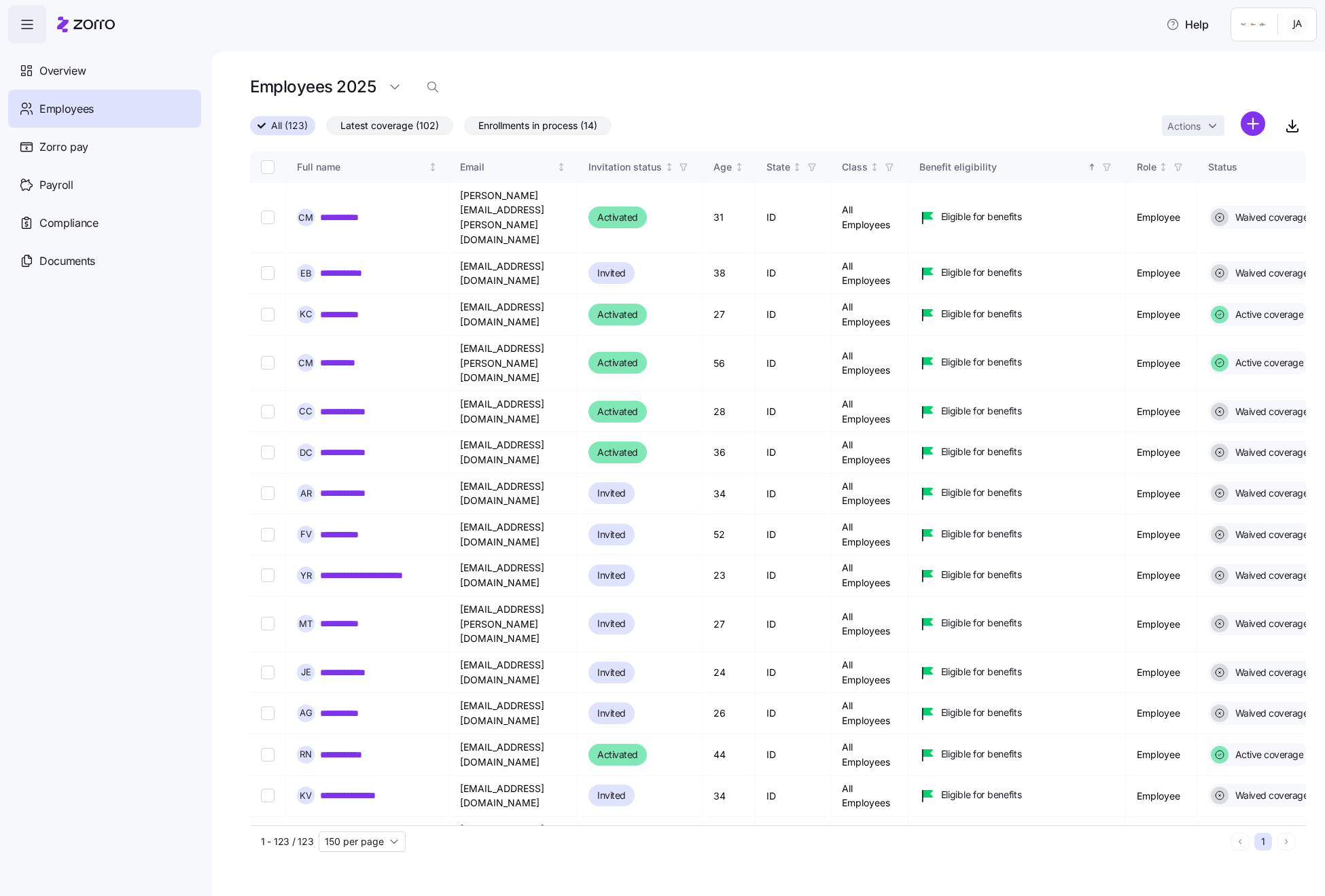
click at [540, 124] on span "Enrollments in process (14)" at bounding box center [537, 125] width 118 height 17
click at [464, 129] on input "Enrollments in process (14)" at bounding box center [464, 129] width 0 height 0
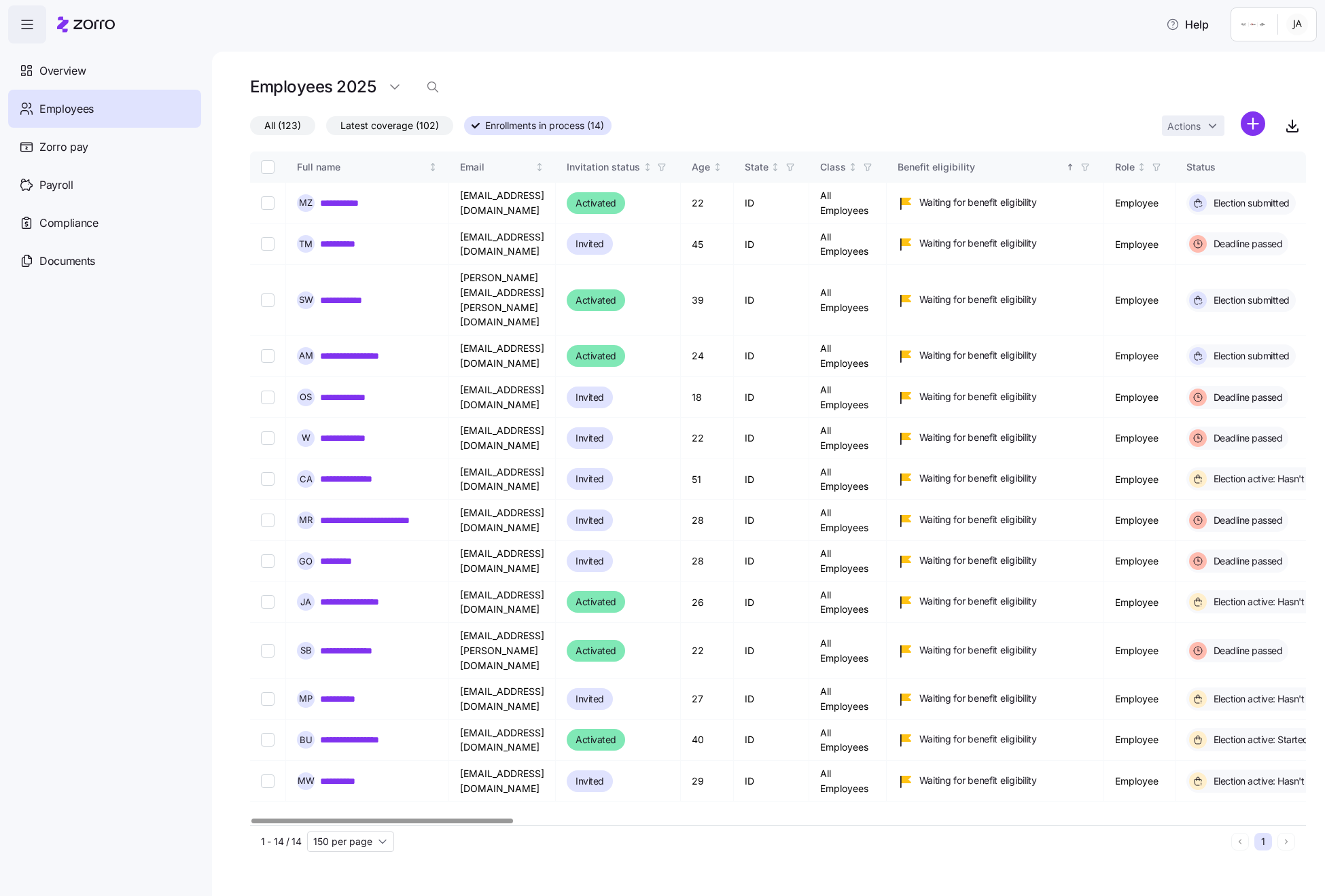
click at [396, 129] on span "Latest coverage (102)" at bounding box center [389, 125] width 98 height 17
click at [326, 129] on input "Latest coverage (102)" at bounding box center [326, 129] width 0 height 0
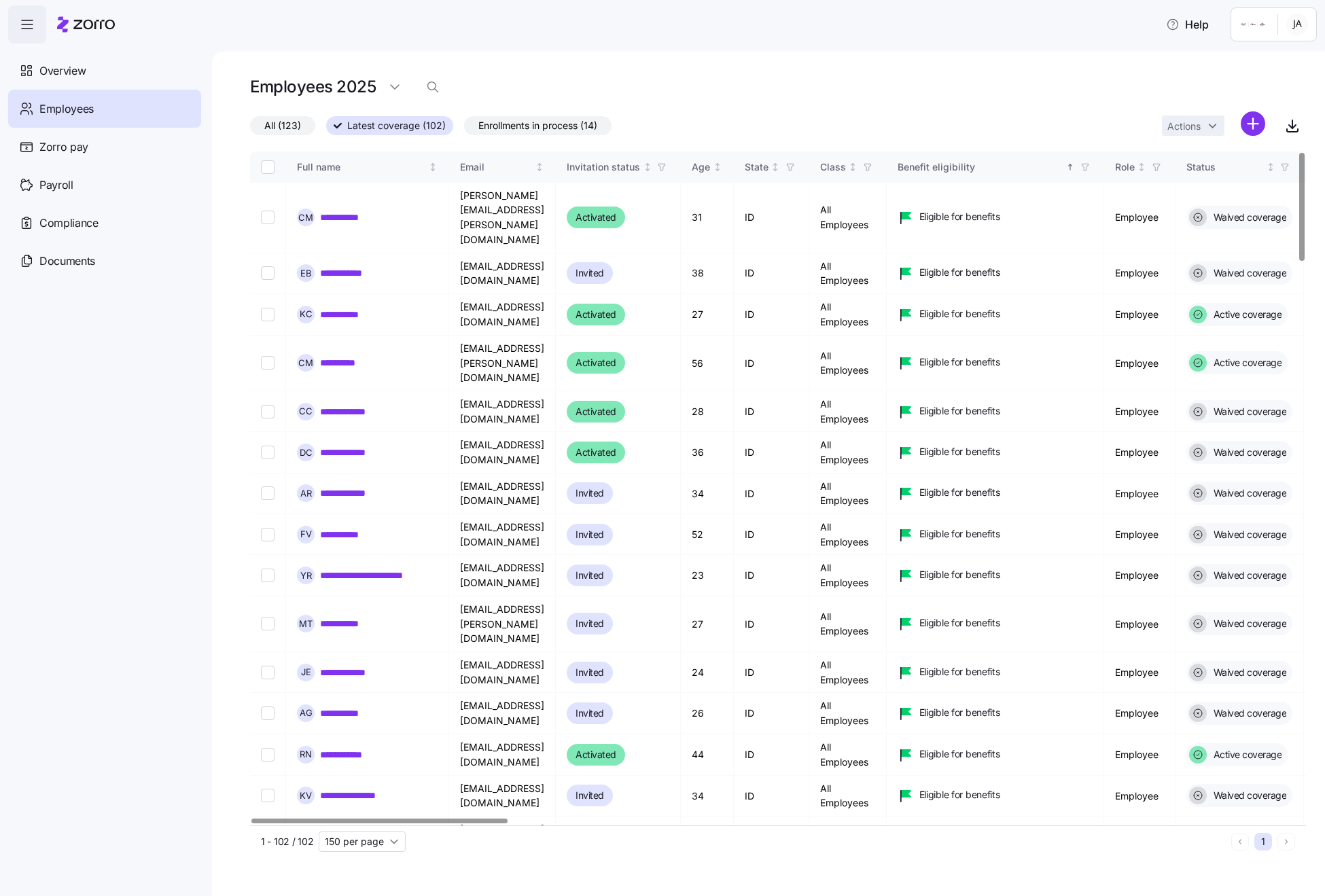
click at [275, 126] on span "All (123)" at bounding box center [283, 125] width 37 height 17
click at [250, 129] on input "All (123)" at bounding box center [250, 129] width 0 height 0
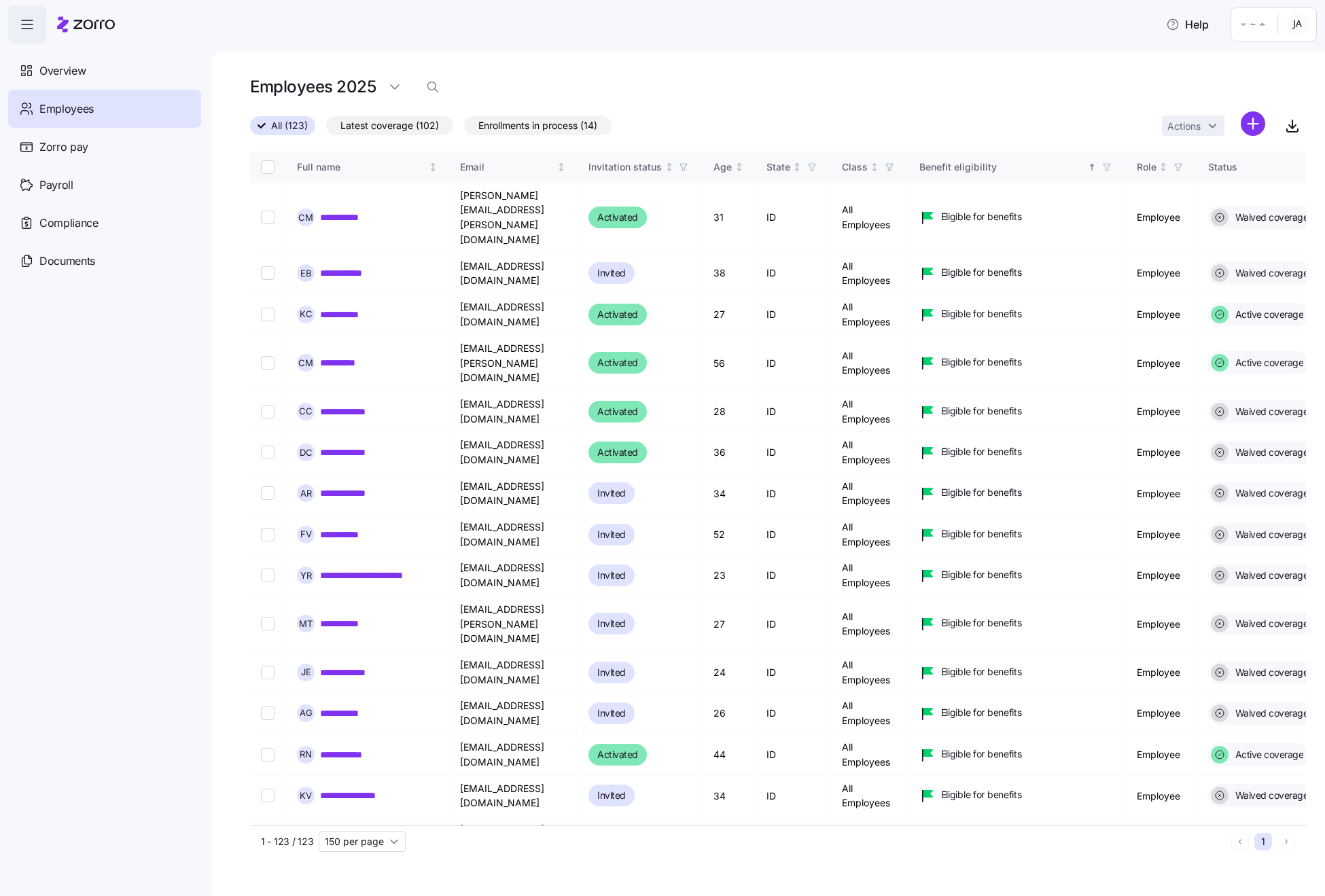
click at [290, 127] on span "All (123)" at bounding box center [289, 125] width 37 height 17
click at [250, 129] on input "All (123)" at bounding box center [250, 129] width 0 height 0
click at [340, 171] on div "Full name" at bounding box center [361, 167] width 129 height 15
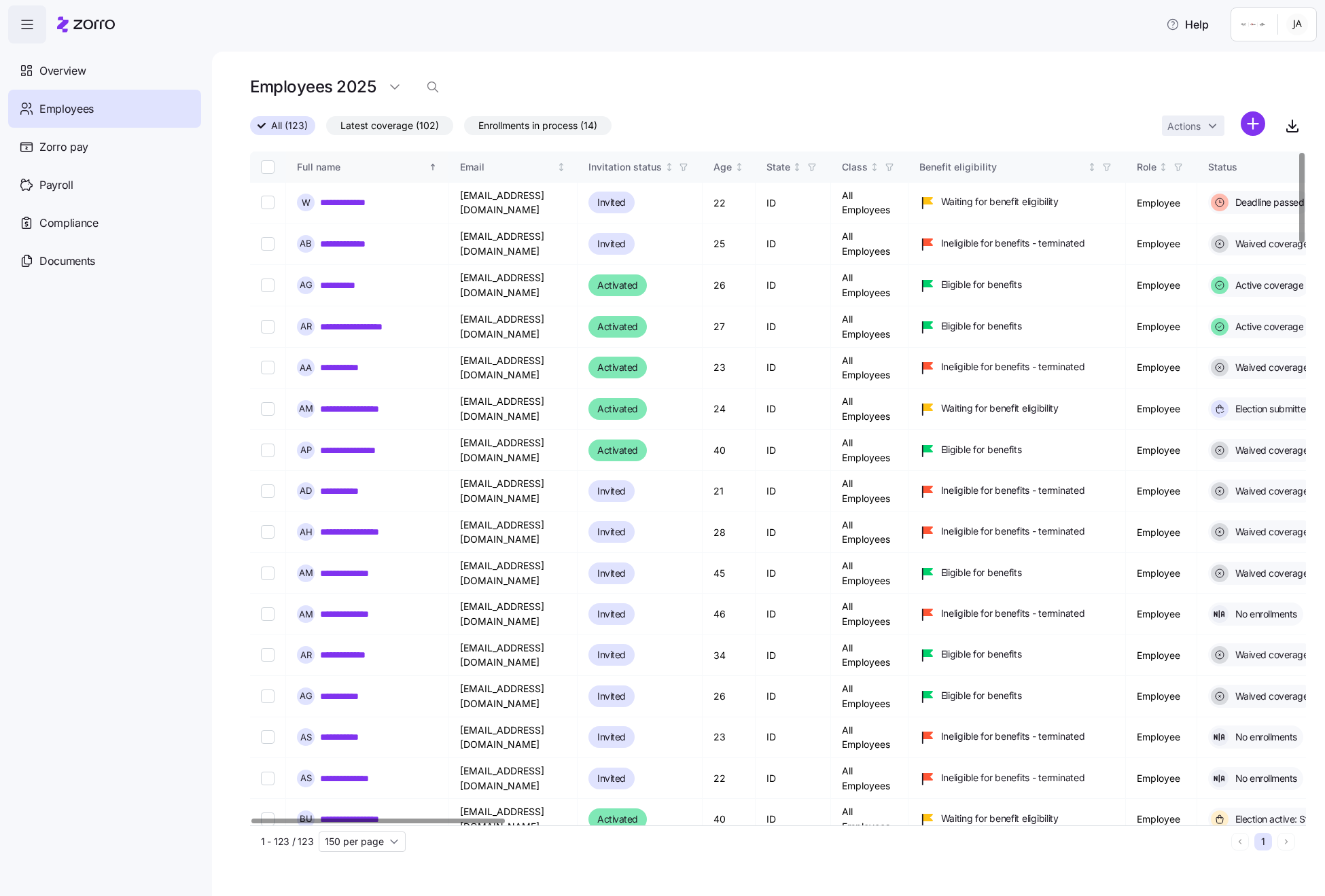
click at [434, 168] on icon "Sorted ascending" at bounding box center [432, 167] width 9 height 9
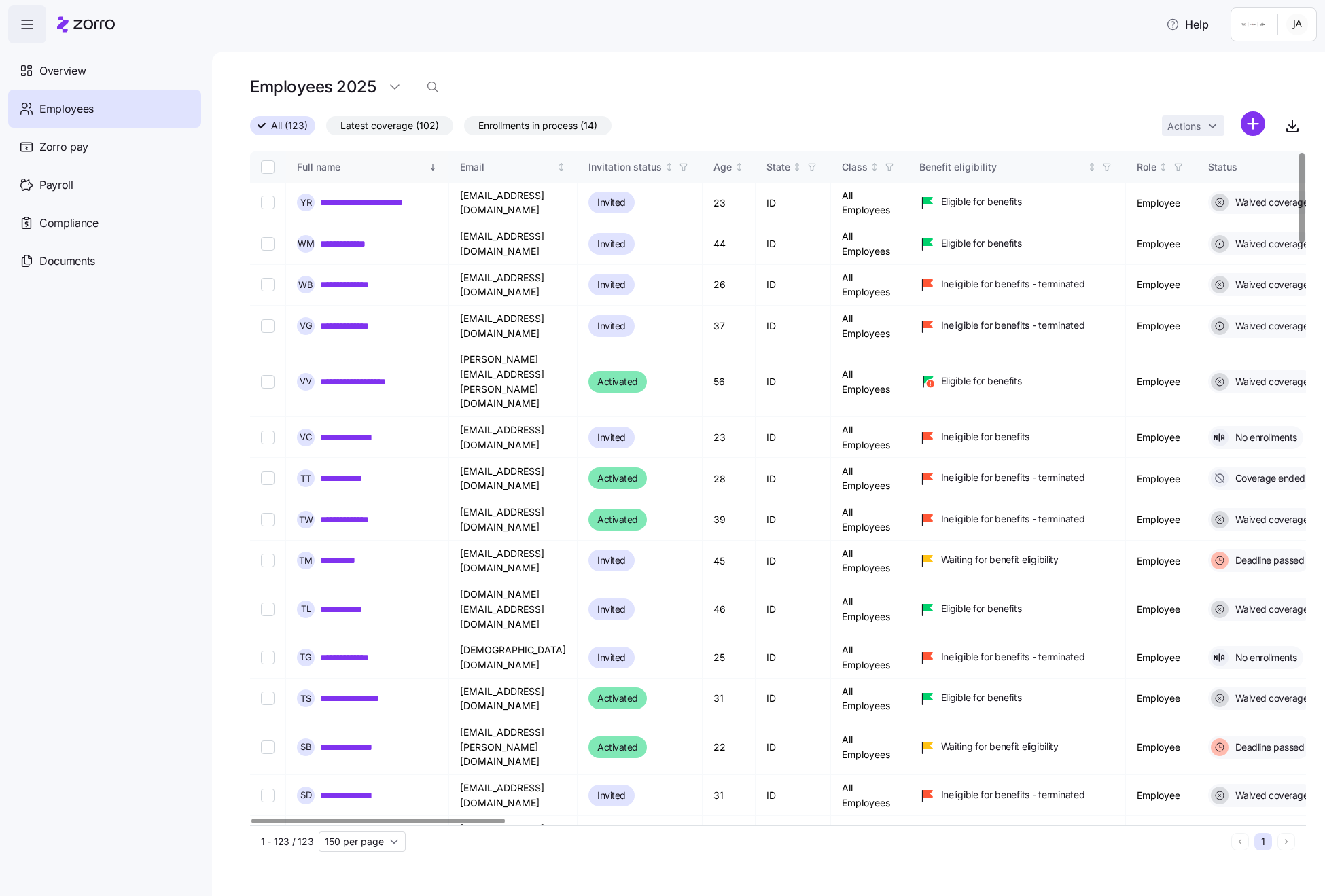
click at [362, 164] on div "Full name" at bounding box center [361, 167] width 129 height 15
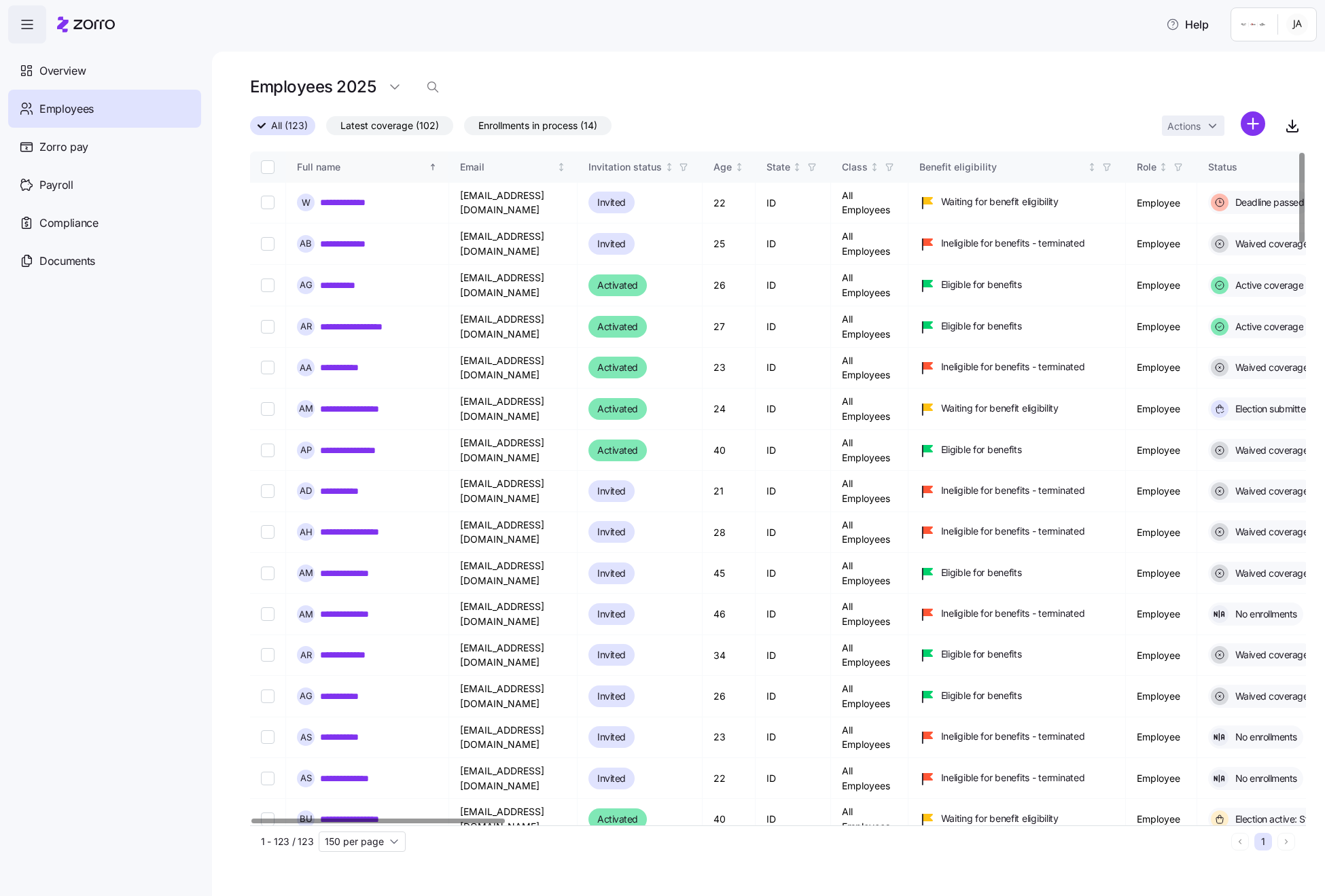
click at [432, 166] on icon "Sorted ascending" at bounding box center [432, 167] width 9 height 9
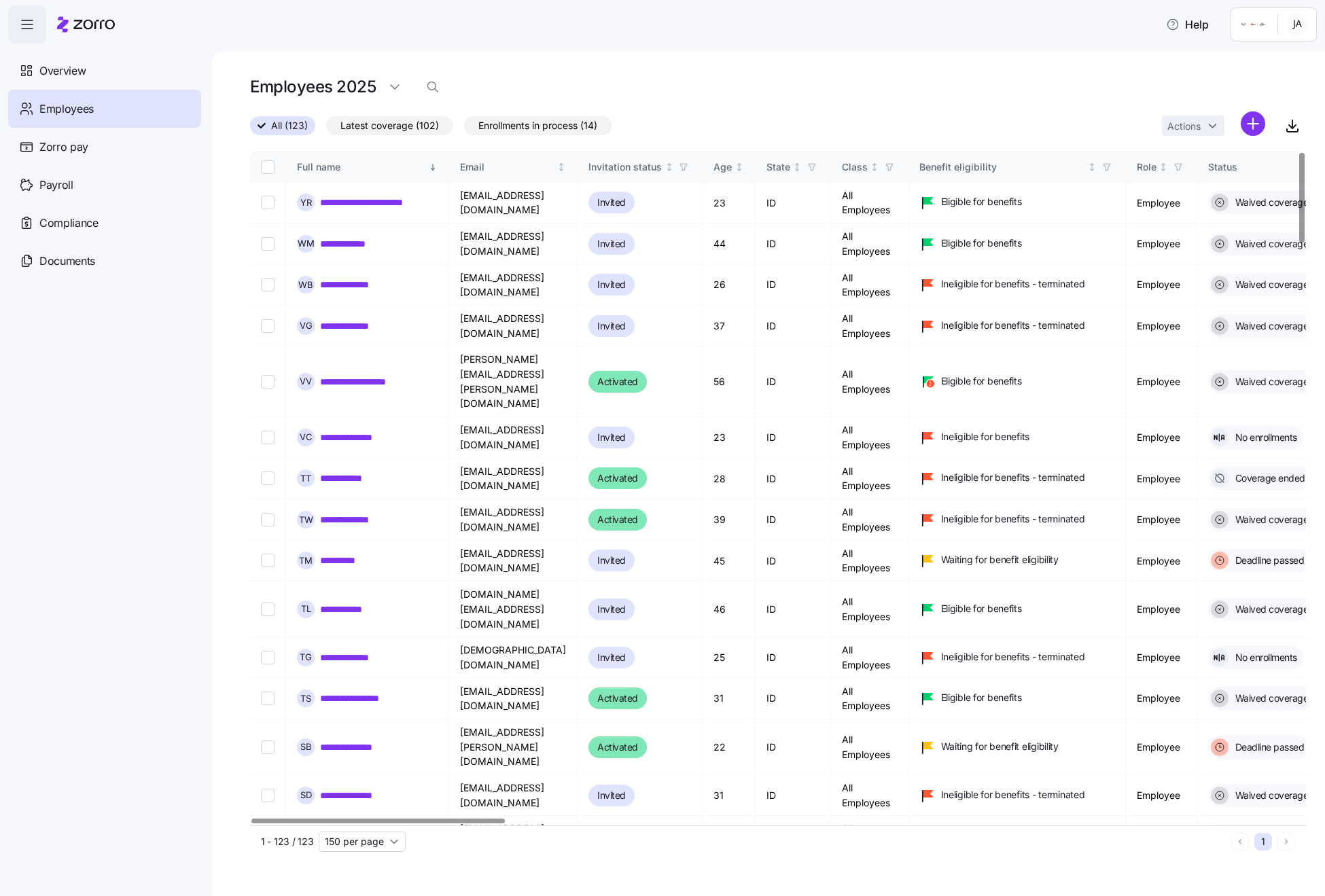
click at [434, 167] on icon "Sorted descending" at bounding box center [432, 167] width 9 height 9
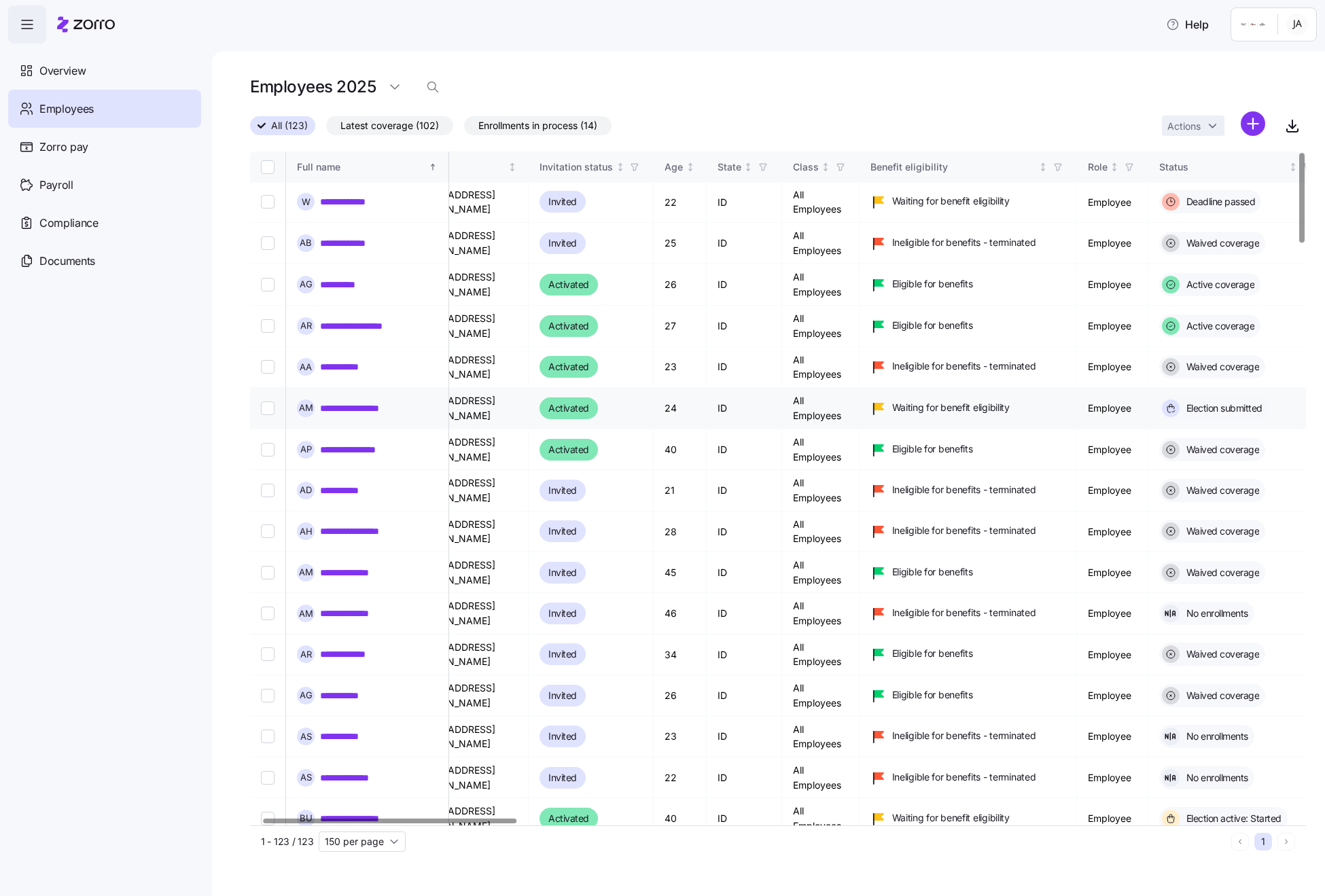
scroll to position [1, 0]
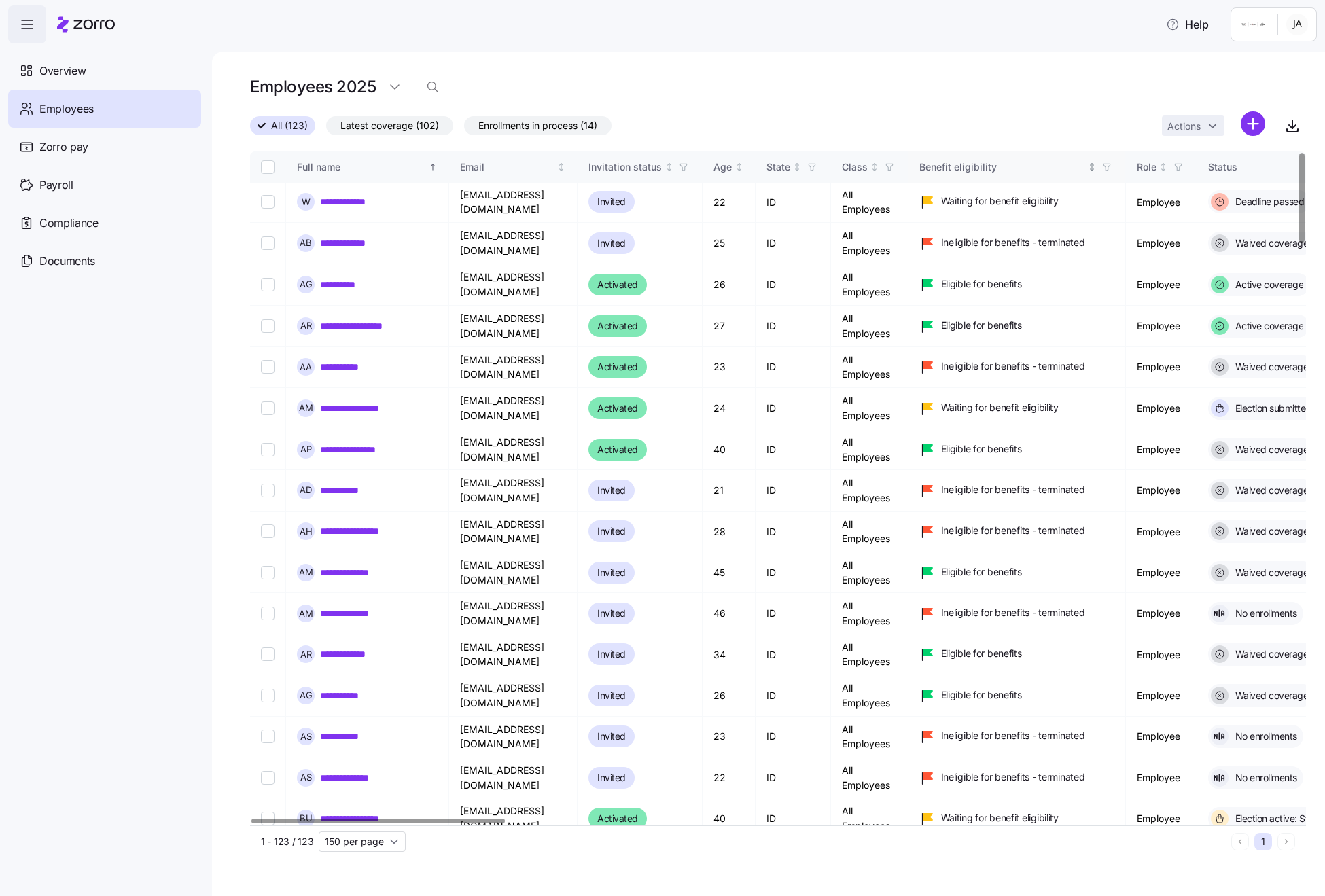
click at [820, 165] on div "Benefit eligibility" at bounding box center [1002, 167] width 166 height 15
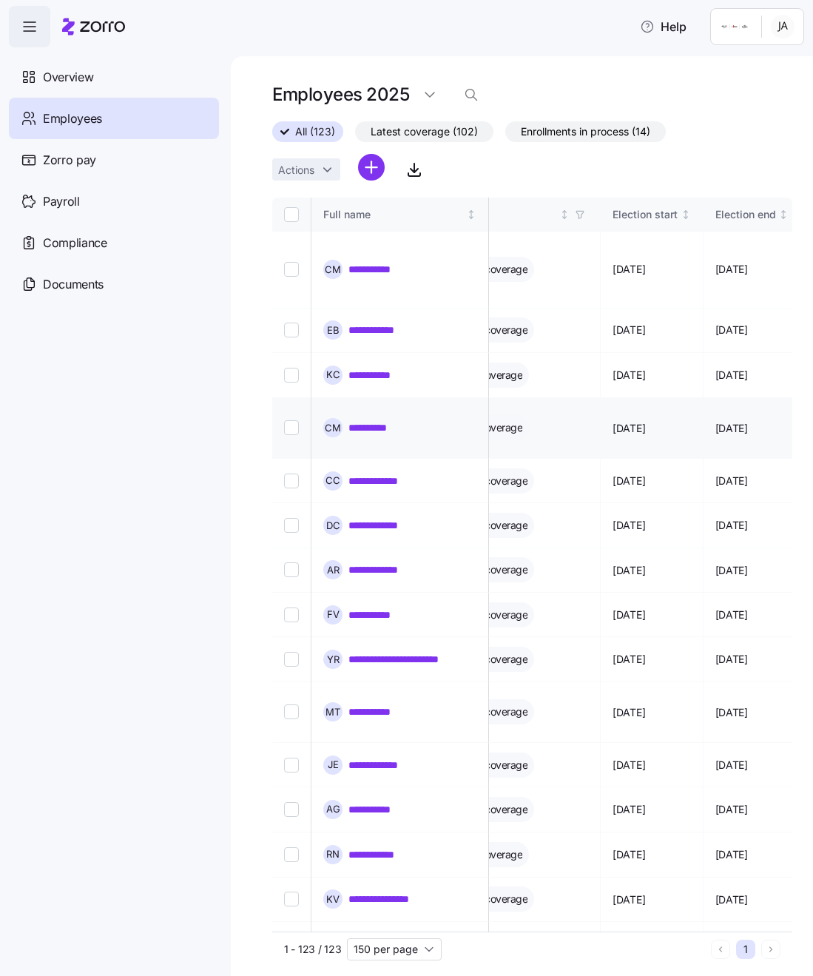
scroll to position [0, 906]
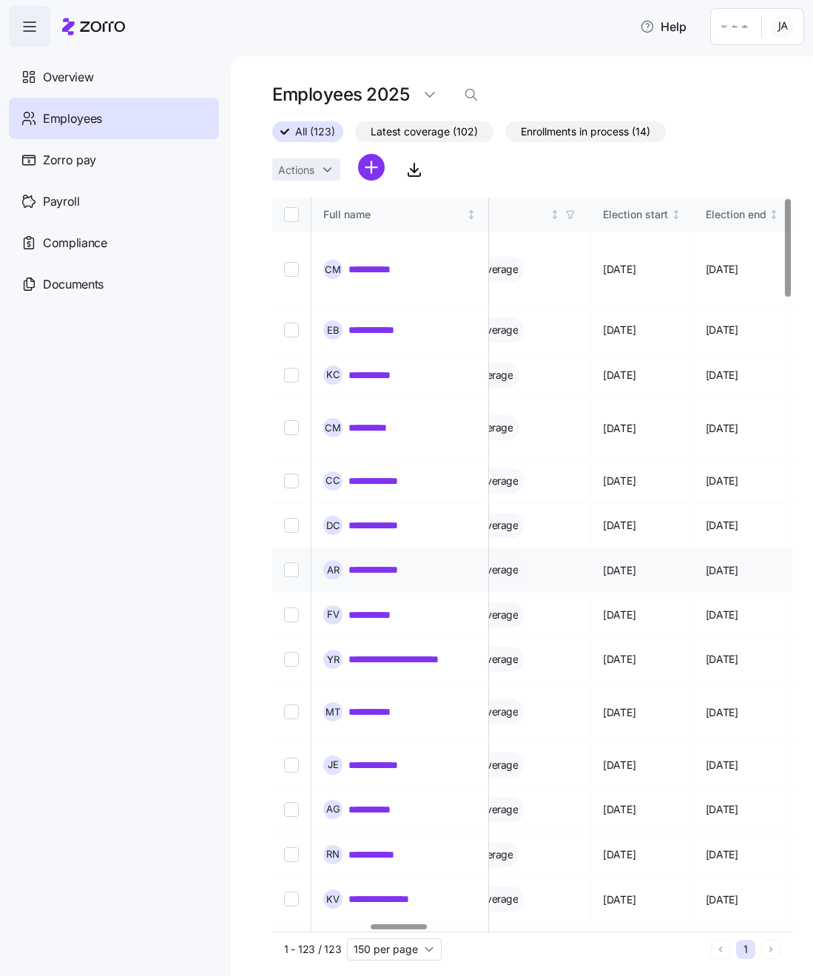
click at [388, 562] on link "**********" at bounding box center [383, 569] width 69 height 15
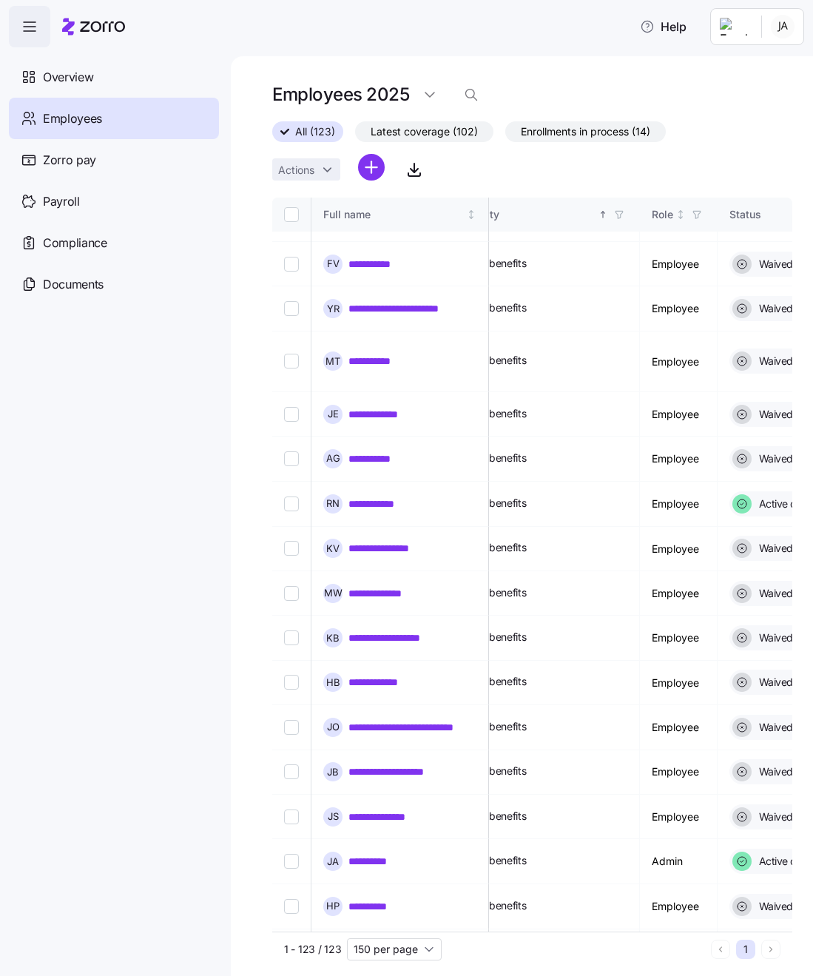
scroll to position [351, 585]
click at [375, 354] on link "**********" at bounding box center [377, 361] width 57 height 15
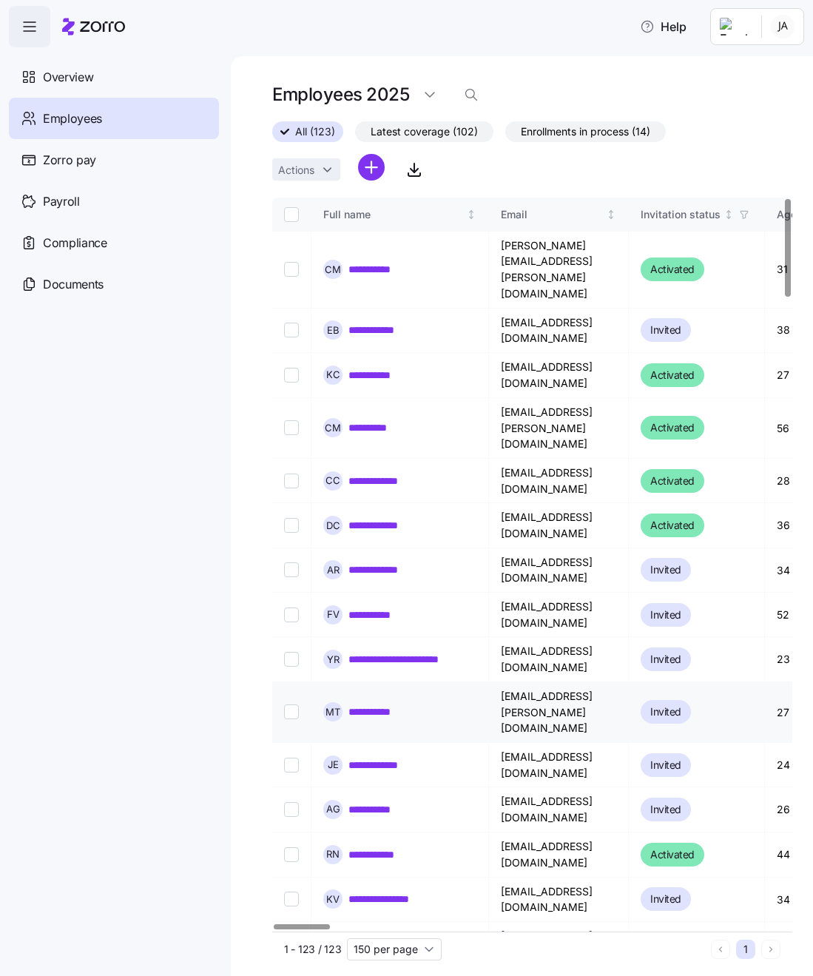
click at [295, 704] on input "Select record 10" at bounding box center [291, 711] width 15 height 15
checkbox input "true"
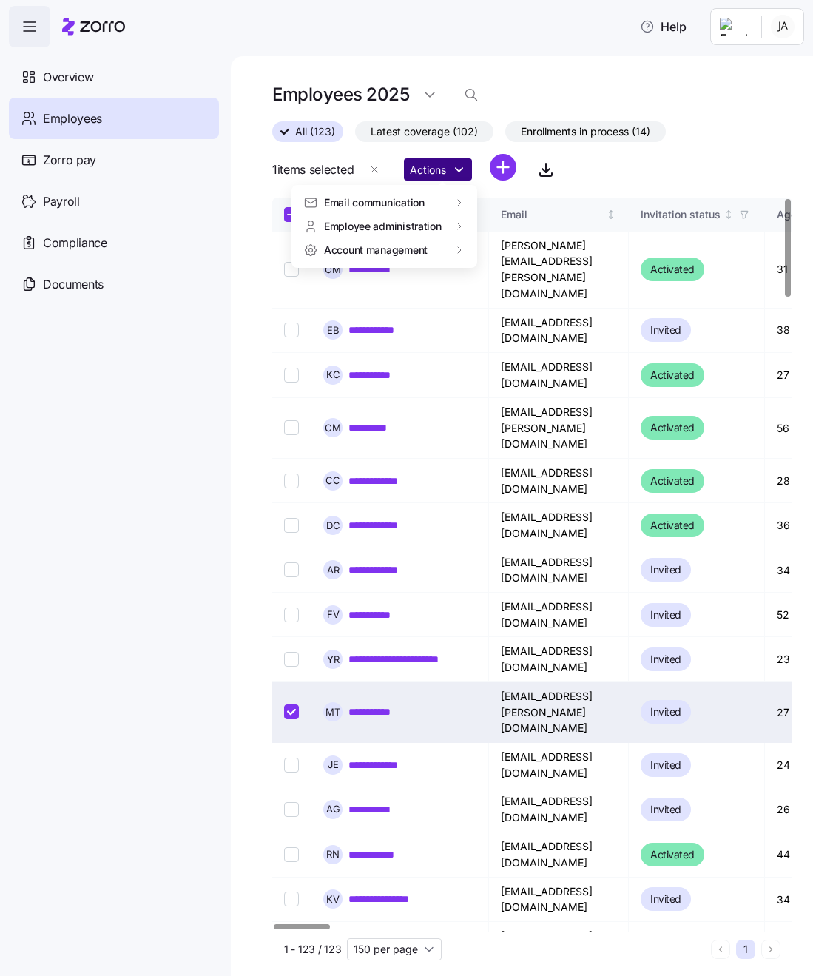
click at [449, 167] on html "**********" at bounding box center [406, 483] width 813 height 967
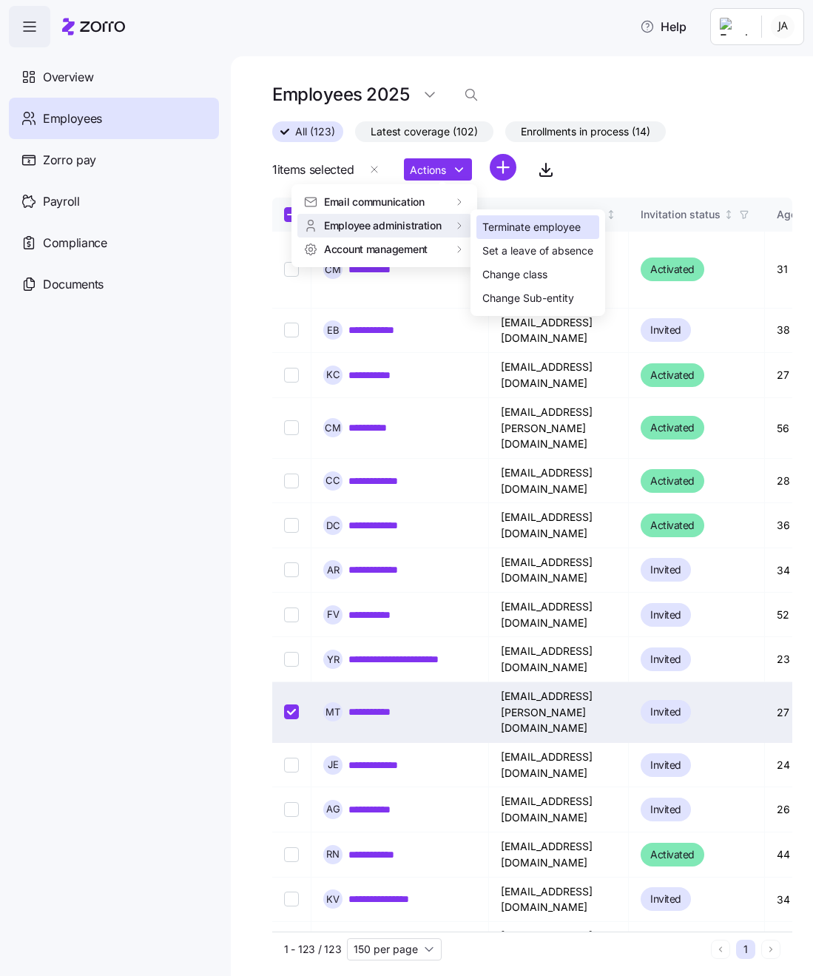
click at [539, 235] on div "Terminate employee" at bounding box center [531, 227] width 98 height 16
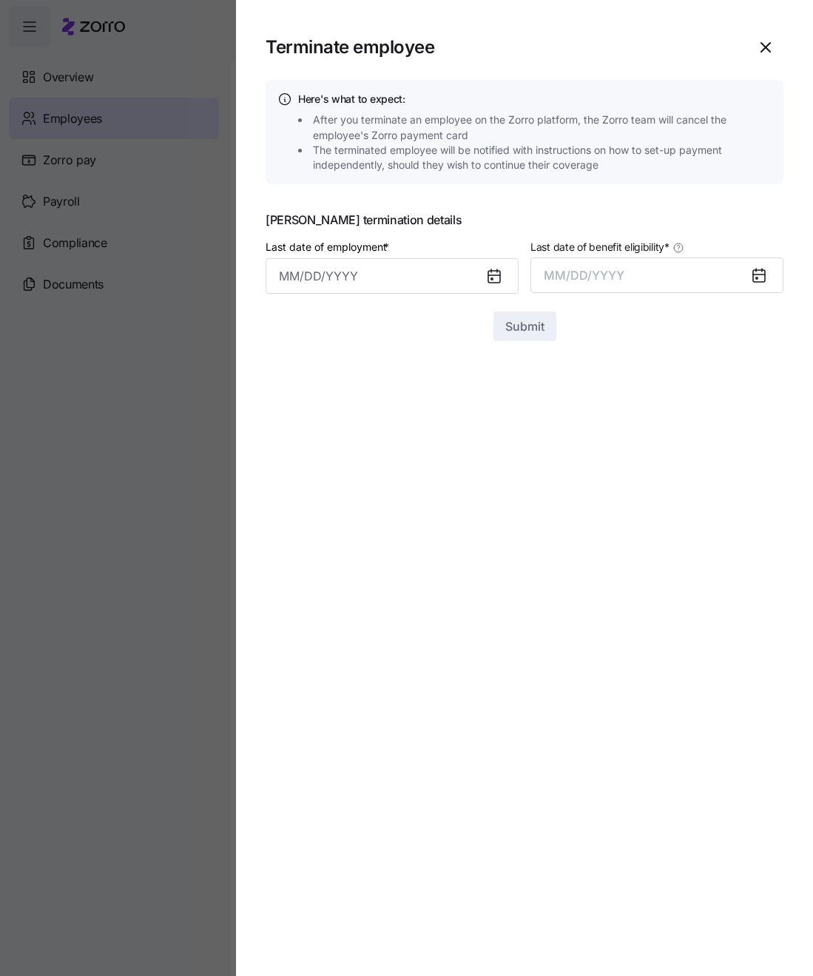
click at [492, 281] on icon at bounding box center [494, 277] width 12 height 12
click at [411, 269] on input "Last date of employment *" at bounding box center [392, 276] width 253 height 36
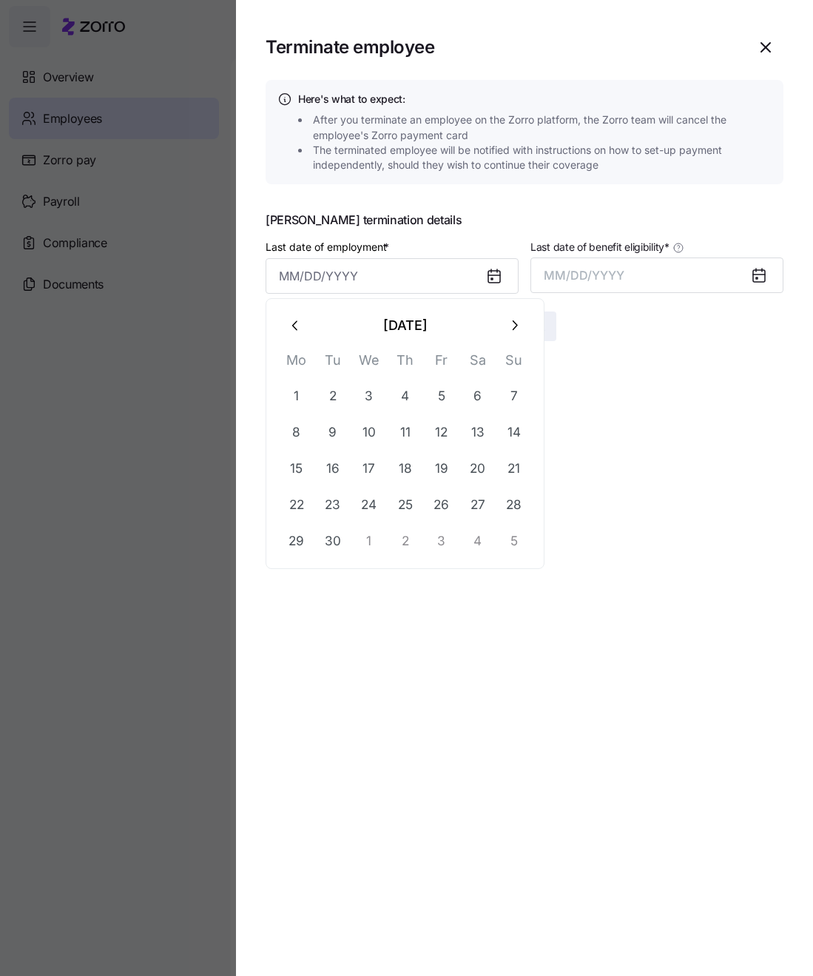
click at [295, 318] on icon "button" at bounding box center [296, 325] width 16 height 16
click at [295, 322] on icon "button" at bounding box center [296, 325] width 16 height 16
click at [408, 535] on button "31" at bounding box center [406, 541] width 36 height 36
type input "[DATE]"
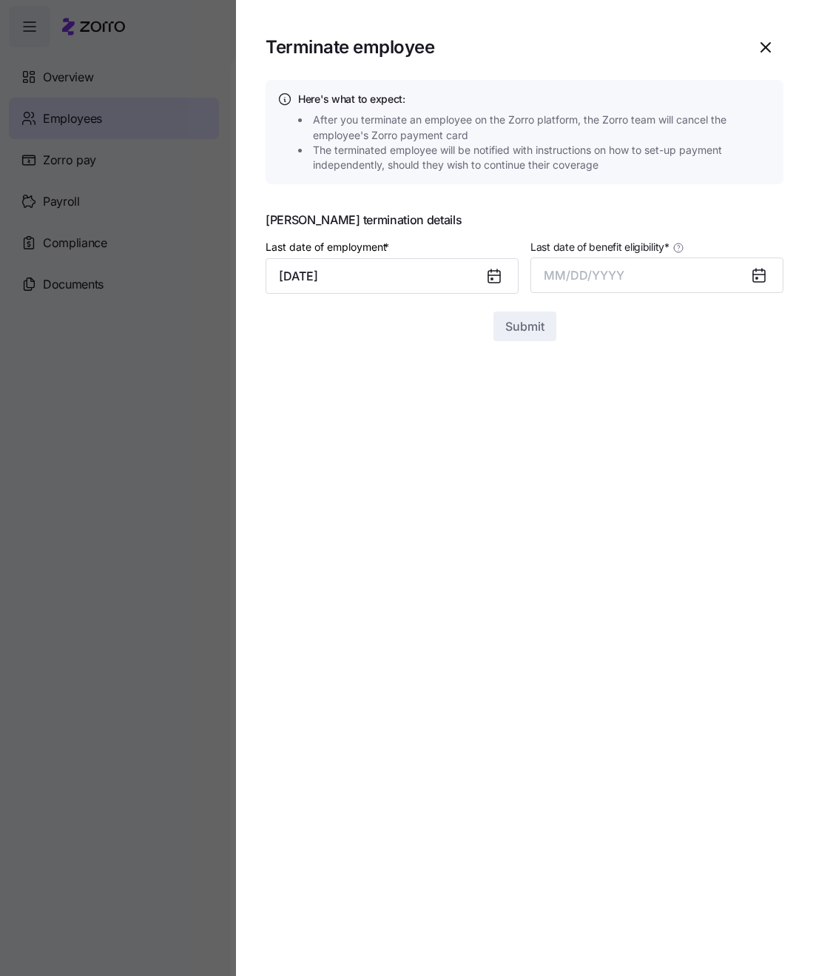
click at [769, 271] on div at bounding box center [765, 275] width 36 height 34
click at [761, 272] on icon at bounding box center [759, 276] width 12 height 12
click at [596, 270] on span "MM/DD/YYYY" at bounding box center [584, 275] width 81 height 15
drag, startPoint x: 749, startPoint y: 444, endPoint x: 654, endPoint y: 397, distance: 105.9
click at [741, 440] on button "Sep" at bounding box center [755, 441] width 84 height 36
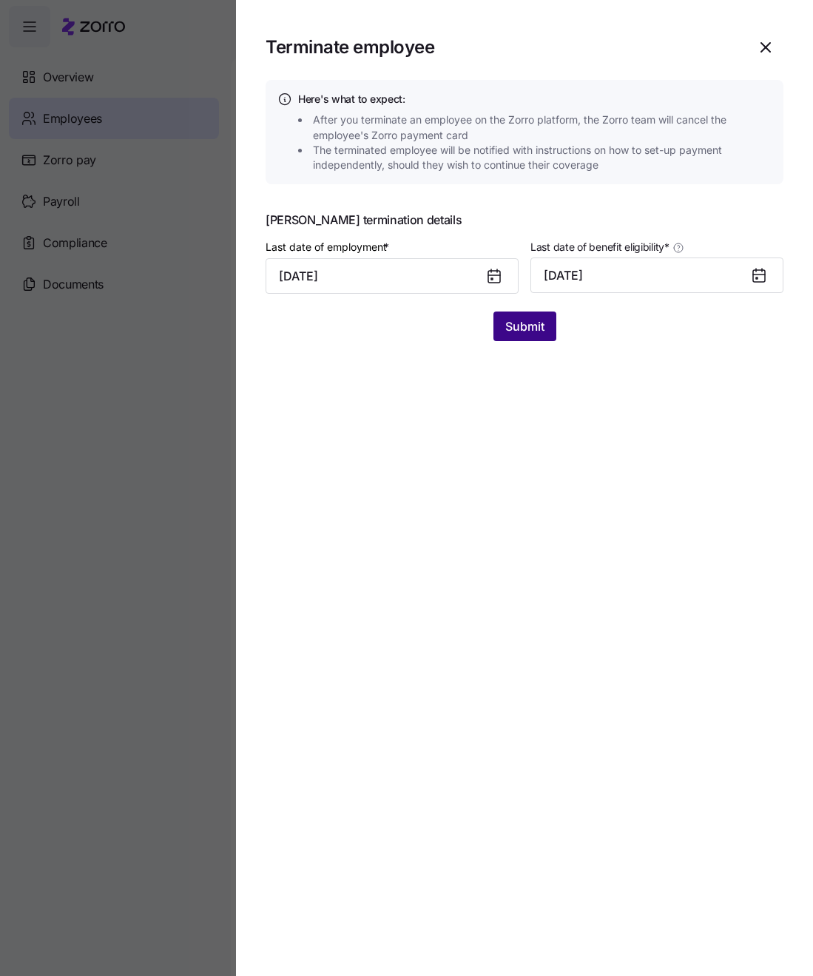
click at [536, 322] on span "Submit" at bounding box center [524, 326] width 39 height 18
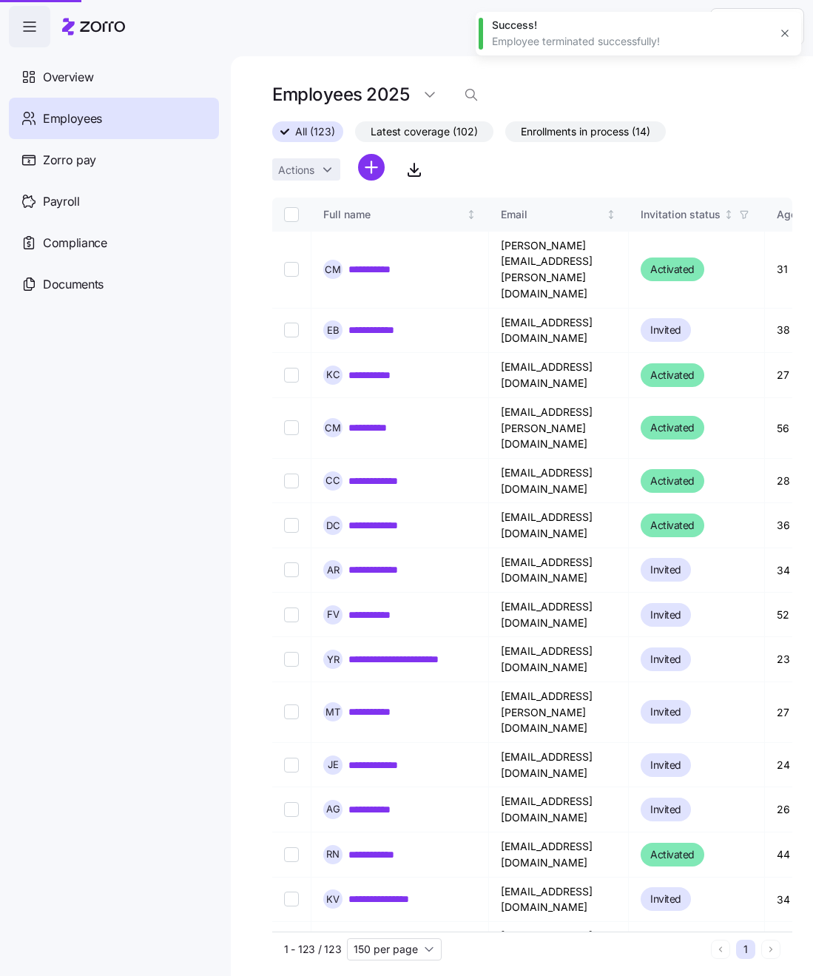
checkbox input "false"
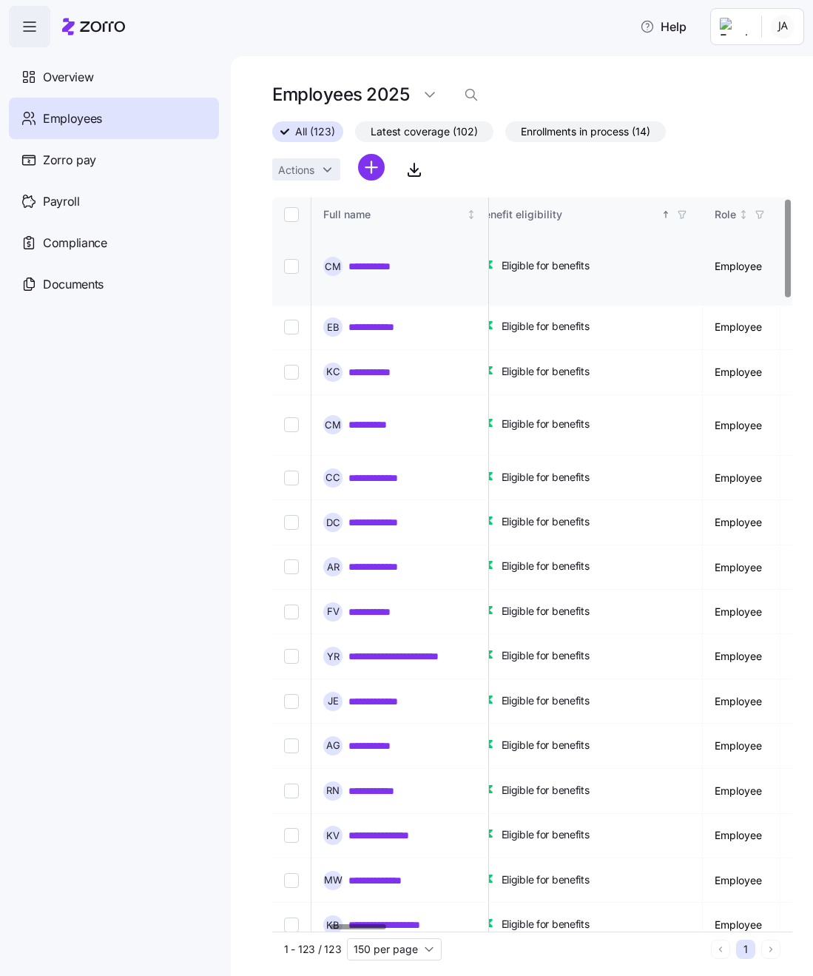
scroll to position [4, 525]
click at [571, 215] on div "Benefit eligibility" at bounding box center [567, 214] width 181 height 16
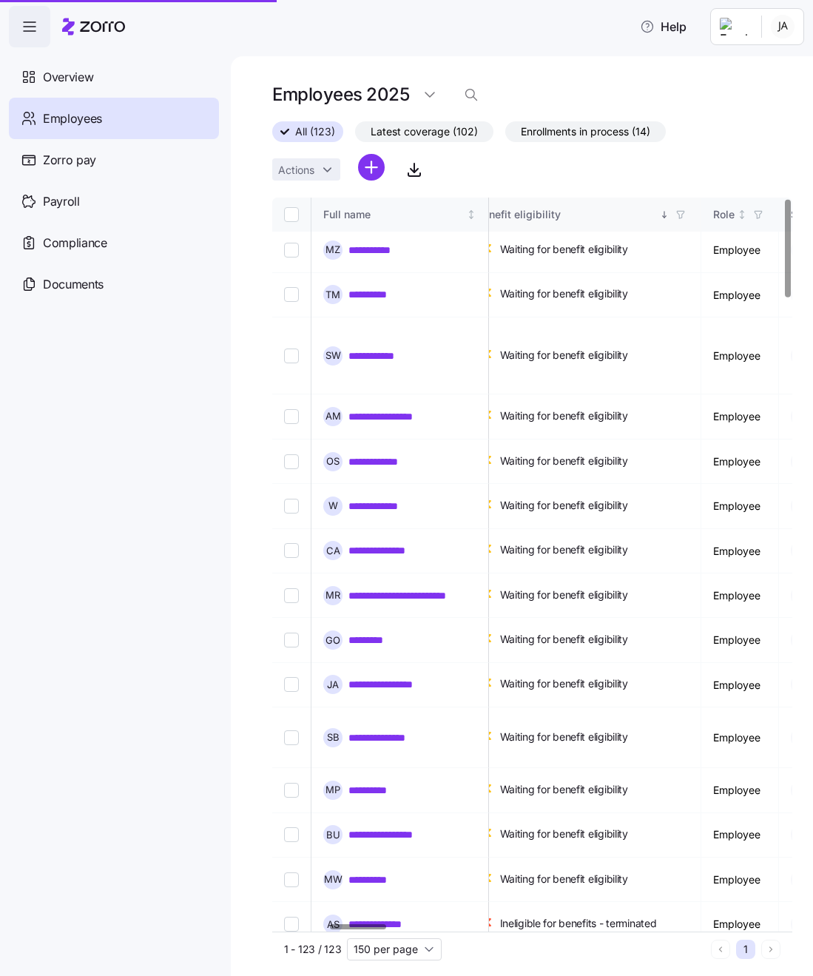
click at [571, 215] on div "Benefit eligibility" at bounding box center [567, 214] width 181 height 16
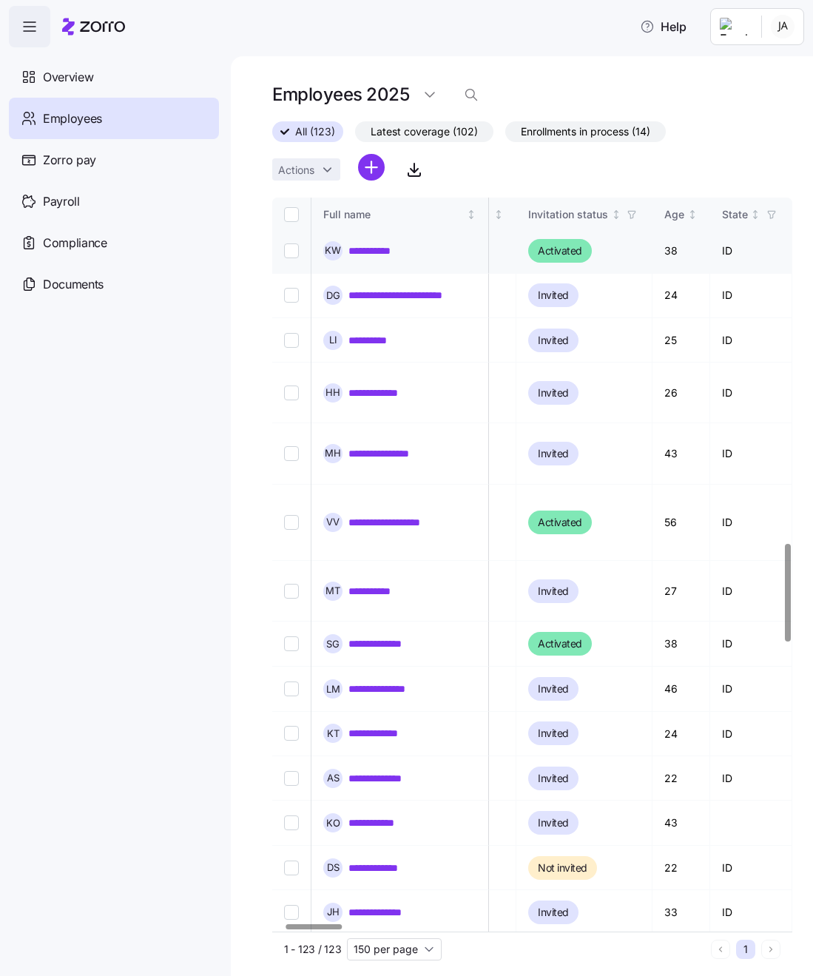
scroll to position [2614, 110]
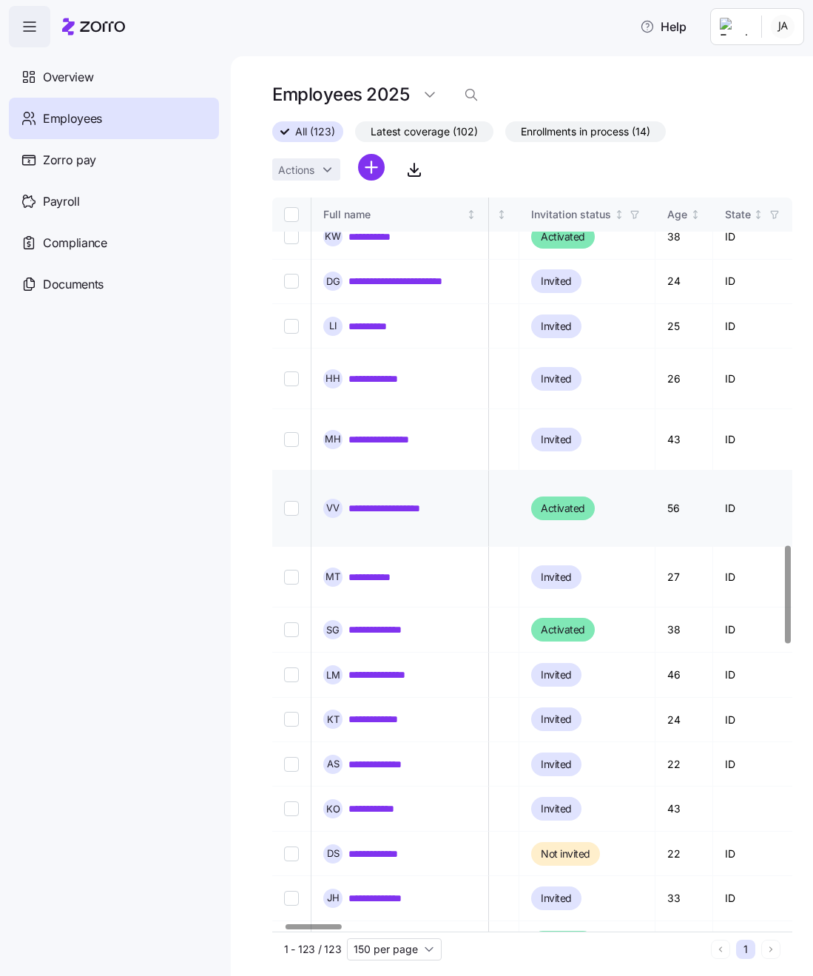
click at [295, 501] on input "Select record 60" at bounding box center [291, 508] width 15 height 15
checkbox input "true"
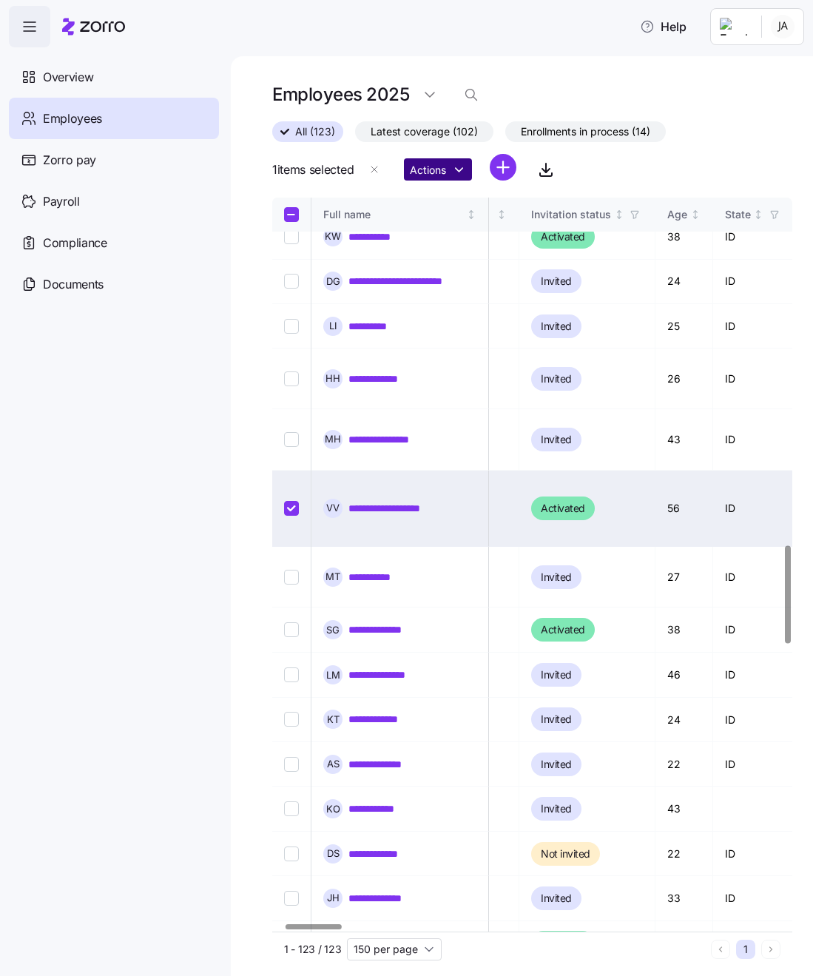
click at [430, 169] on html "**********" at bounding box center [406, 483] width 813 height 967
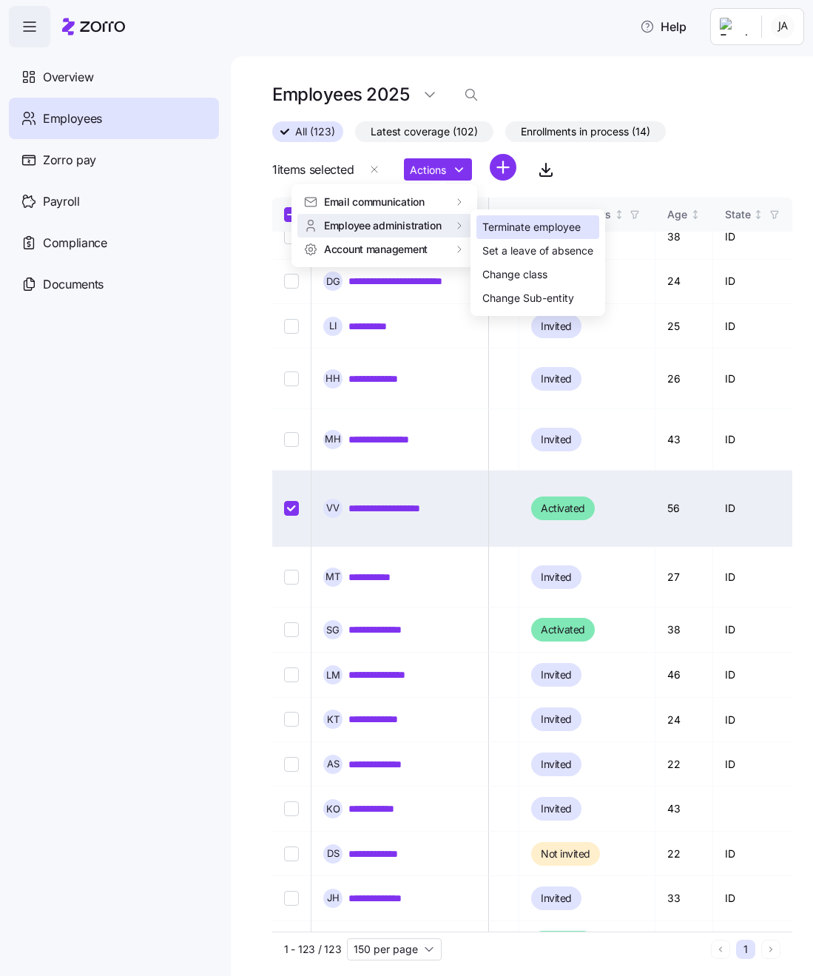
click at [522, 228] on div "Terminate employee" at bounding box center [531, 227] width 98 height 16
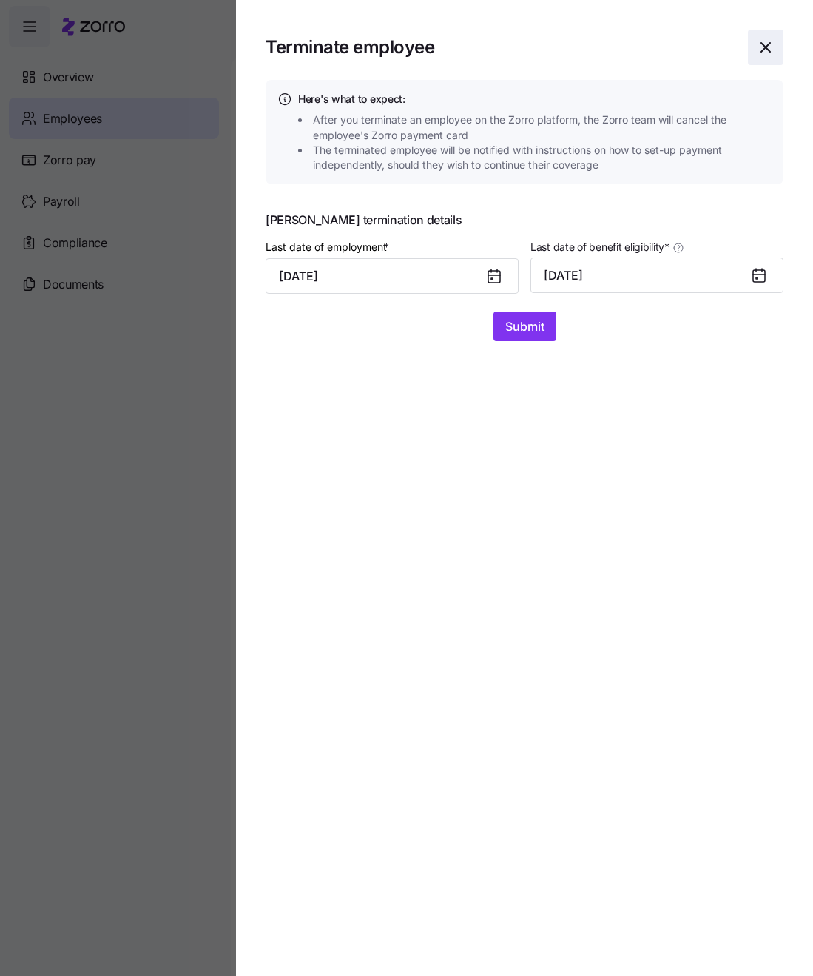
click at [760, 47] on icon "button" at bounding box center [766, 47] width 18 height 18
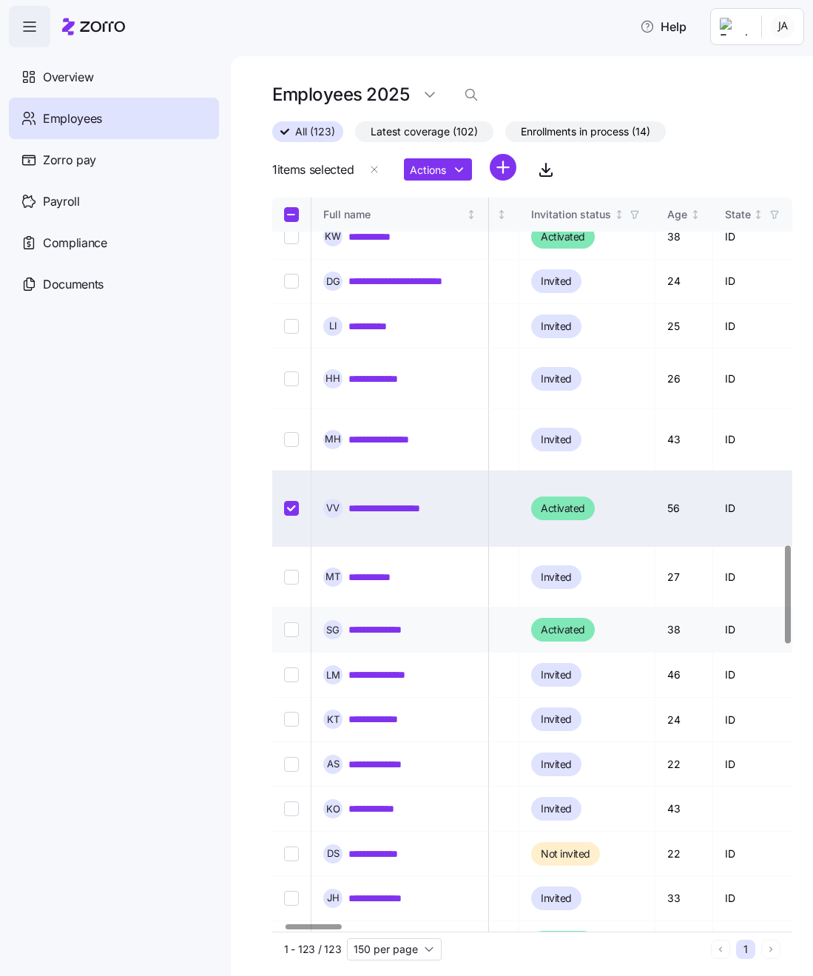
click at [364, 622] on link "**********" at bounding box center [385, 629] width 73 height 15
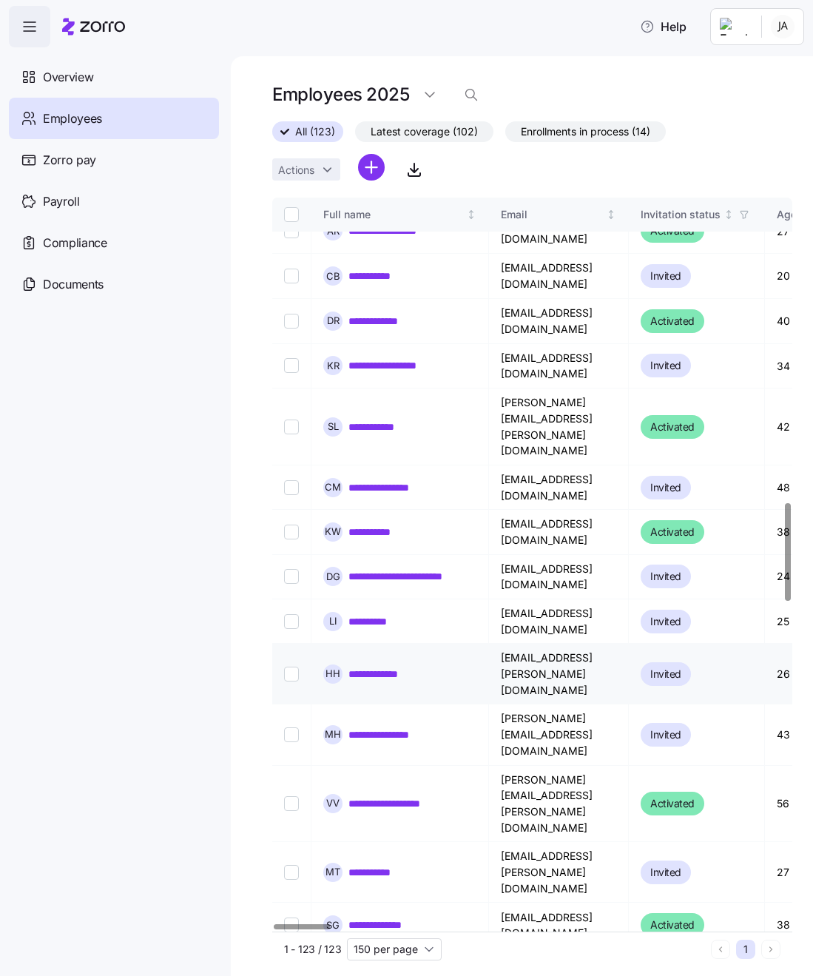
scroll to position [2320, 0]
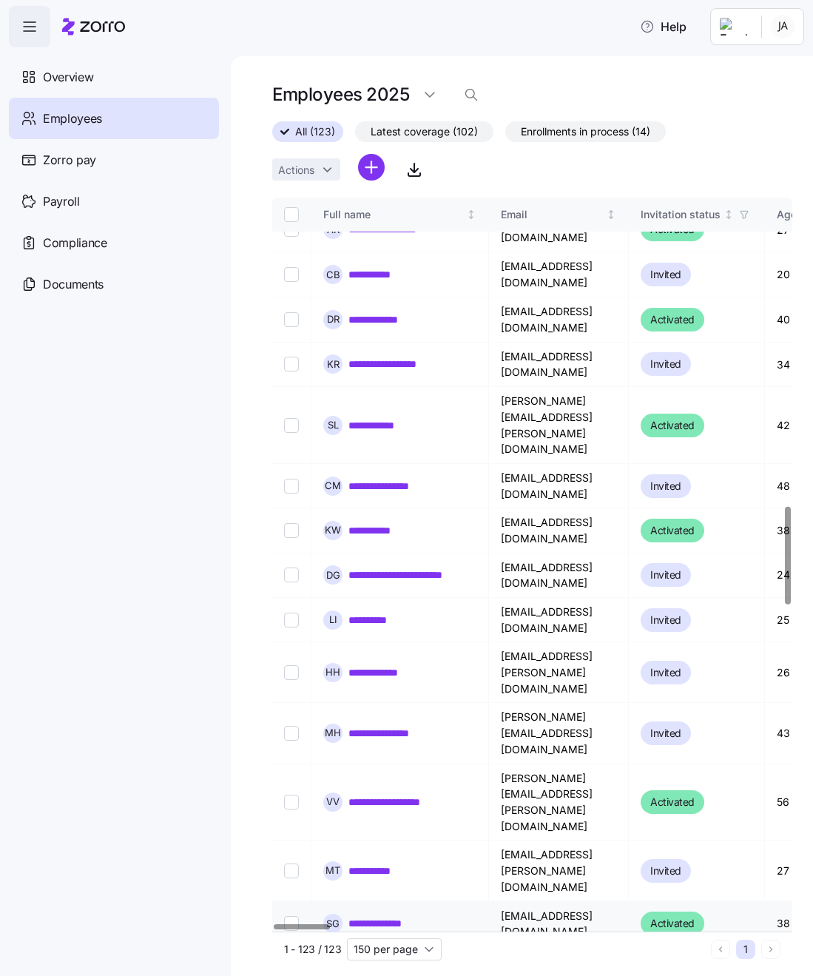
click at [288, 916] on input "Select record 62" at bounding box center [291, 923] width 15 height 15
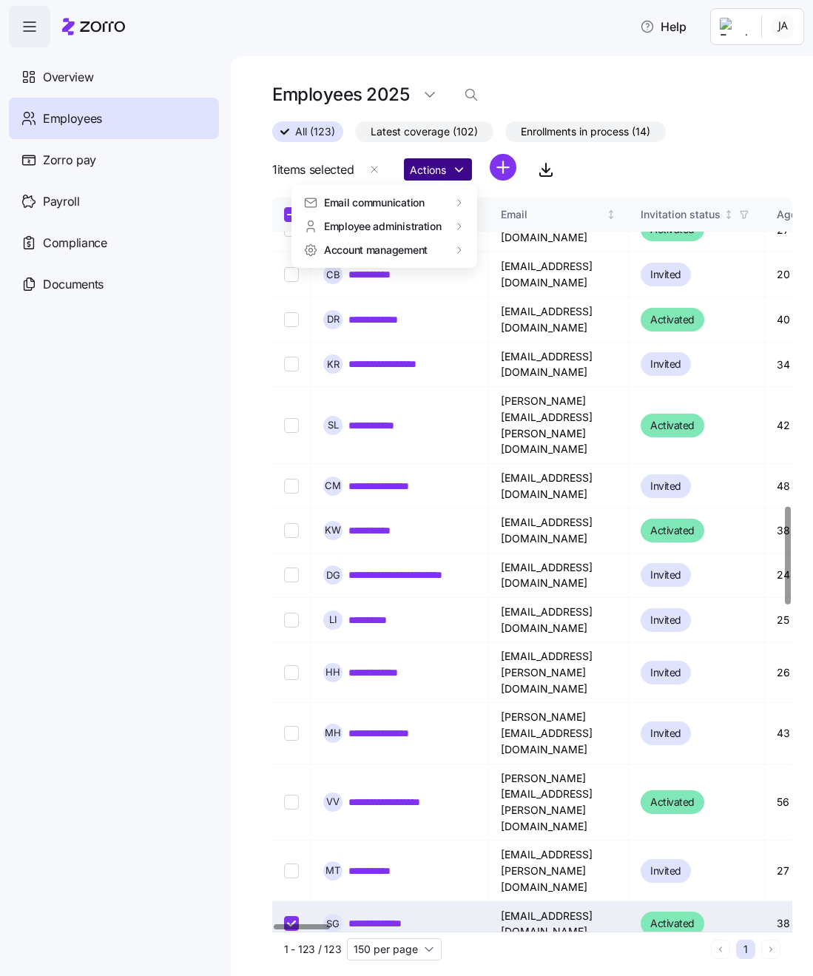
click at [448, 175] on html "**********" at bounding box center [406, 483] width 813 height 967
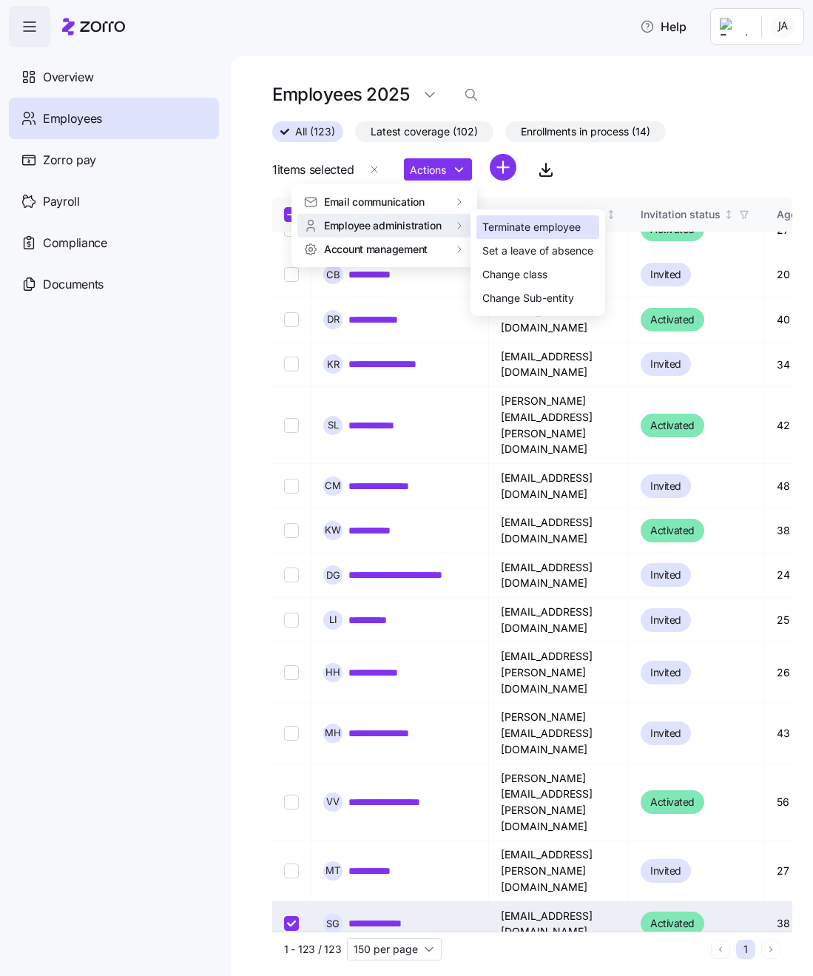
click at [517, 234] on div "Terminate employee" at bounding box center [531, 227] width 98 height 16
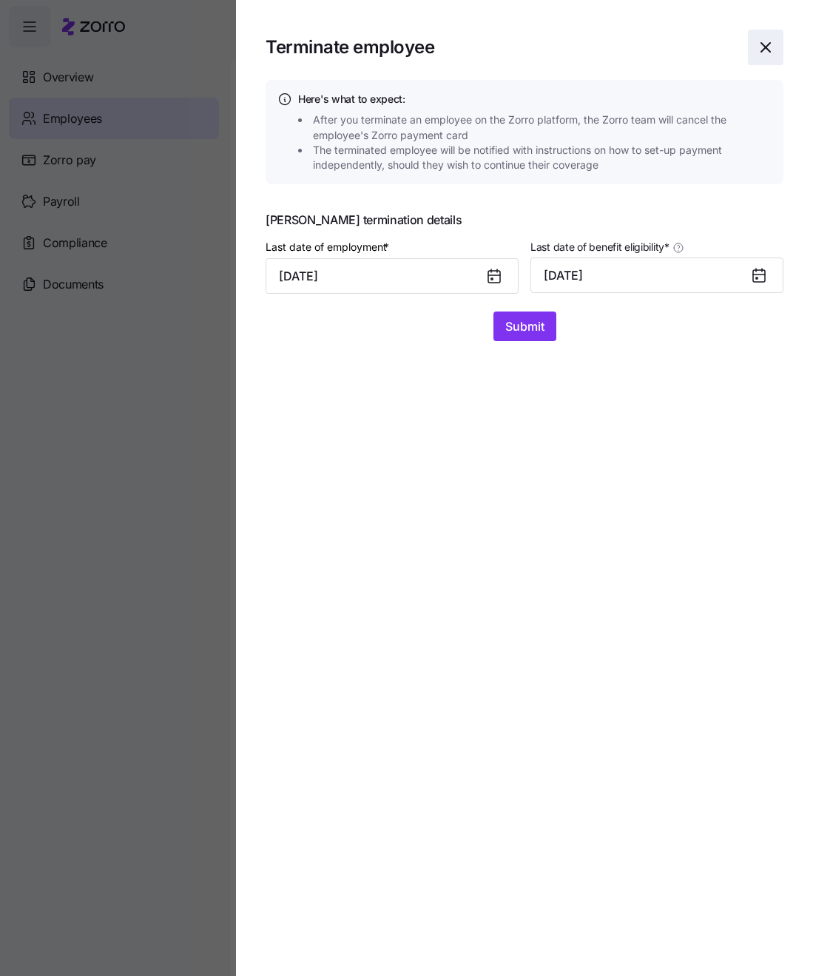
click at [767, 50] on icon "button" at bounding box center [766, 47] width 18 height 18
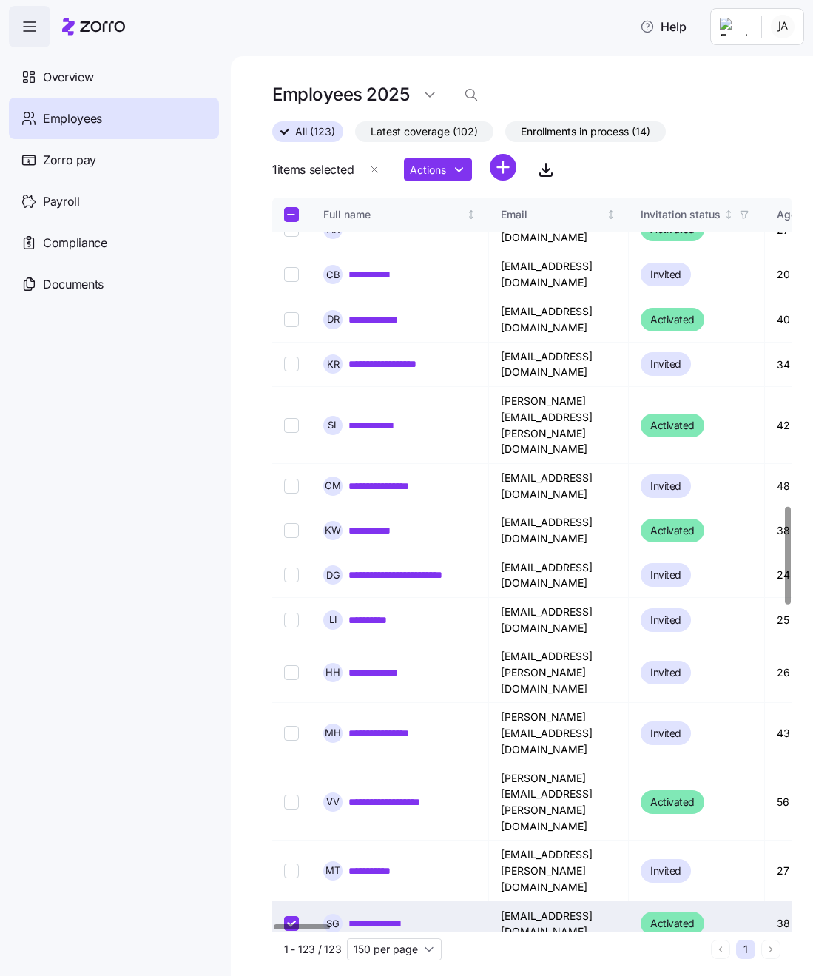
click at [292, 916] on input "Select record 62" at bounding box center [291, 923] width 15 height 15
checkbox input "false"
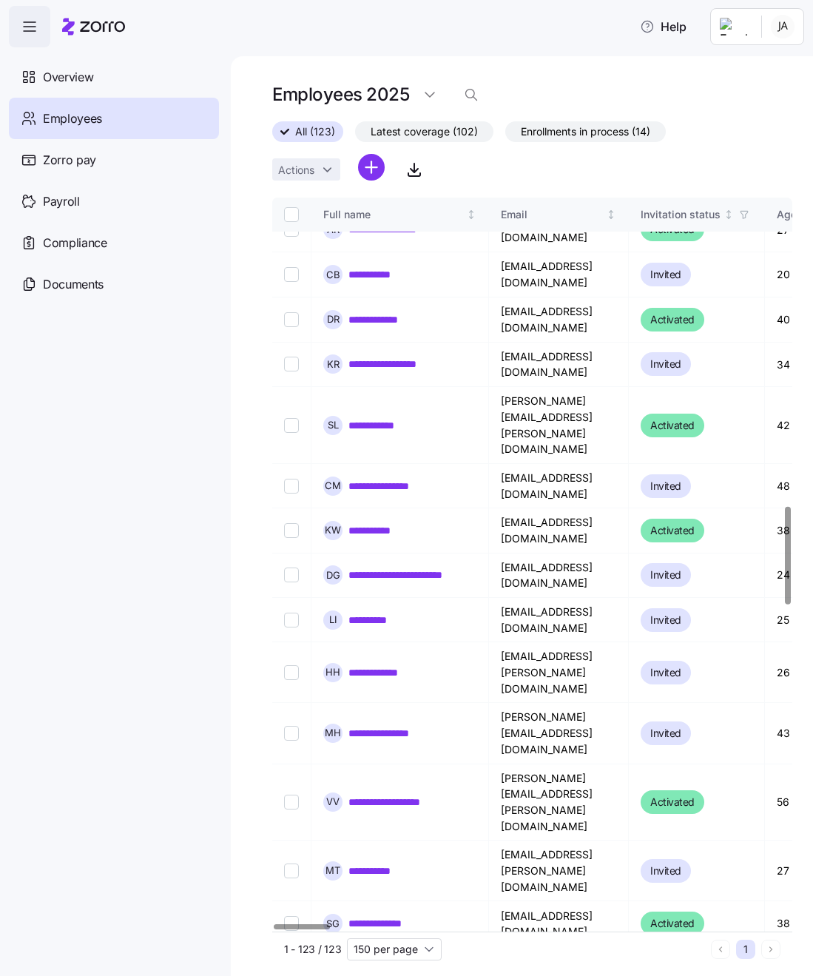
click at [291, 961] on input "Select record 63" at bounding box center [291, 968] width 15 height 15
click at [451, 171] on html "**********" at bounding box center [406, 483] width 813 height 967
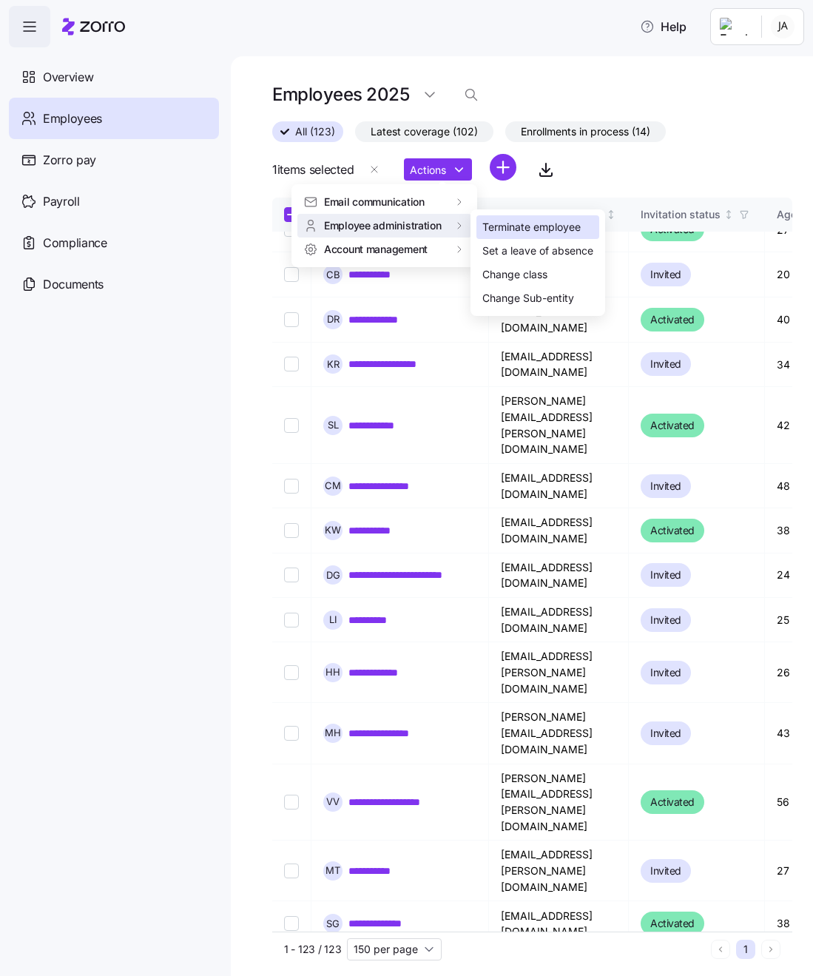
click at [511, 235] on div "Terminate employee" at bounding box center [531, 227] width 98 height 16
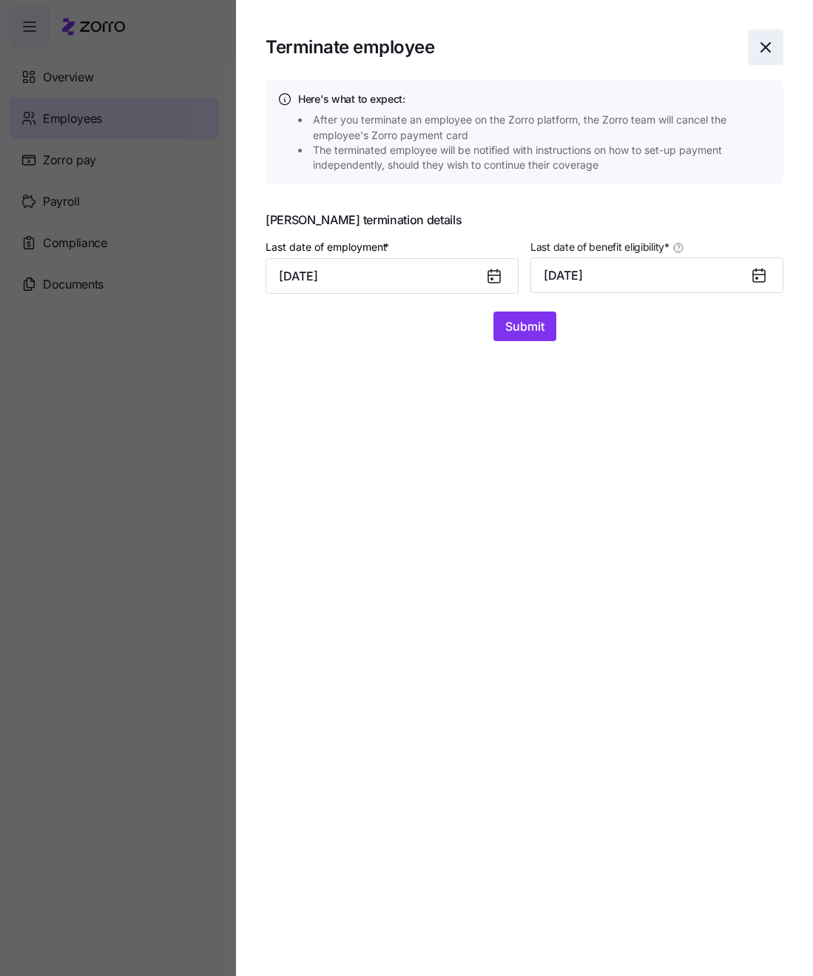
click at [772, 50] on icon "button" at bounding box center [766, 47] width 18 height 18
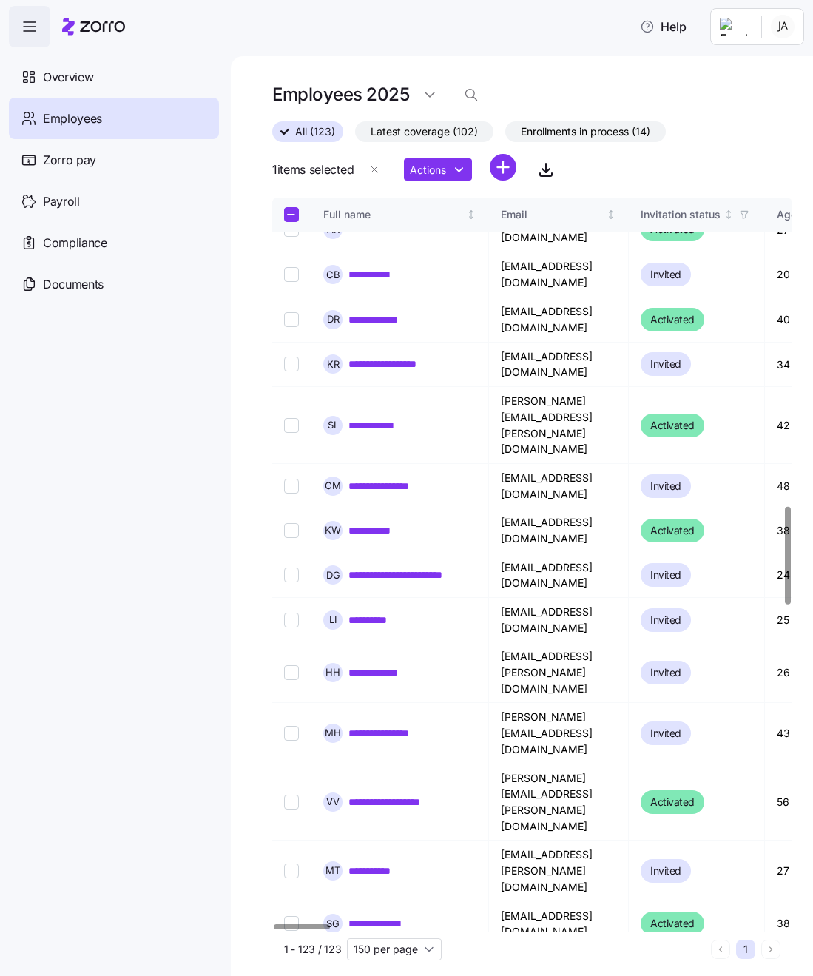
click at [291, 961] on input "Select record 63" at bounding box center [291, 968] width 15 height 15
checkbox input "false"
click at [466, 170] on html "**********" at bounding box center [406, 483] width 813 height 967
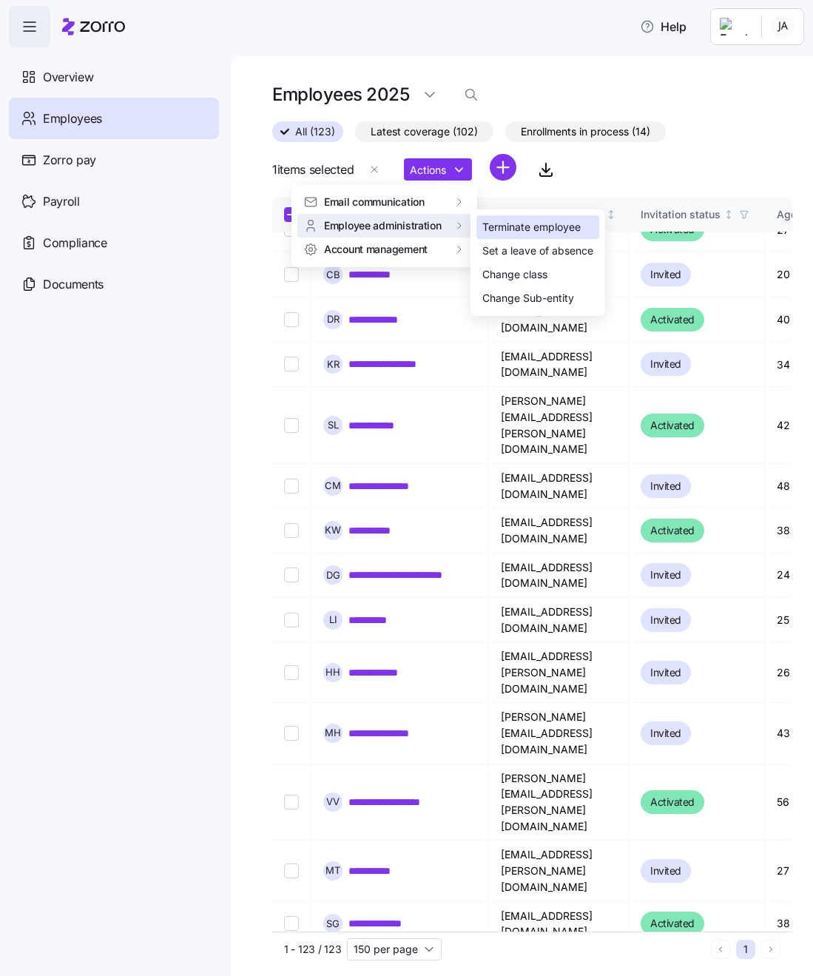
click at [489, 231] on div "Terminate employee" at bounding box center [531, 227] width 98 height 16
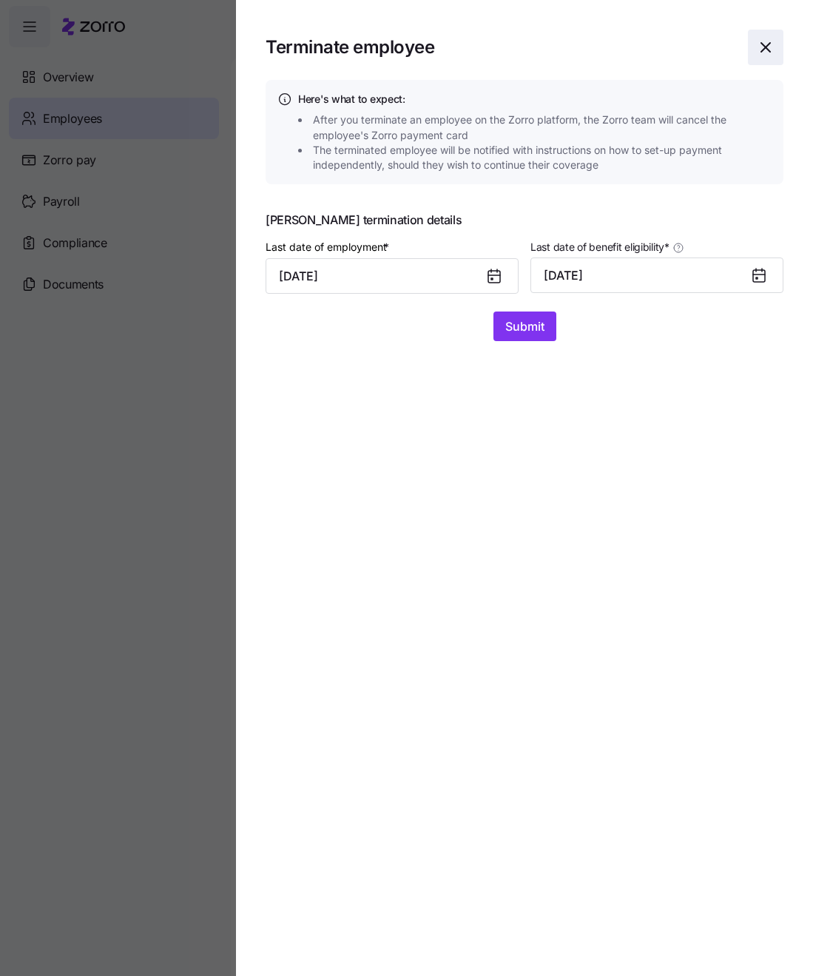
click at [767, 47] on icon "button" at bounding box center [765, 47] width 9 height 9
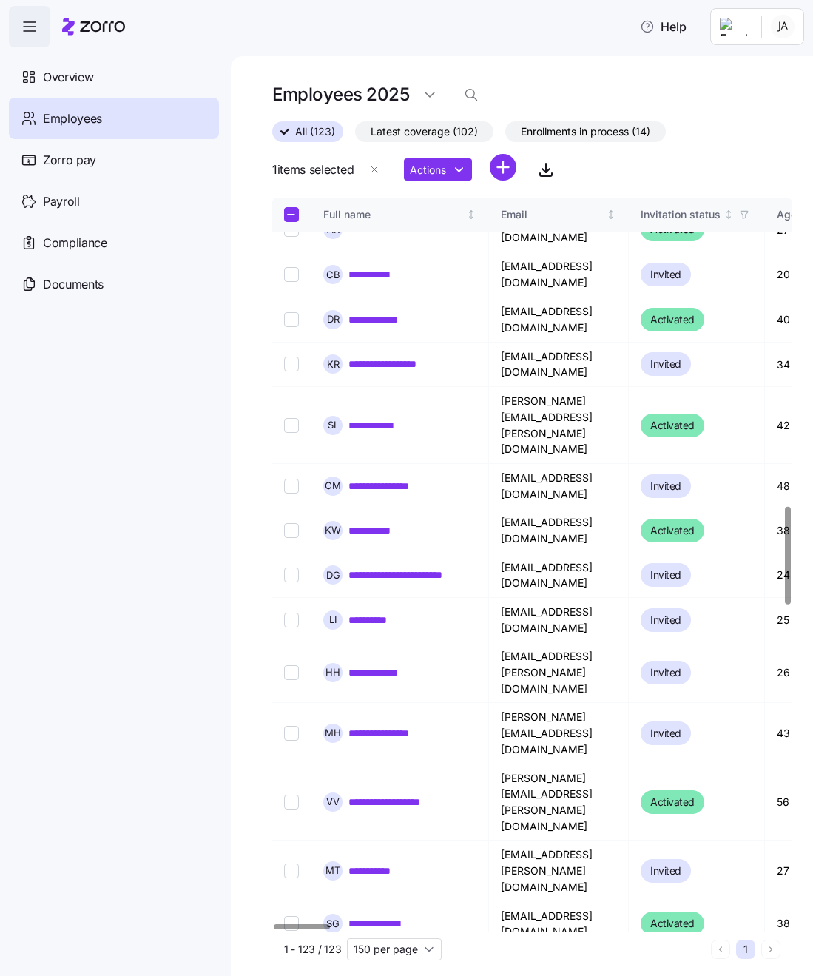
checkbox input "false"
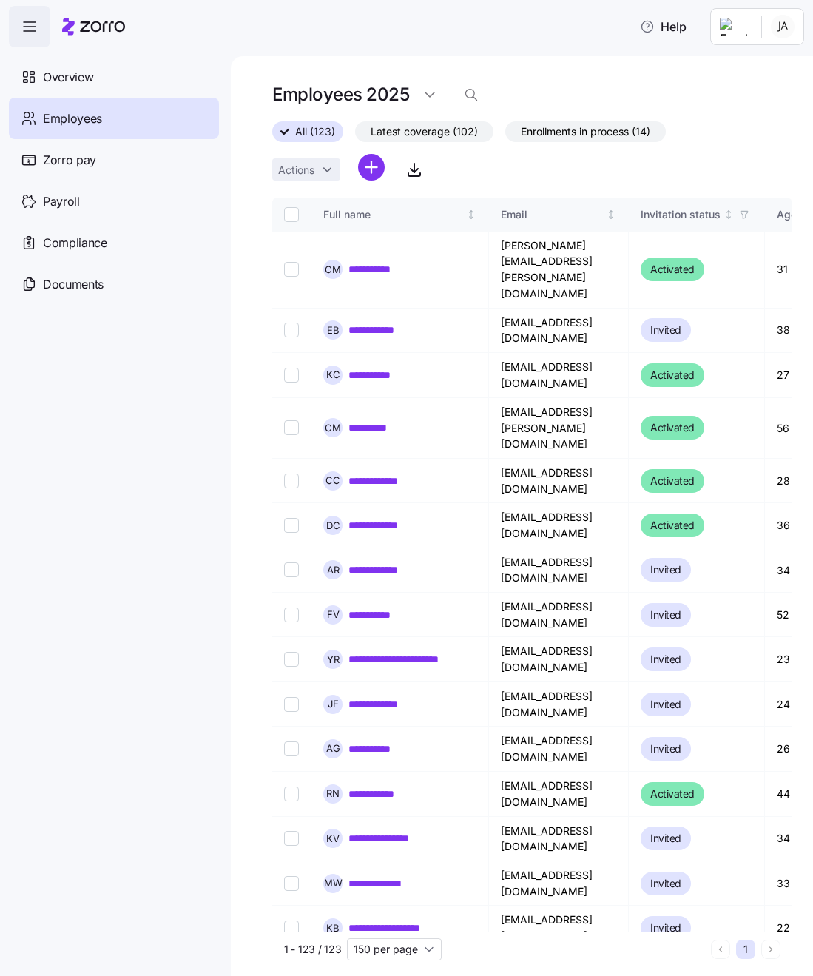
scroll to position [0, 0]
click at [721, 218] on div "Invitation status" at bounding box center [681, 214] width 80 height 16
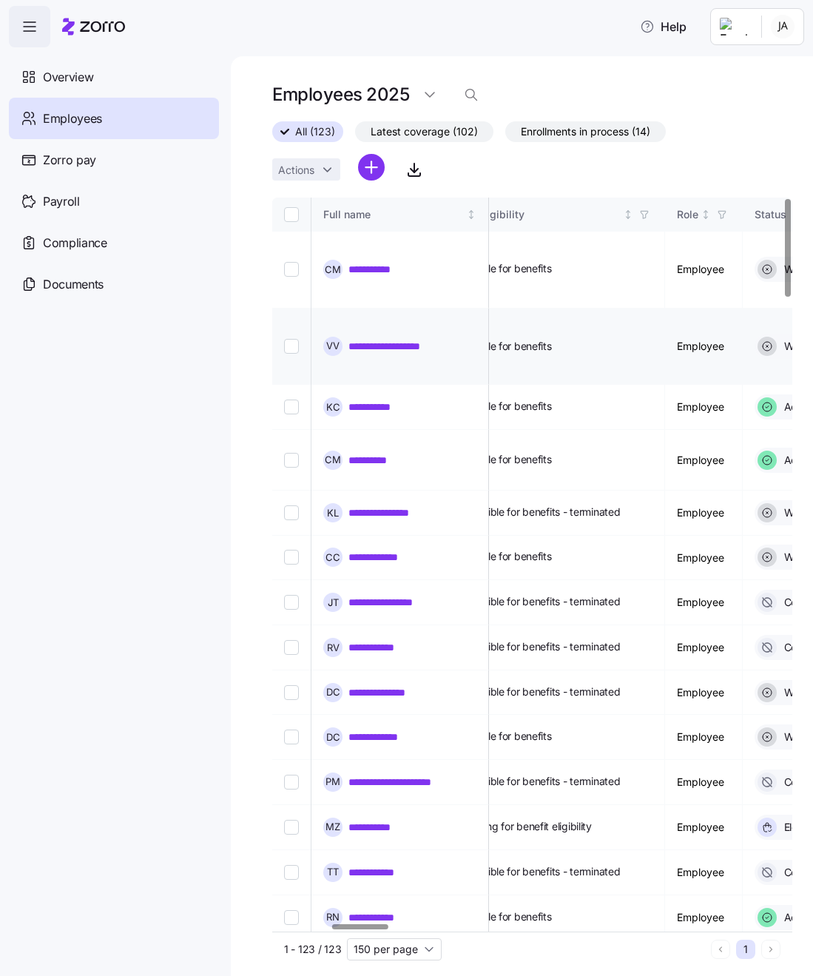
scroll to position [0, 541]
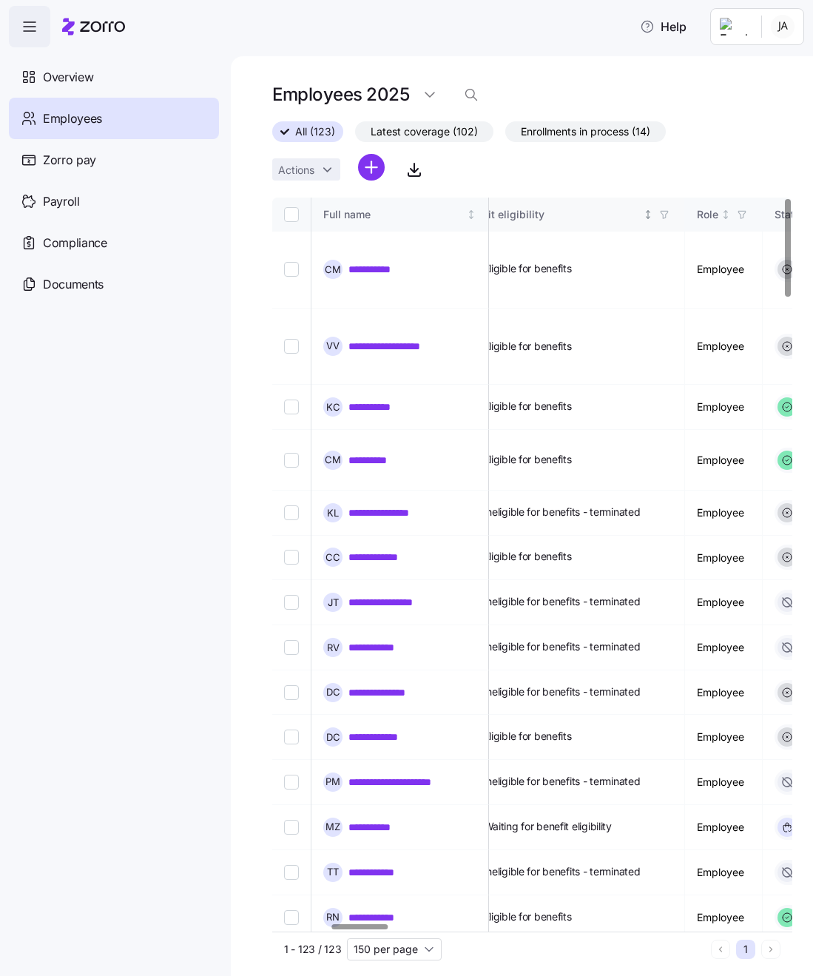
click at [594, 206] on div "Benefit eligibility" at bounding box center [550, 214] width 181 height 16
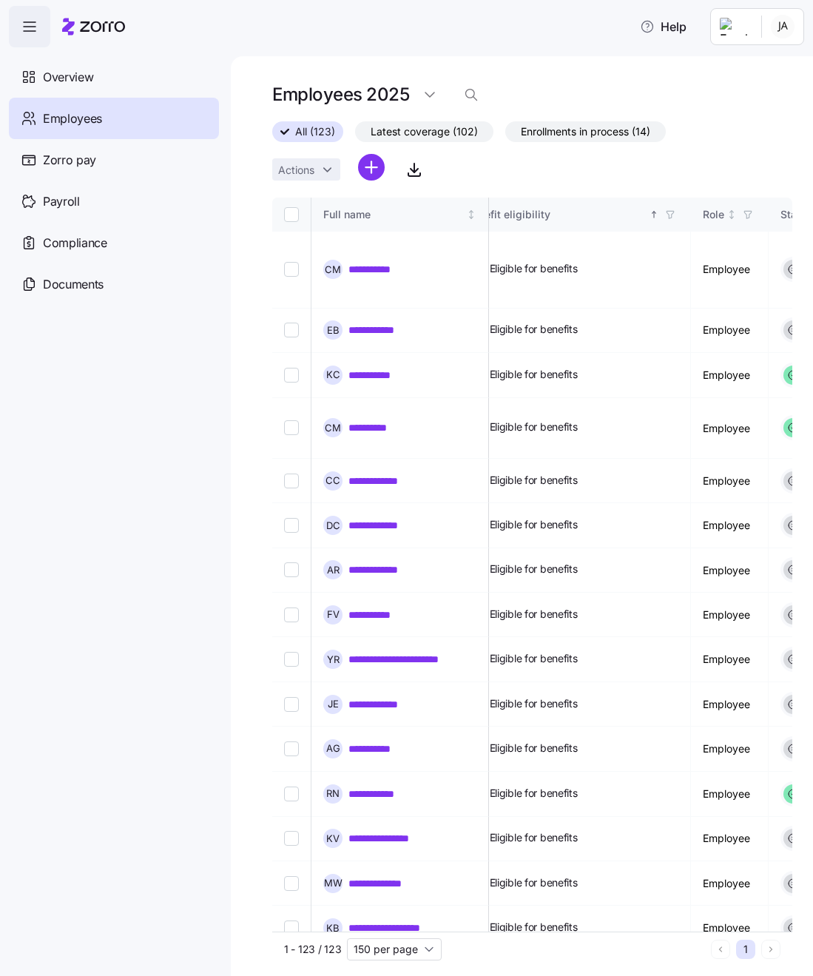
scroll to position [0, 535]
click at [344, 214] on div "Full name" at bounding box center [393, 214] width 141 height 16
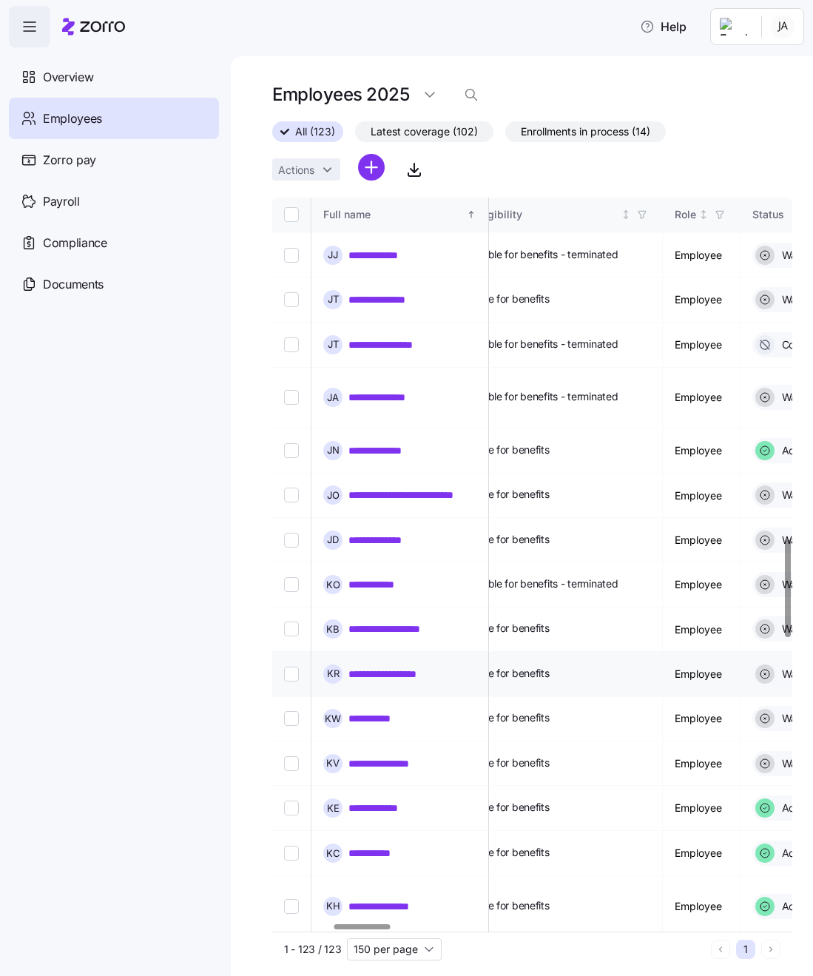
scroll to position [2563, 564]
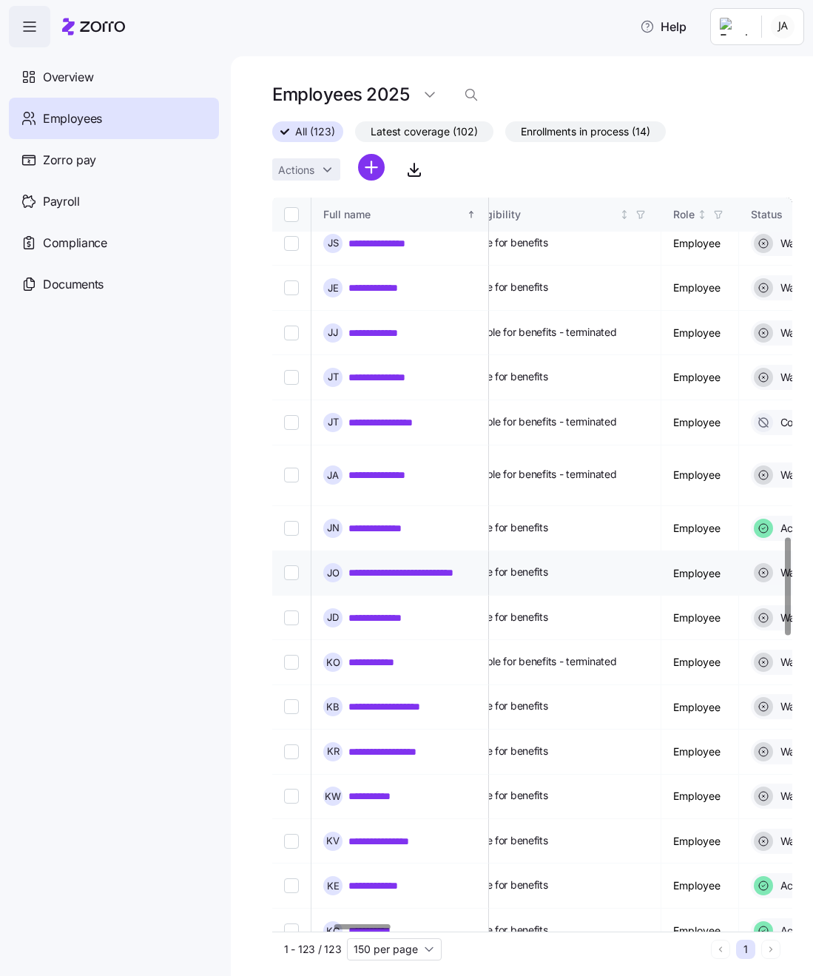
click at [394, 551] on td "**********" at bounding box center [401, 573] width 178 height 44
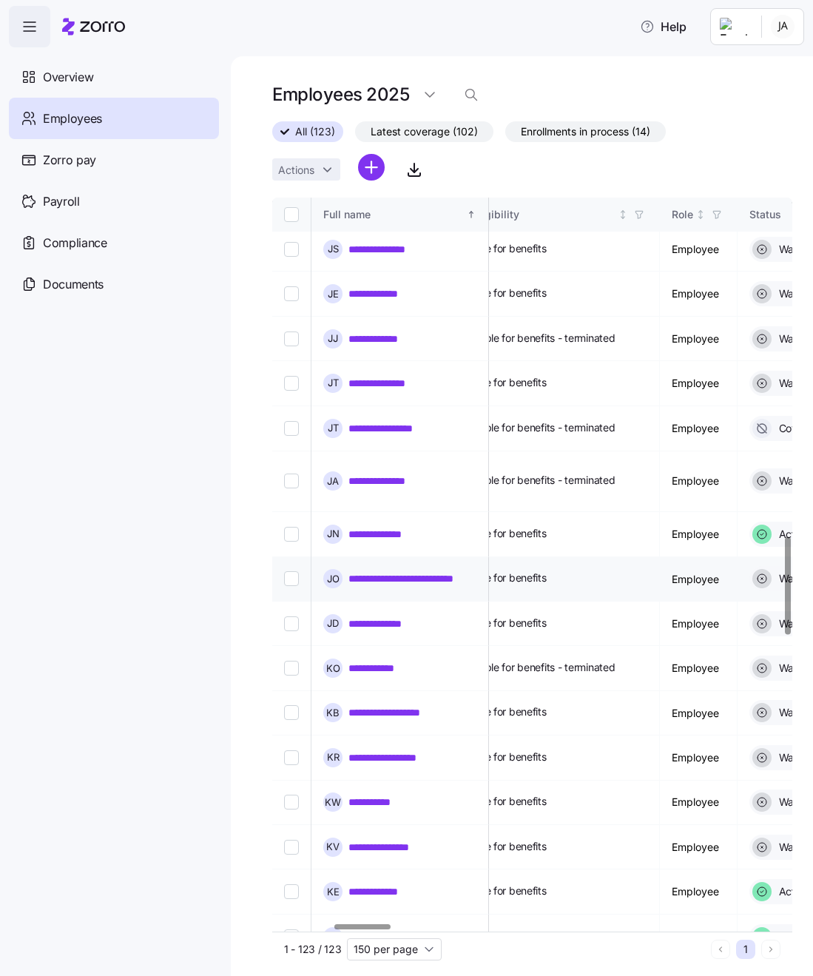
scroll to position [2549, 566]
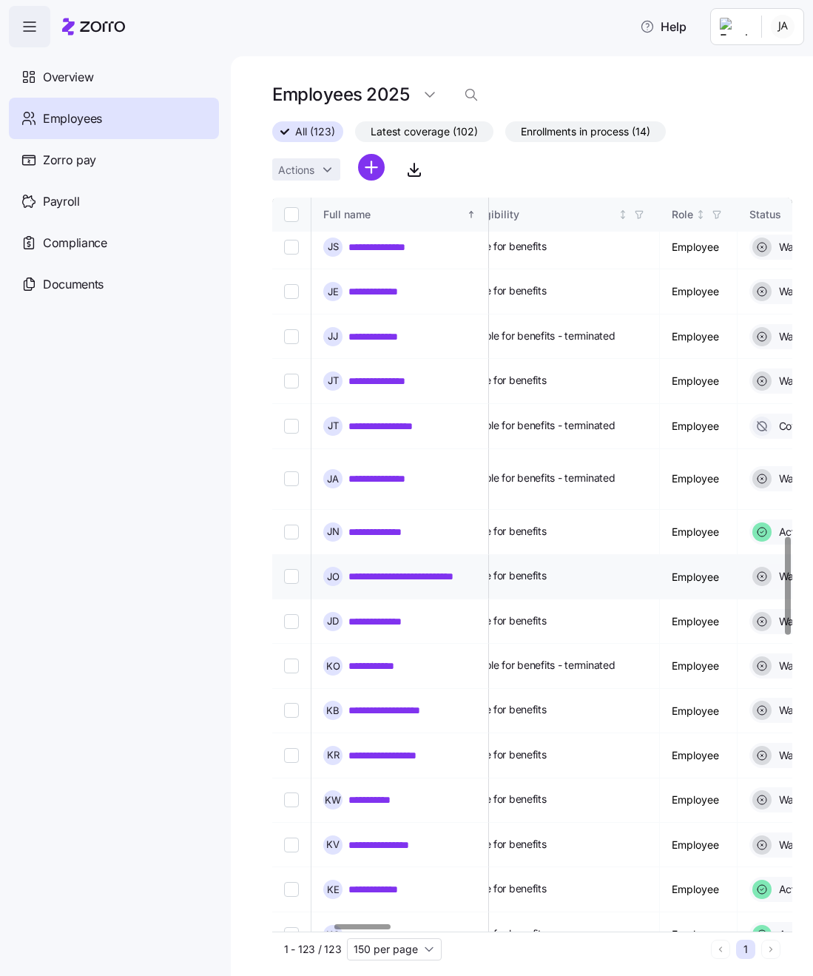
click at [391, 569] on link "**********" at bounding box center [413, 576] width 128 height 15
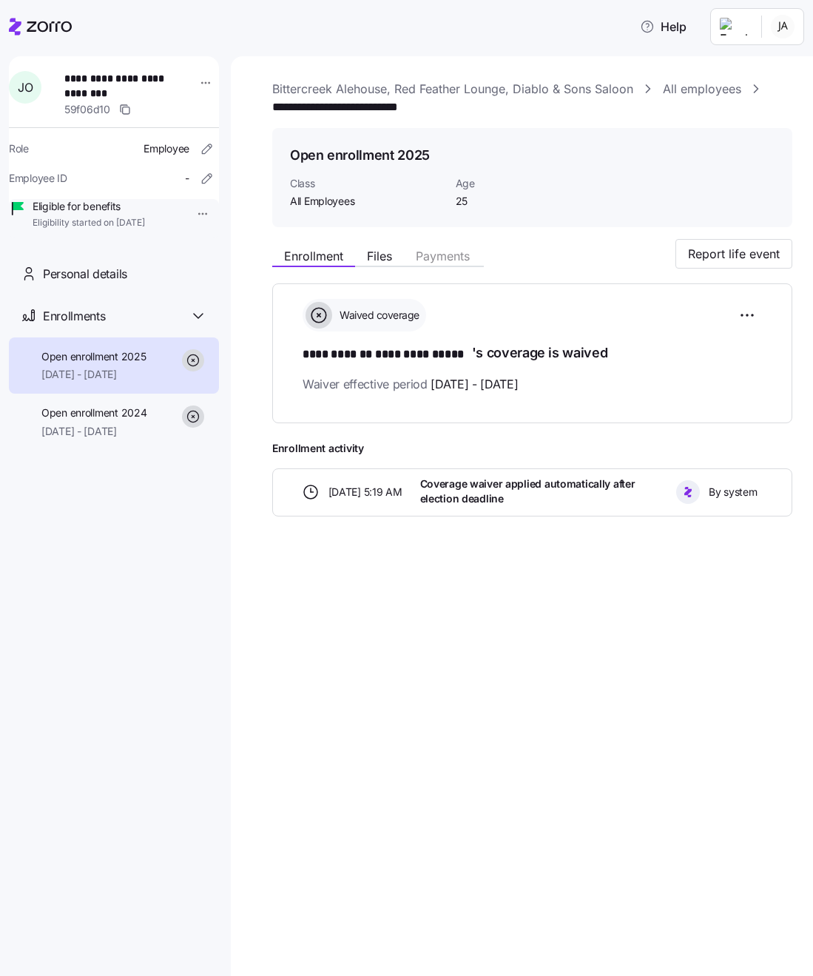
click at [713, 92] on link "All employees" at bounding box center [702, 89] width 78 height 18
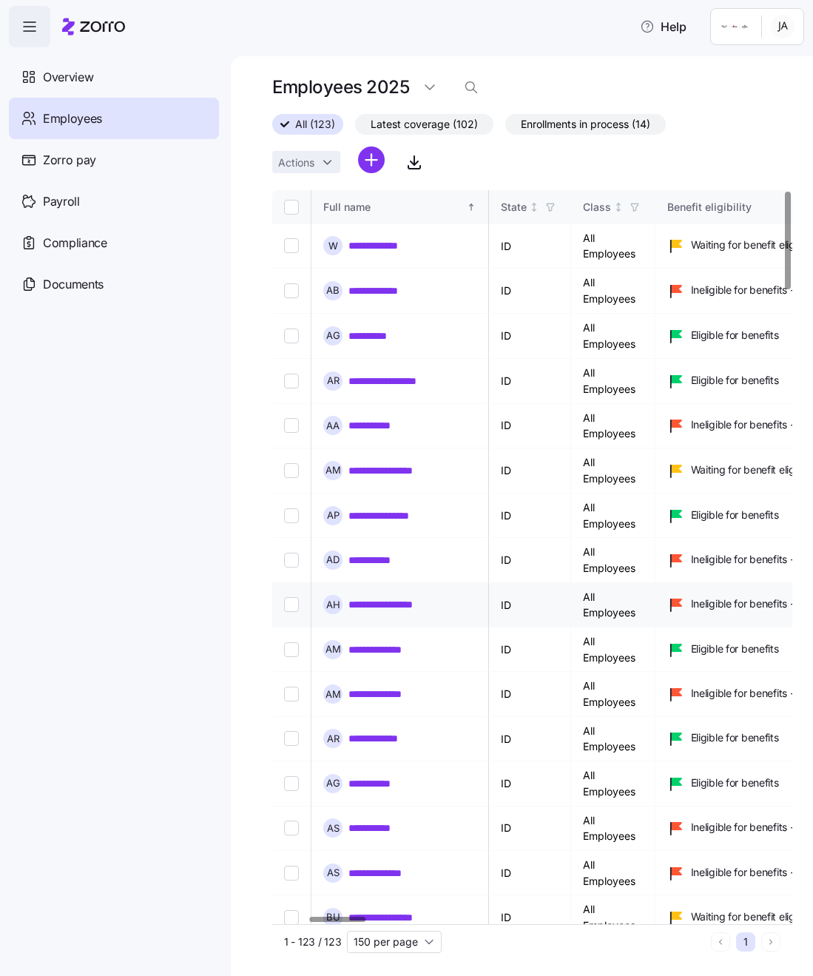
scroll to position [0, 334]
click at [405, 910] on link "**********" at bounding box center [397, 917] width 96 height 15
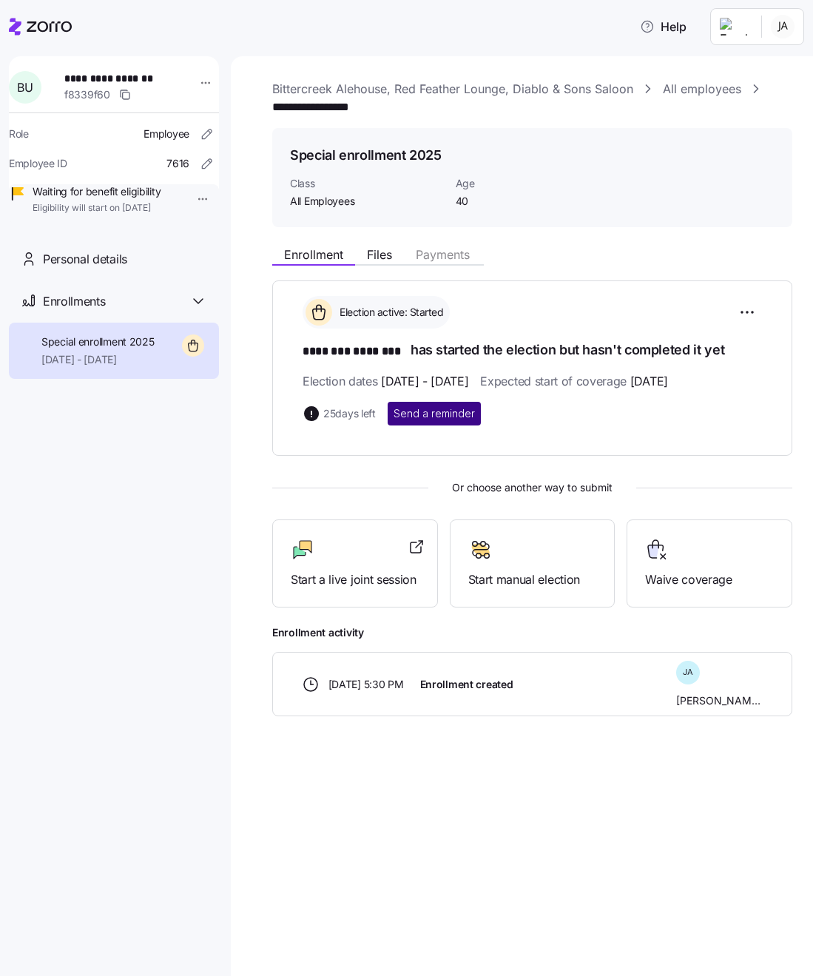
click at [460, 414] on span "Send a reminder" at bounding box center [434, 413] width 81 height 15
click at [679, 92] on link "All employees" at bounding box center [702, 89] width 78 height 18
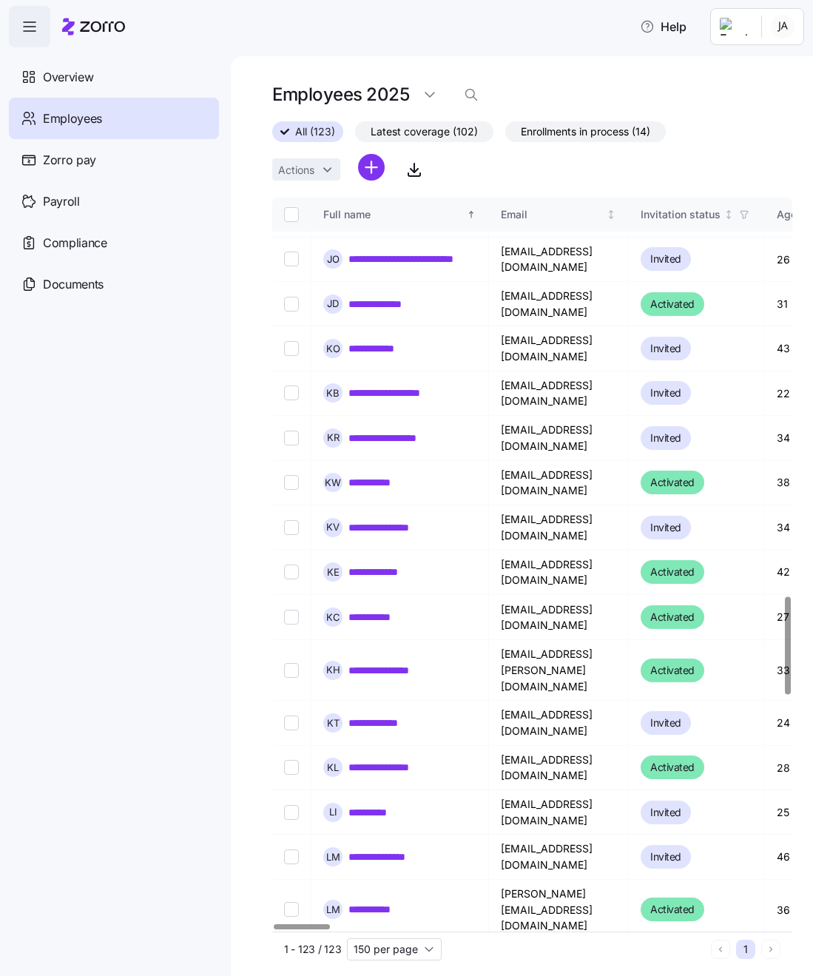
scroll to position [3031, 0]
